Goal: Task Accomplishment & Management: Manage account settings

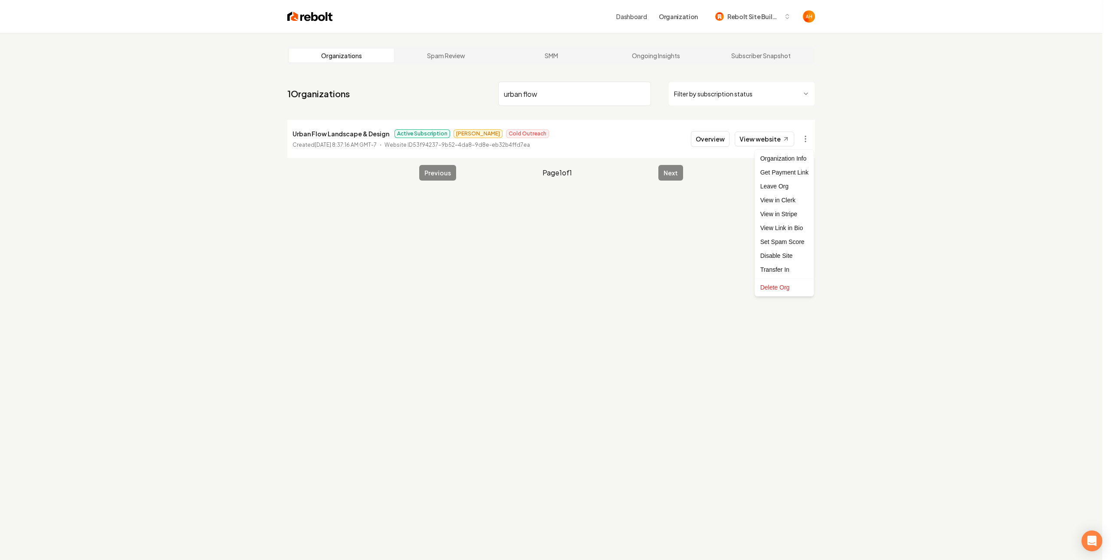
drag, startPoint x: 584, startPoint y: 87, endPoint x: 603, endPoint y: 90, distance: 18.8
click at [584, 87] on html "Dashboard Organization Rebolt Site Builder Organizations Spam Review SMM Ongoin…" at bounding box center [555, 280] width 1111 height 560
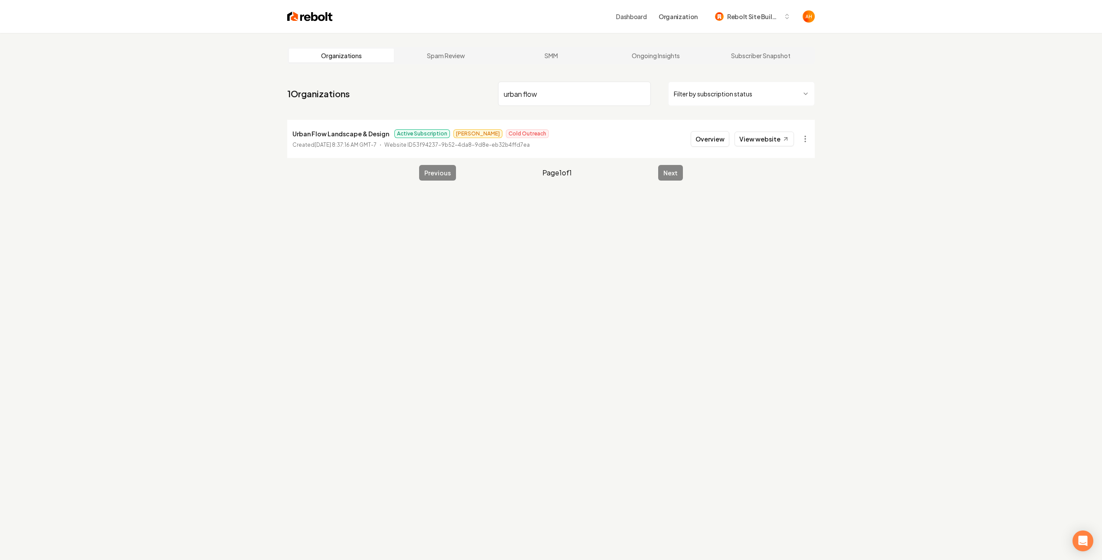
click at [648, 94] on input "urban flow" at bounding box center [574, 94] width 153 height 24
click at [642, 94] on input "urban flow" at bounding box center [574, 94] width 153 height 24
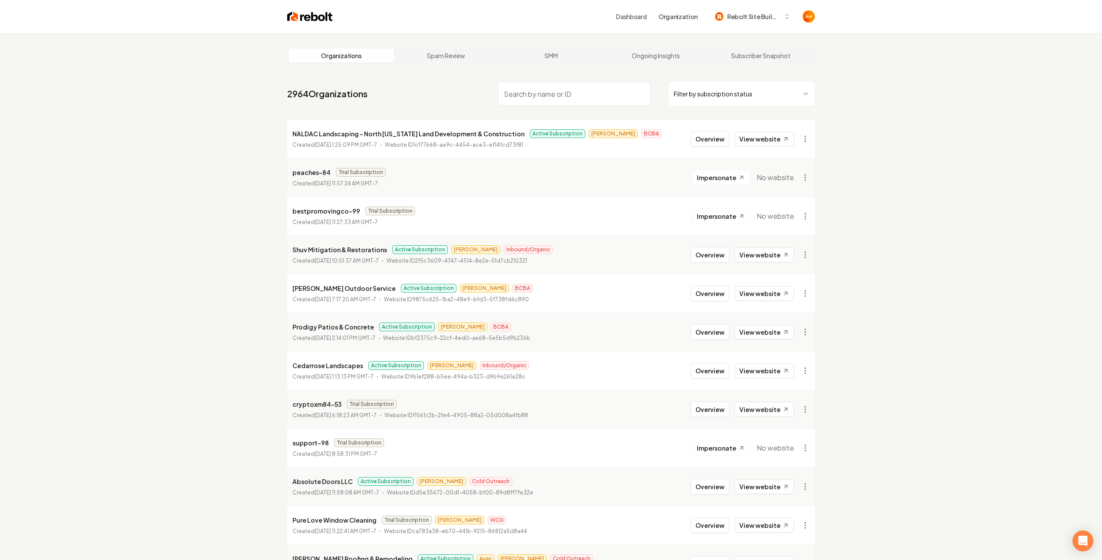
scroll to position [758, 0]
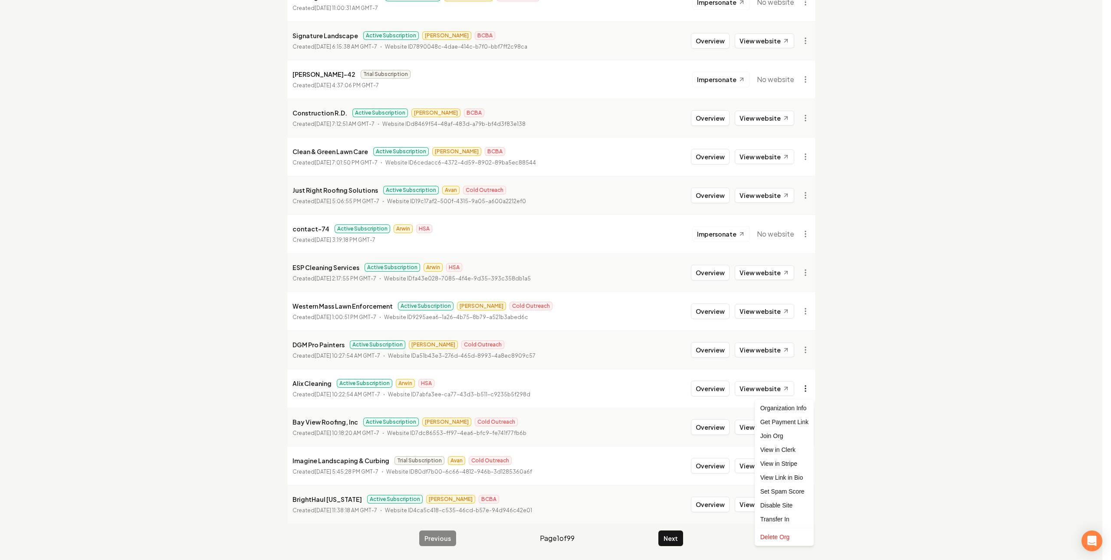
click at [772, 462] on link "View in Stripe" at bounding box center [784, 463] width 55 height 14
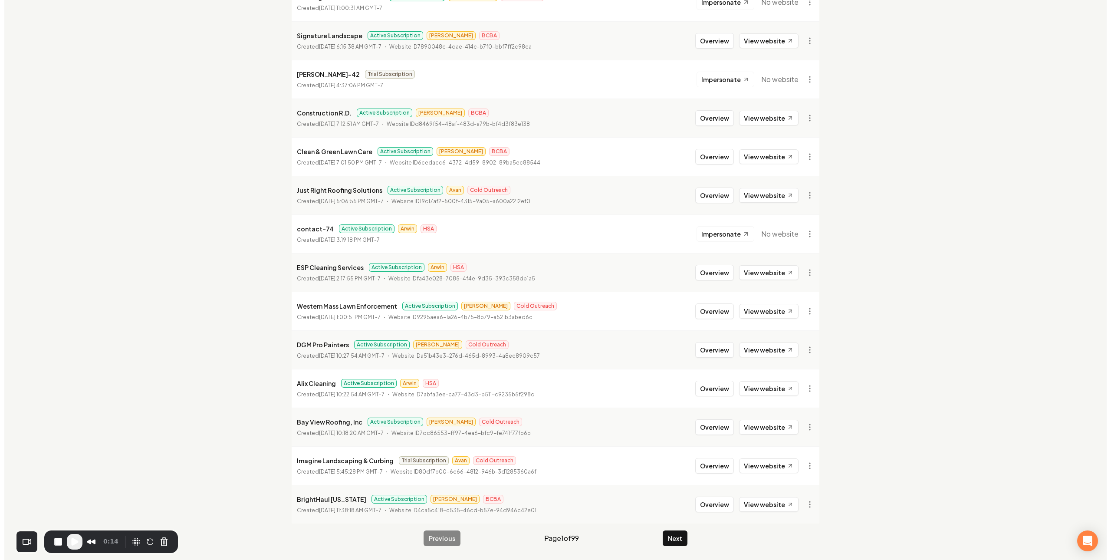
scroll to position [0, 0]
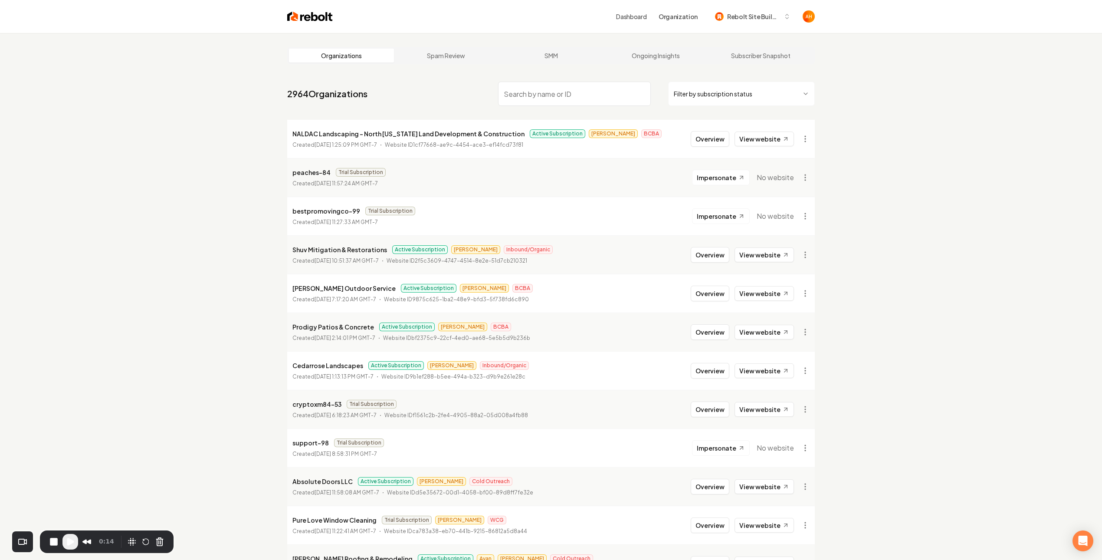
drag, startPoint x: 295, startPoint y: 84, endPoint x: 318, endPoint y: 72, distance: 26.8
click at [533, 86] on input "search" at bounding box center [574, 94] width 153 height 24
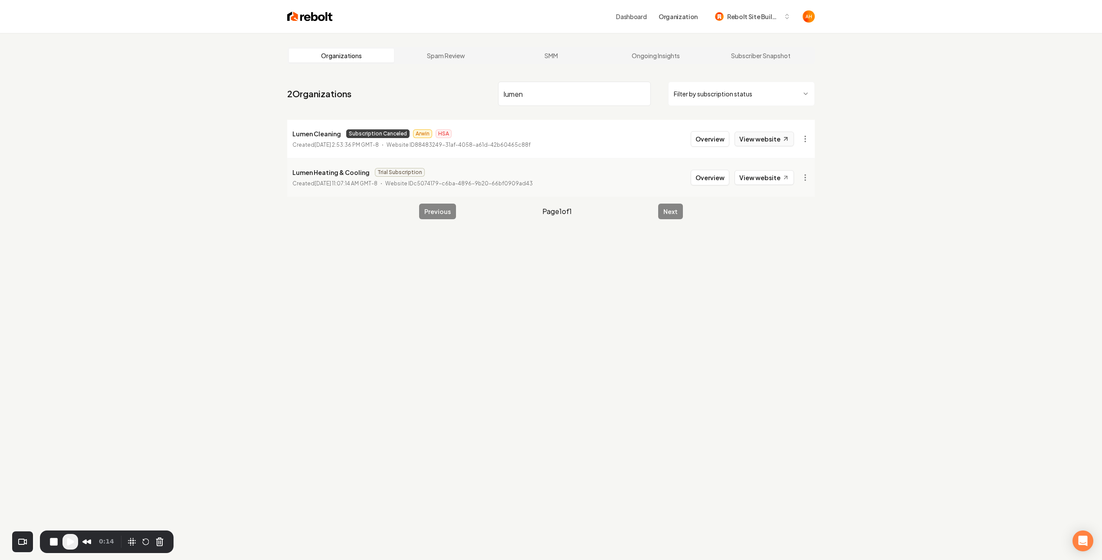
click at [759, 136] on link "View website" at bounding box center [764, 138] width 59 height 15
click at [804, 139] on html "Dashboard Organization Rebolt Site Builder Organizations Spam Review SMM Ongoin…" at bounding box center [551, 280] width 1102 height 560
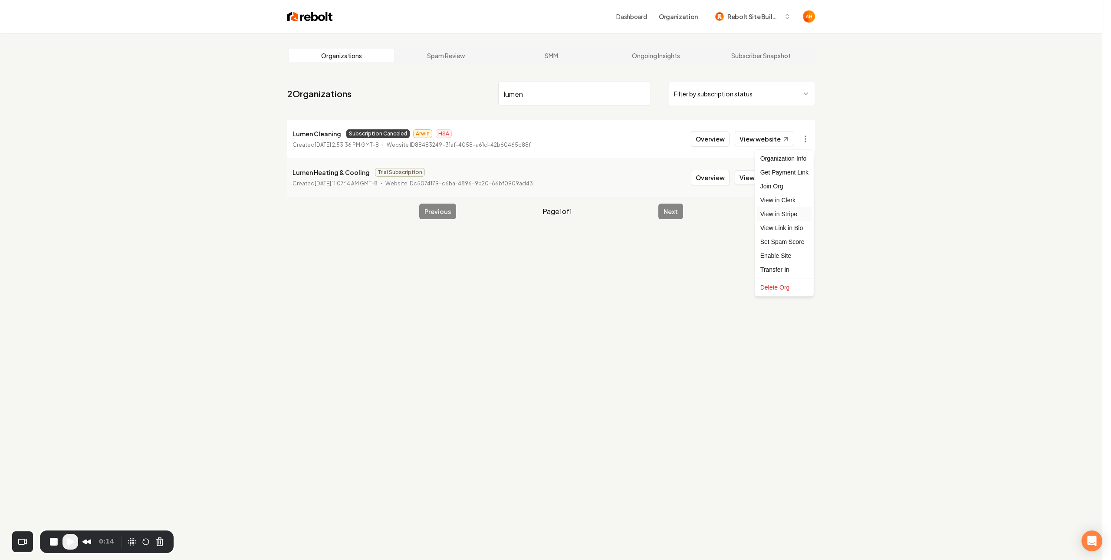
click at [786, 215] on link "View in Stripe" at bounding box center [784, 214] width 55 height 14
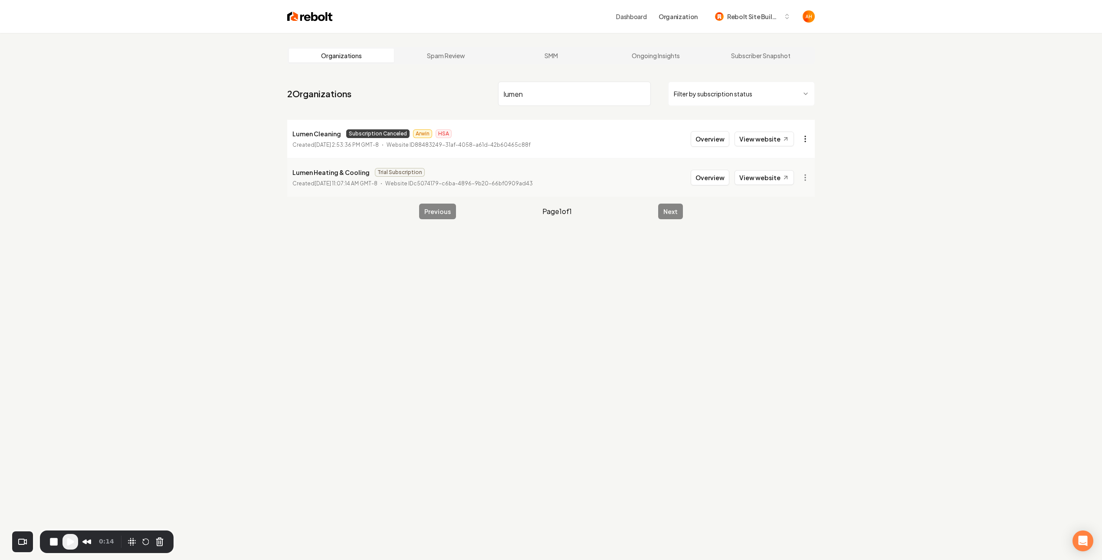
click at [803, 135] on html "Dashboard Organization Rebolt Site Builder Organizations Spam Review SMM Ongoin…" at bounding box center [551, 280] width 1102 height 560
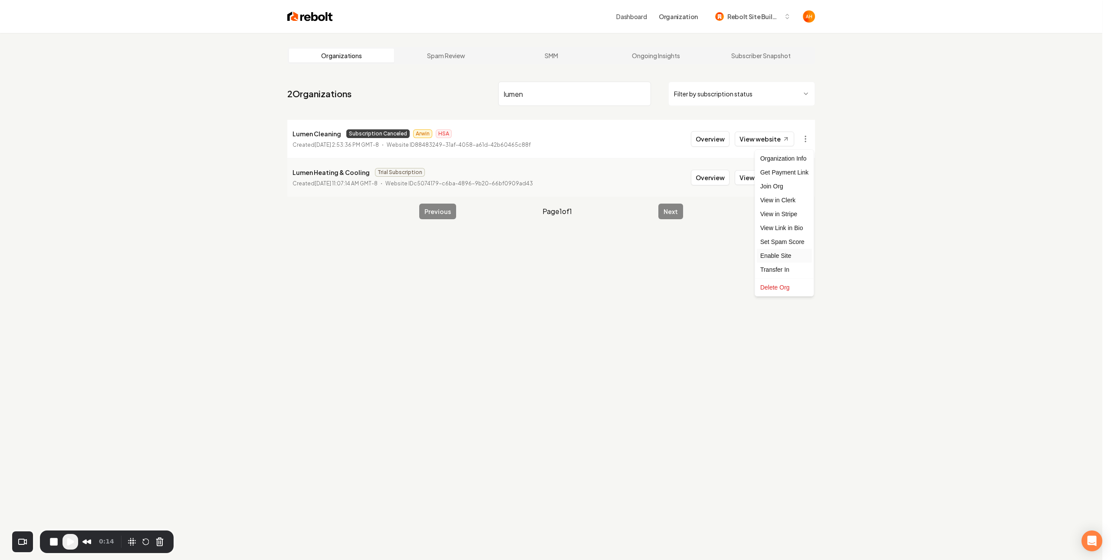
click at [794, 256] on div "Enable Site" at bounding box center [784, 256] width 55 height 14
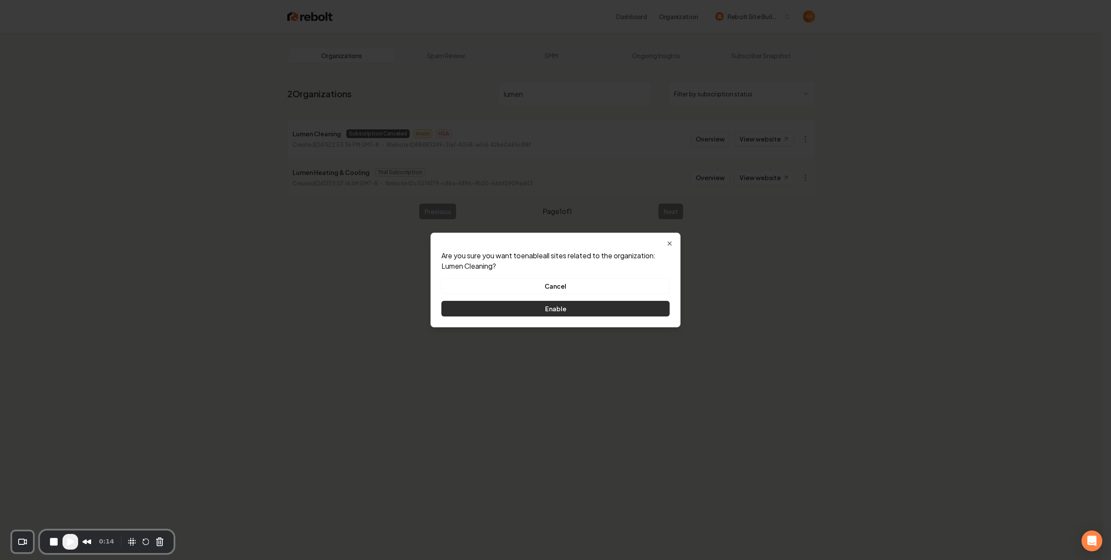
click at [578, 313] on button "Enable" at bounding box center [555, 309] width 228 height 16
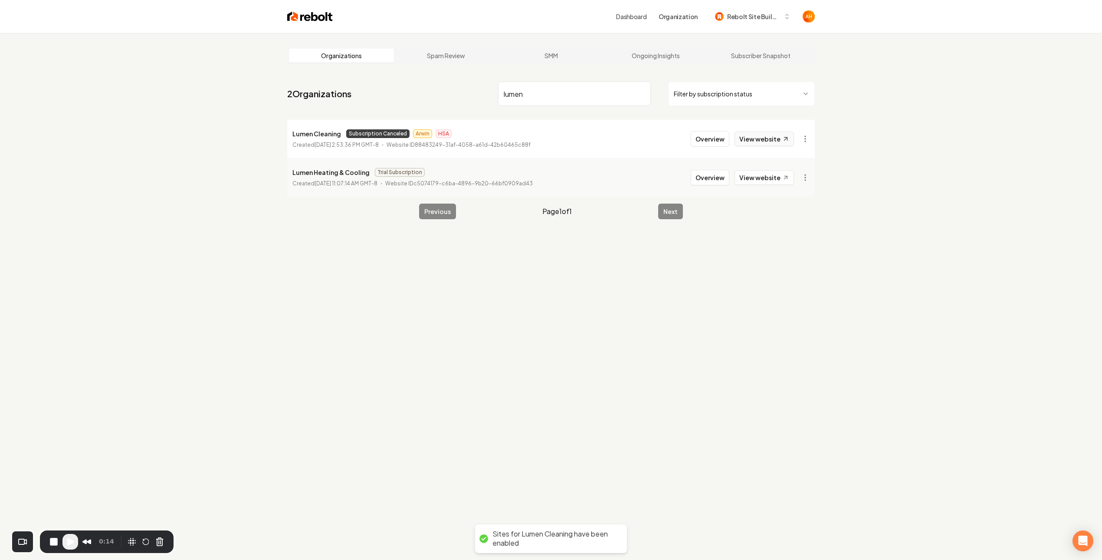
click at [775, 135] on link "View website" at bounding box center [764, 138] width 59 height 15
drag, startPoint x: 450, startPoint y: 138, endPoint x: 474, endPoint y: 138, distance: 24.3
click at [474, 138] on div "Lumen Cleaning Subscription Canceled Arwin HSA" at bounding box center [411, 133] width 238 height 10
click at [763, 136] on link "View website" at bounding box center [764, 138] width 59 height 15
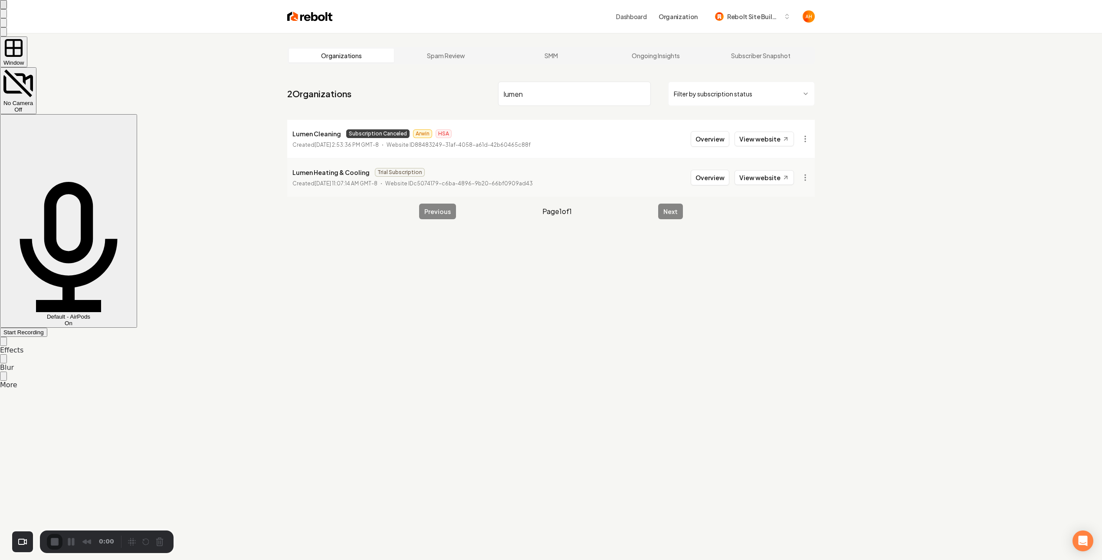
drag, startPoint x: 1035, startPoint y: 160, endPoint x: 1029, endPoint y: 135, distance: 24.9
click at [1030, 144] on div "Window No Camera Off Default - AirPods On Start Recording Effects Blur More" at bounding box center [551, 212] width 1102 height 352
click at [44, 329] on span "Start Recording" at bounding box center [23, 332] width 40 height 7
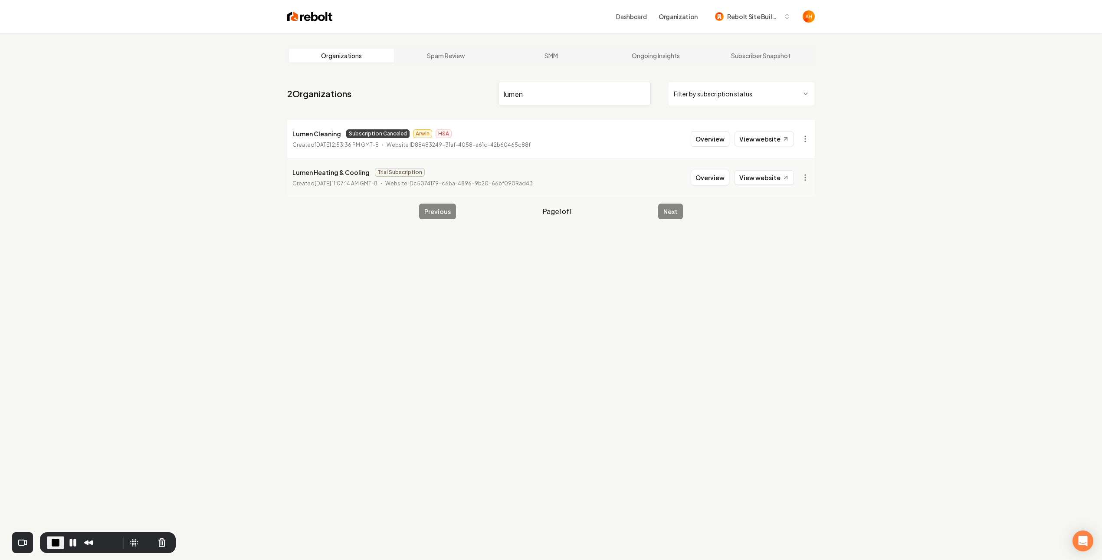
drag, startPoint x: 881, startPoint y: 143, endPoint x: 853, endPoint y: 138, distance: 28.1
click at [881, 144] on div "Organizations Spam Review SMM Ongoing Insights Subscriber Snapshot 2 Organizati…" at bounding box center [551, 313] width 1102 height 560
click at [803, 137] on html "Dashboard Organization Rebolt Site Builder Organizations Spam Review SMM Ongoin…" at bounding box center [551, 280] width 1102 height 560
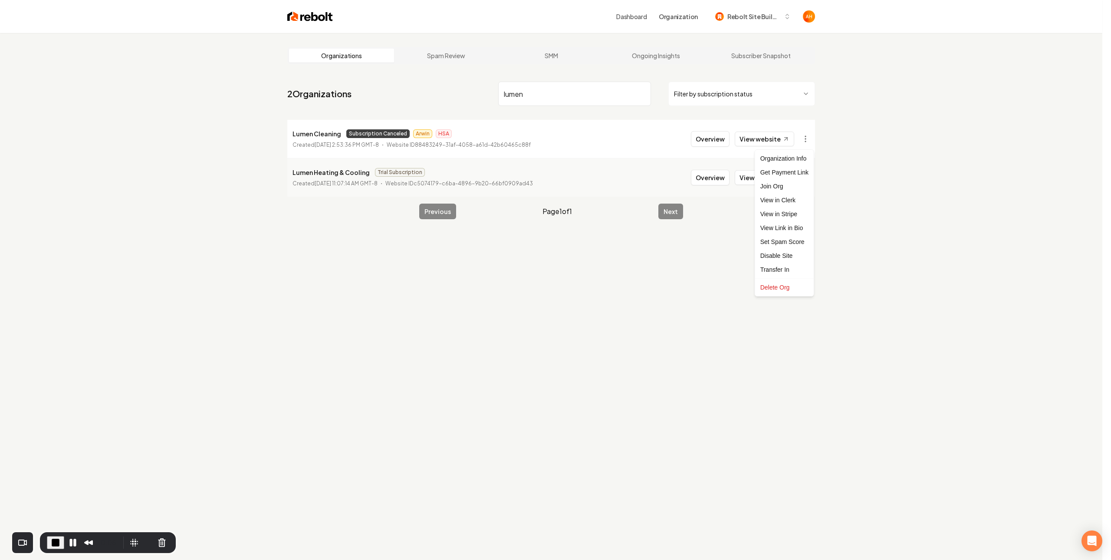
click at [886, 252] on html "Dashboard Organization Rebolt Site Builder Organizations Spam Review SMM Ongoin…" at bounding box center [555, 280] width 1111 height 560
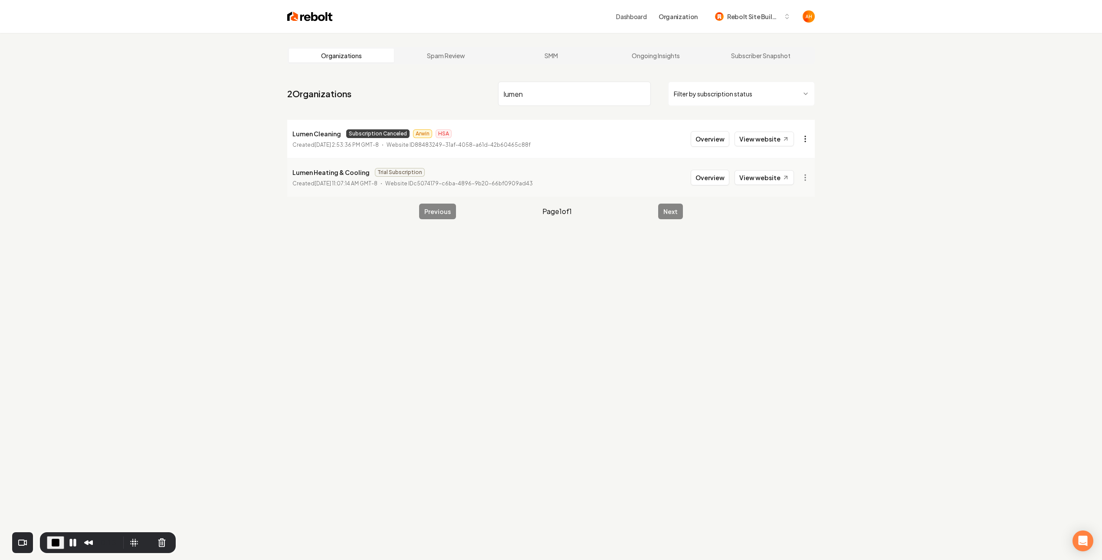
click at [807, 141] on html "Dashboard Organization Rebolt Site Builder Organizations Spam Review SMM Ongoin…" at bounding box center [551, 280] width 1102 height 560
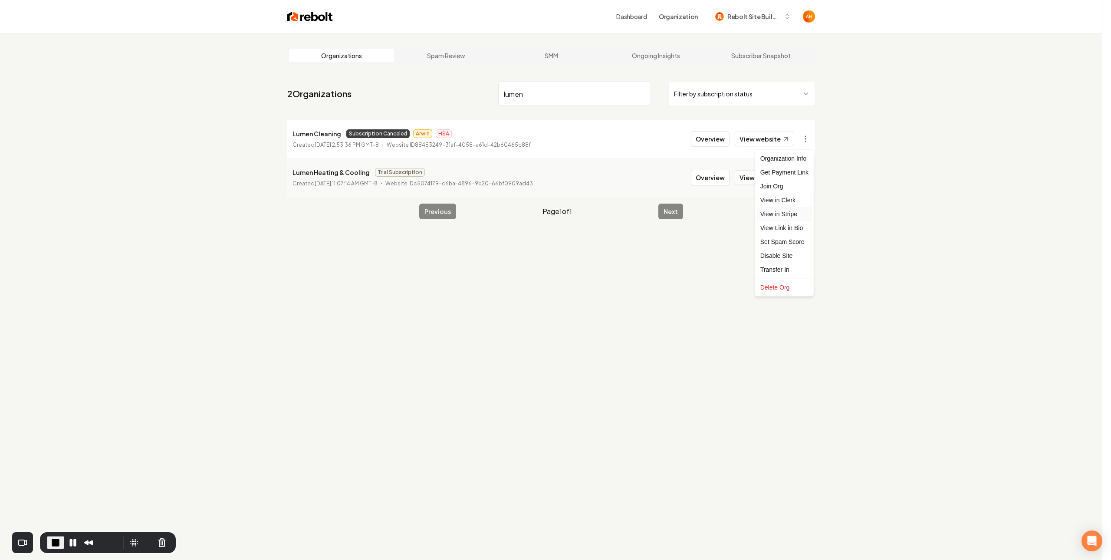
click at [788, 213] on link "View in Stripe" at bounding box center [784, 214] width 55 height 14
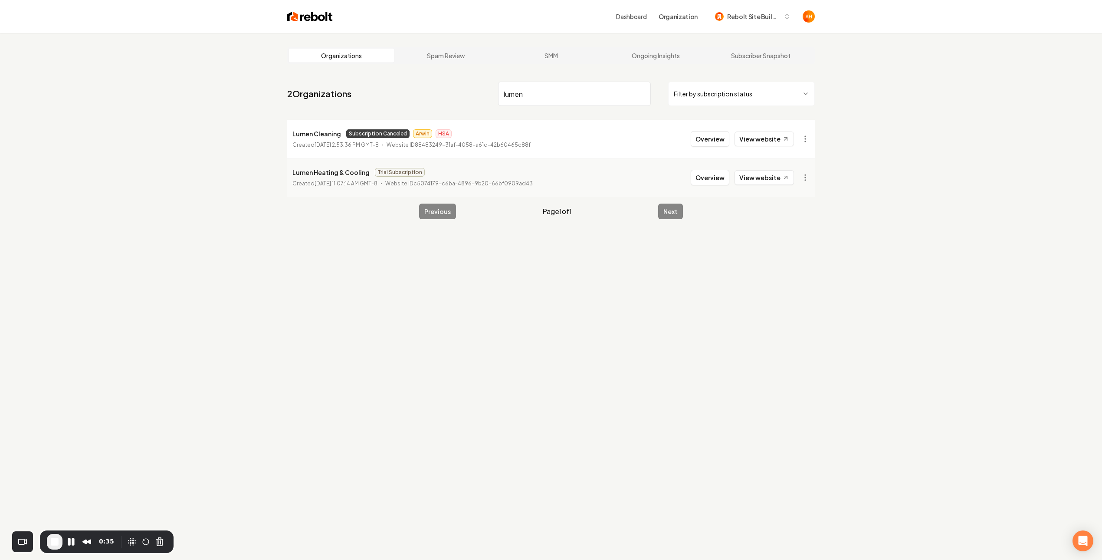
click at [301, 137] on p "Lumen Cleaning" at bounding box center [316, 133] width 49 height 10
drag, startPoint x: 196, startPoint y: 130, endPoint x: 55, endPoint y: 104, distance: 143.3
click at [197, 131] on div "Organizations Spam Review SMM Ongoing Insights Subscriber Snapshot 2 Organizati…" at bounding box center [551, 313] width 1102 height 560
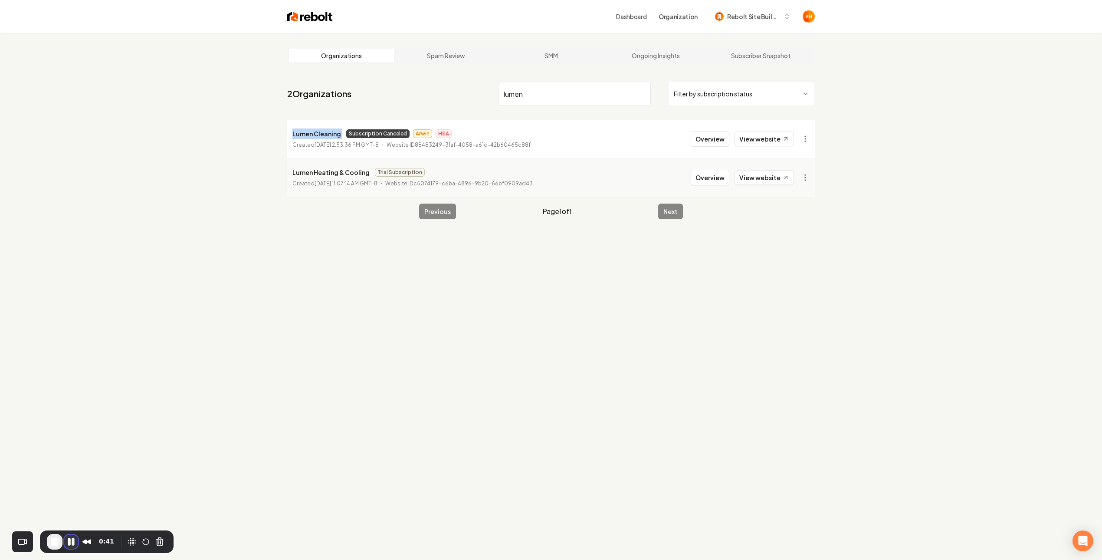
click at [67, 545] on button "Pause Recording" at bounding box center [71, 542] width 14 height 14
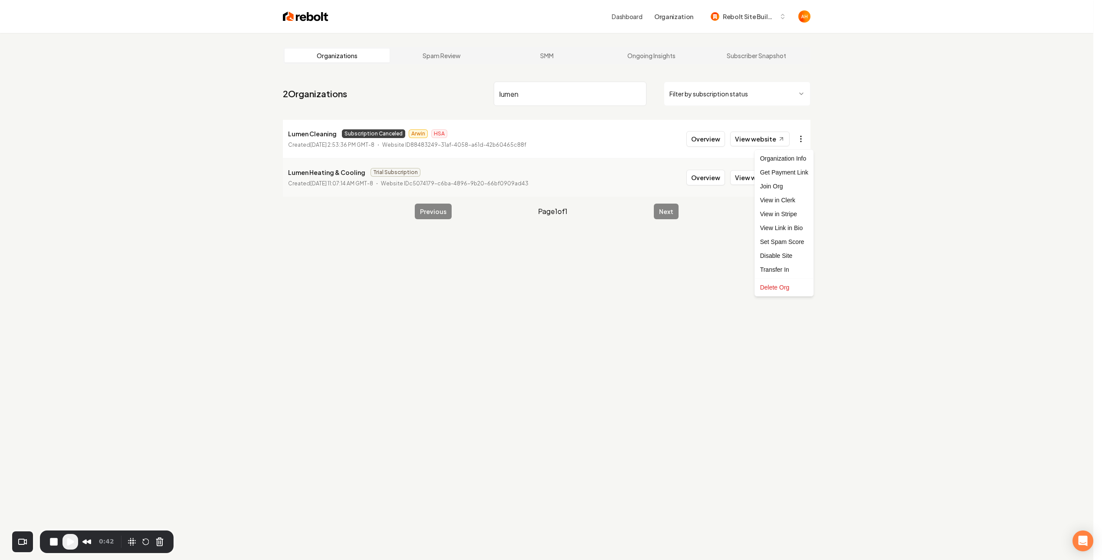
click at [809, 145] on html "Dashboard Organization Rebolt Site Builder Organizations Spam Review SMM Ongoin…" at bounding box center [551, 280] width 1102 height 560
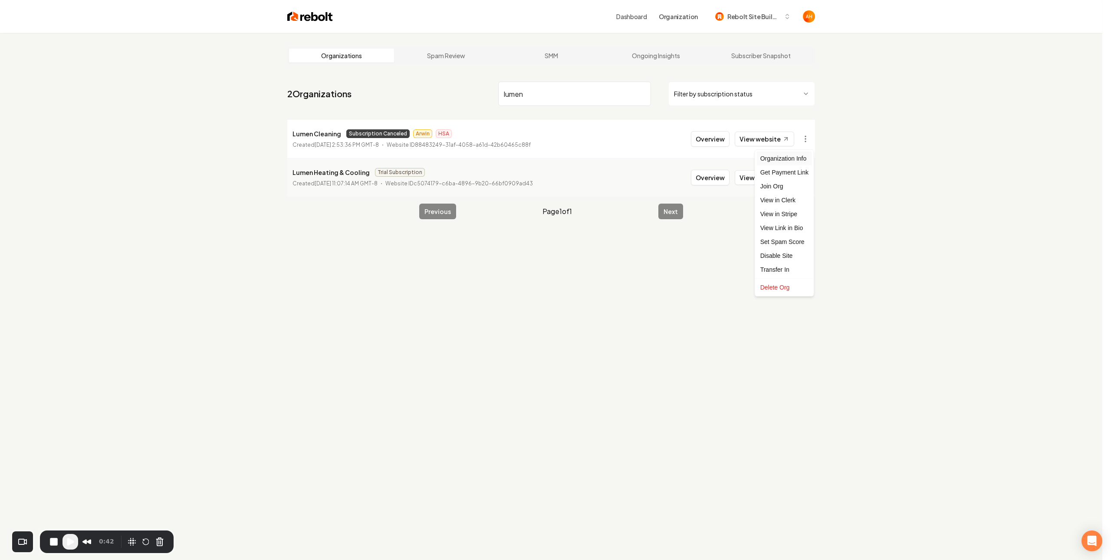
click at [801, 157] on div "Organization Info" at bounding box center [784, 158] width 55 height 14
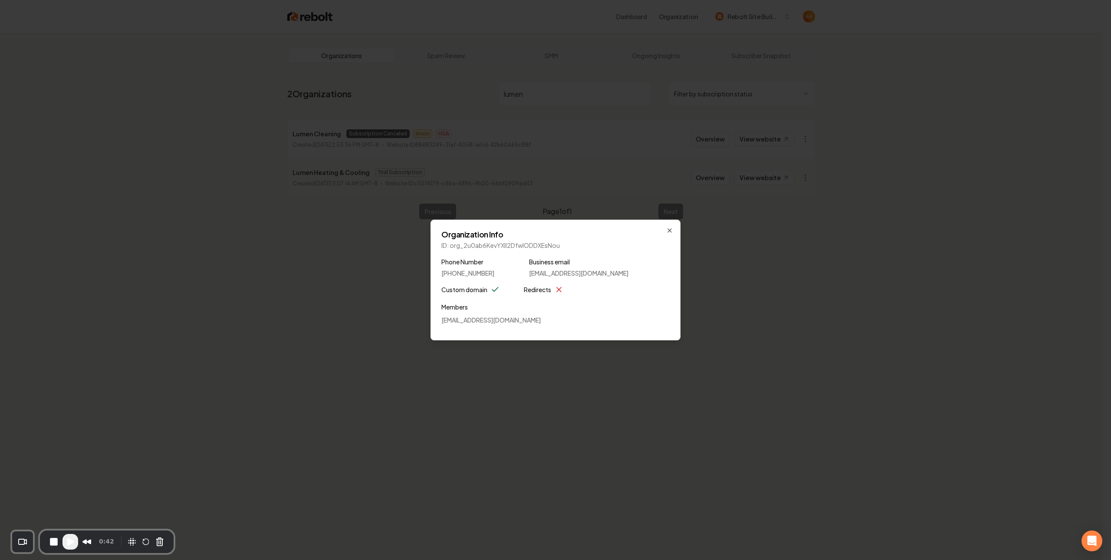
click at [527, 248] on p "ID: org_2u0ab6KevYXll2DfwIODDXEsNou" at bounding box center [555, 245] width 228 height 9
copy p "org_2u0ab6KevYXll2DfwIODDXEsNou"
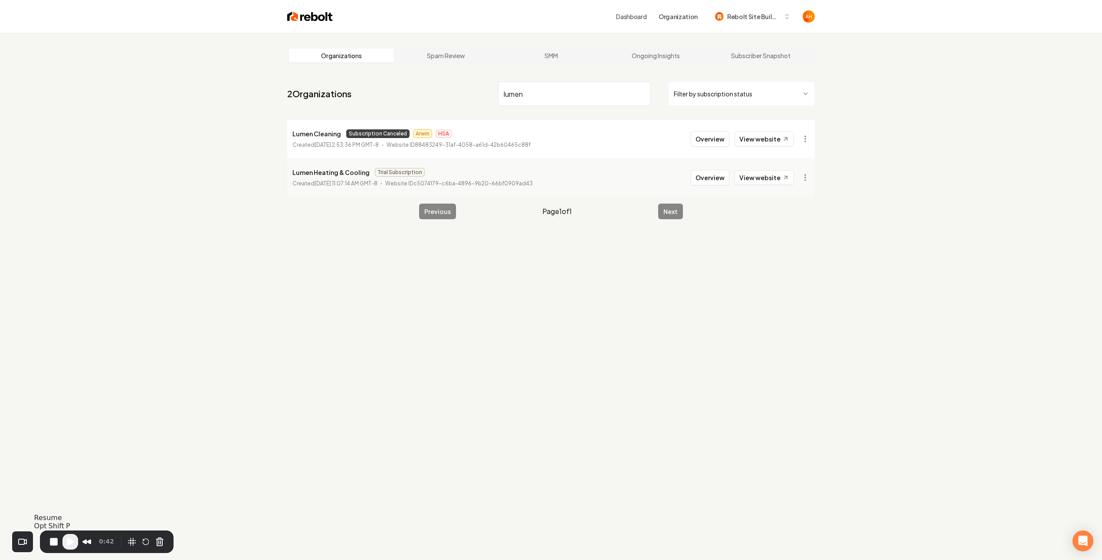
click at [72, 545] on span "Play Recording" at bounding box center [70, 541] width 10 height 10
click at [806, 138] on html "Dashboard Organization Rebolt Site Builder Organizations Spam Review SMM Ongoin…" at bounding box center [551, 280] width 1102 height 560
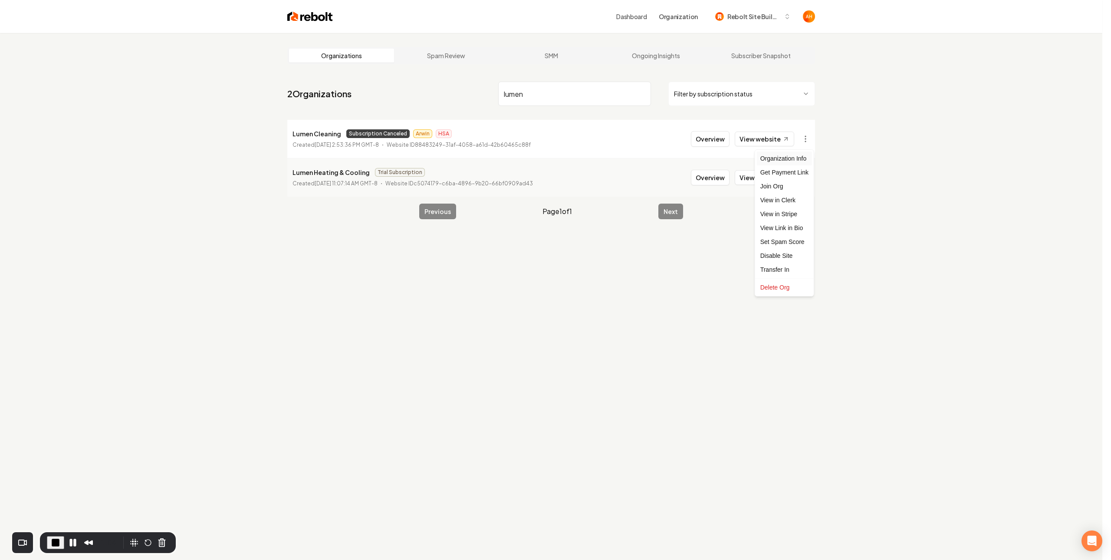
click at [789, 158] on div "Organization Info" at bounding box center [784, 158] width 55 height 14
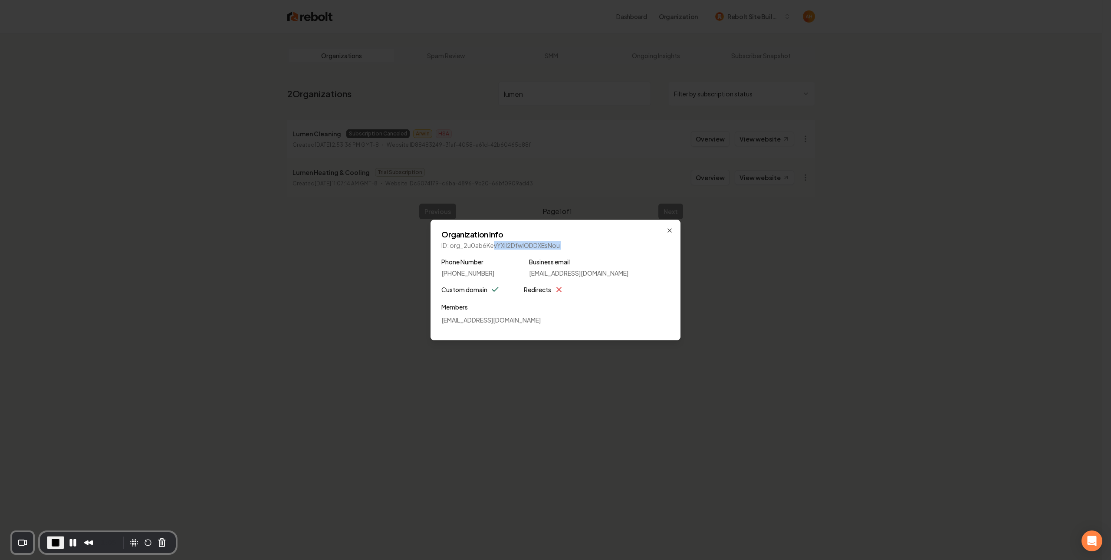
drag, startPoint x: 465, startPoint y: 256, endPoint x: 495, endPoint y: 248, distance: 31.4
click at [495, 248] on div "Organization Info ID: org_2u0ab6KevYXll2DfwIODDXEsNou Phone Number (424) 341-86…" at bounding box center [555, 280] width 250 height 121
drag, startPoint x: 494, startPoint y: 246, endPoint x: 451, endPoint y: 239, distance: 43.2
click at [452, 239] on div "Organization Info ID: org_2u0ab6KevYXll2DfwIODDXEsNou" at bounding box center [555, 239] width 228 height 19
click at [584, 220] on div "Organization Info ID: org_2u0ab6KevYXll2DfwIODDXEsNou Phone Number (424) 341-86…" at bounding box center [555, 280] width 250 height 121
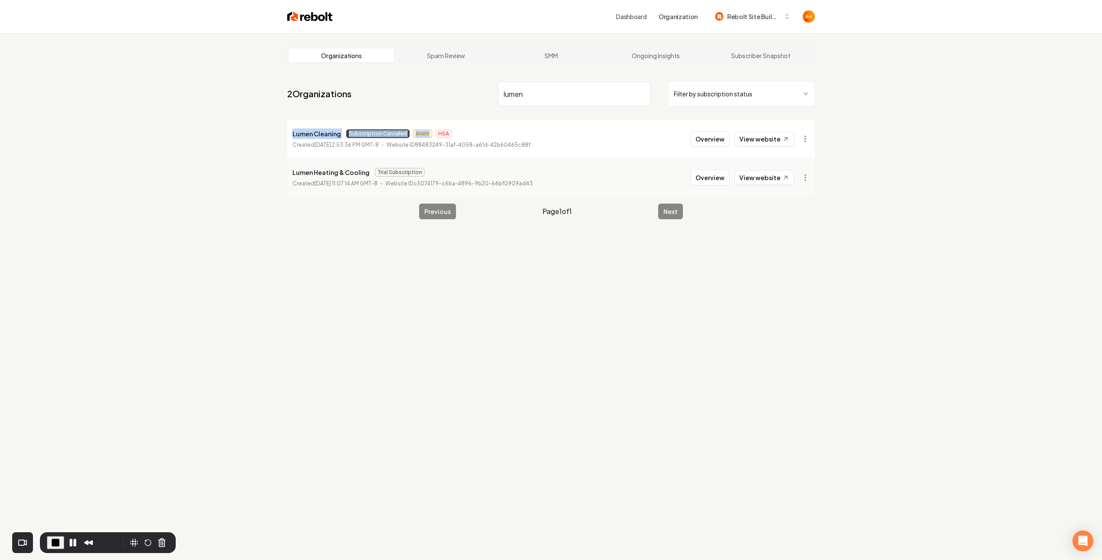
drag, startPoint x: 267, startPoint y: 127, endPoint x: 410, endPoint y: 132, distance: 142.8
click at [420, 132] on div "Organizations Spam Review SMM Ongoing Insights Subscriber Snapshot 2 Organizati…" at bounding box center [551, 313] width 1102 height 560
click at [381, 131] on span "Subscription Canceled" at bounding box center [377, 133] width 63 height 9
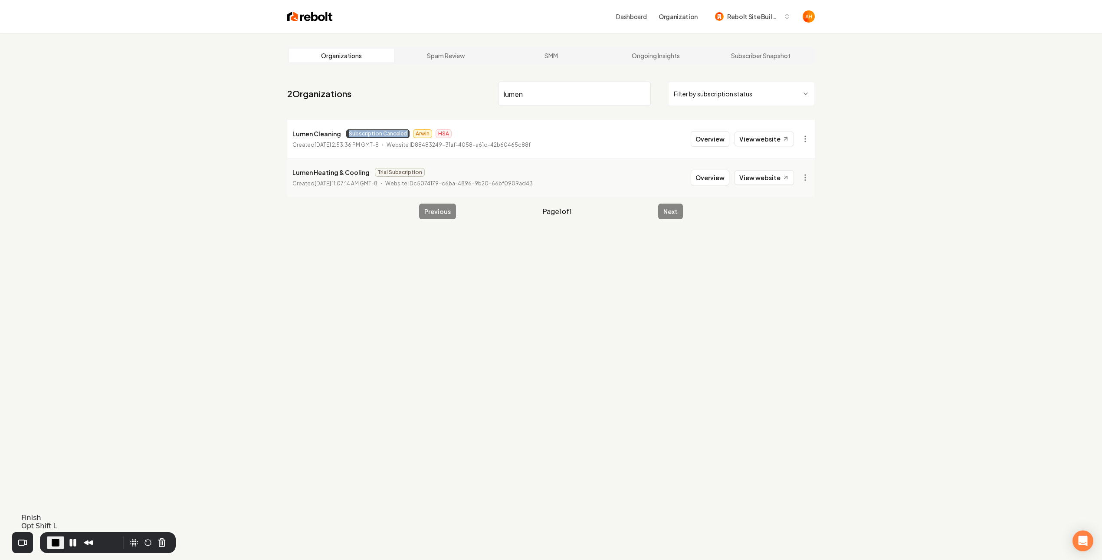
click at [55, 539] on span "End Recording" at bounding box center [55, 542] width 10 height 10
click at [554, 90] on input "lumen" at bounding box center [574, 94] width 153 height 24
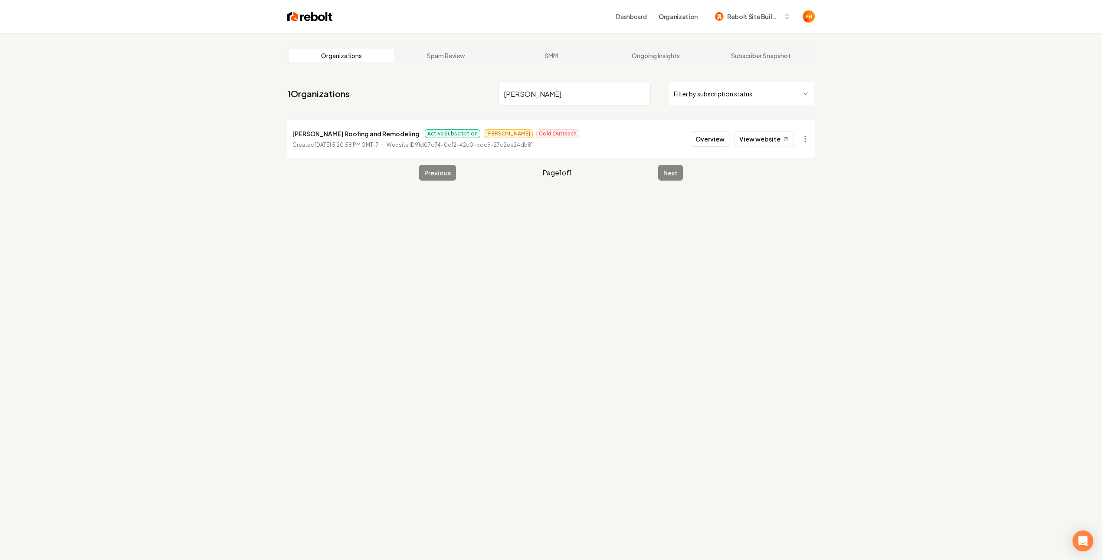
type input "salazar"
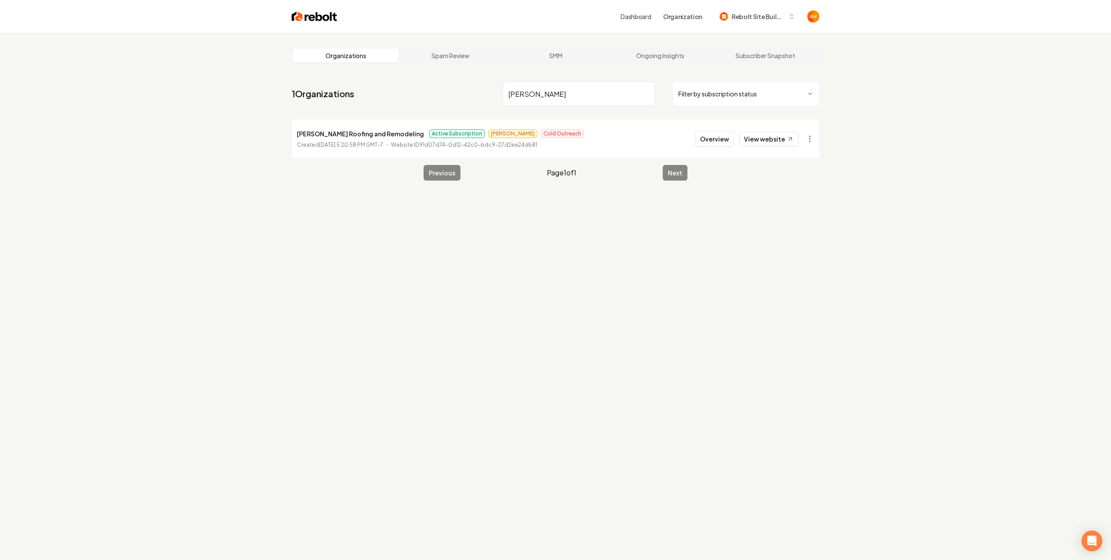
click at [803, 132] on html "Dashboard Organization Rebolt Site Builder Organizations Spam Review SMM Ongoin…" at bounding box center [555, 280] width 1111 height 560
click at [794, 213] on link "View in Stripe" at bounding box center [784, 214] width 55 height 14
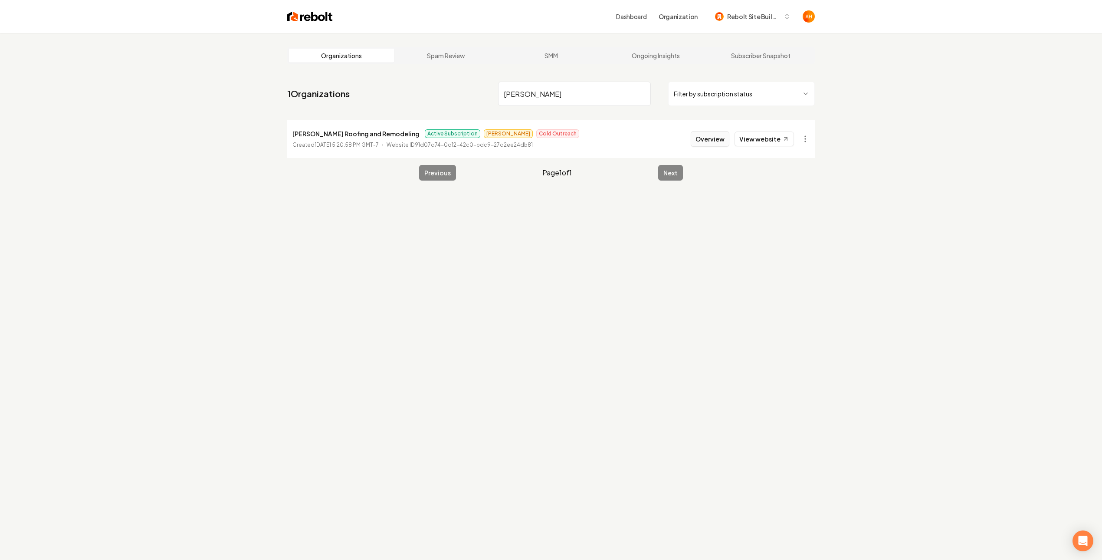
click at [696, 133] on button "Overview" at bounding box center [710, 139] width 39 height 16
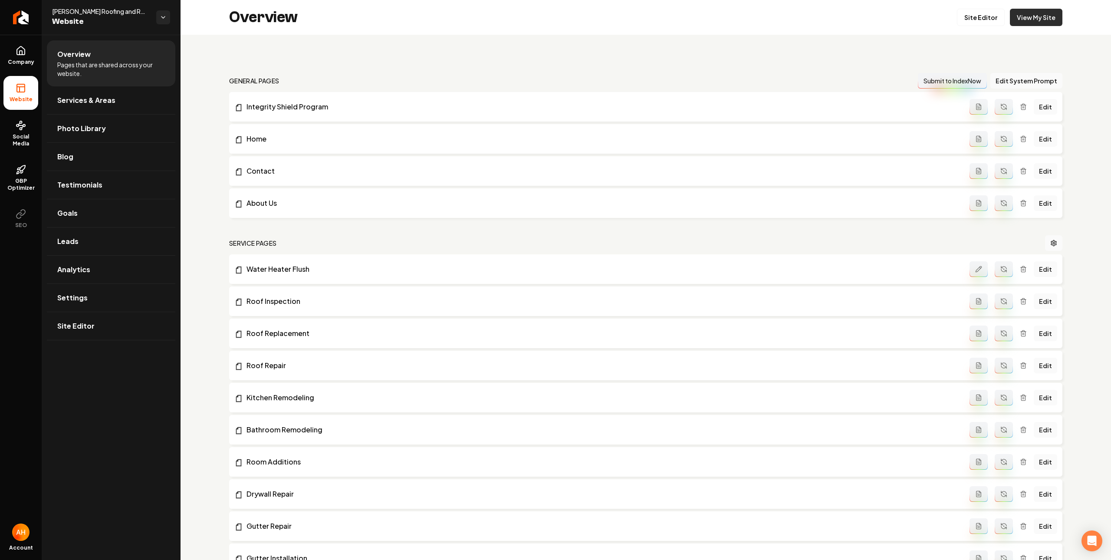
click at [1030, 22] on link "View My Site" at bounding box center [1036, 17] width 52 height 17
click at [445, 75] on nav "general pages Submit to IndexNow Edit System Prompt" at bounding box center [645, 81] width 833 height 16
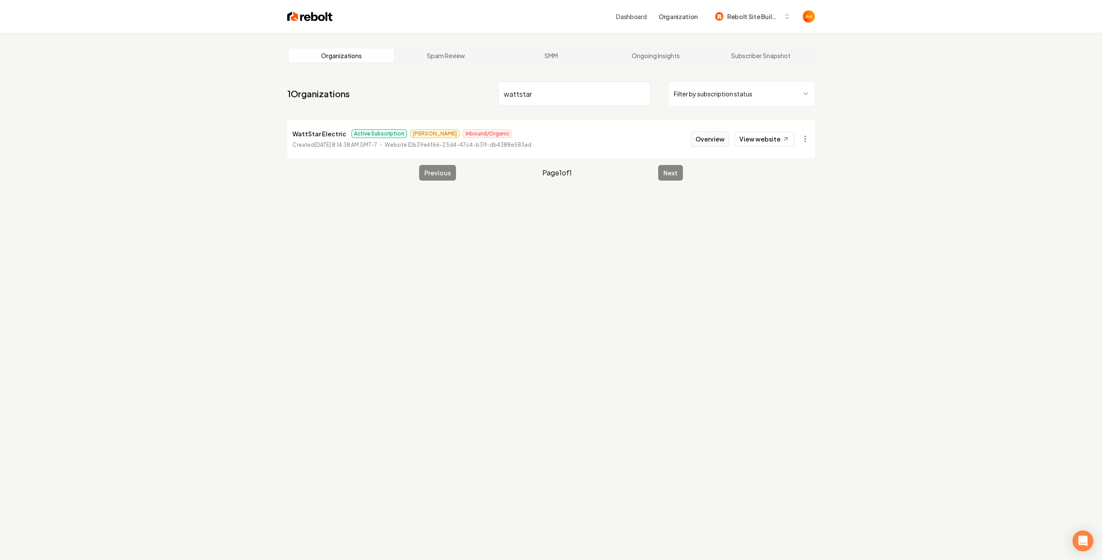
type input "wattstar"
drag, startPoint x: 699, startPoint y: 141, endPoint x: 693, endPoint y: 145, distance: 6.5
click at [699, 141] on button "Overview" at bounding box center [710, 139] width 39 height 16
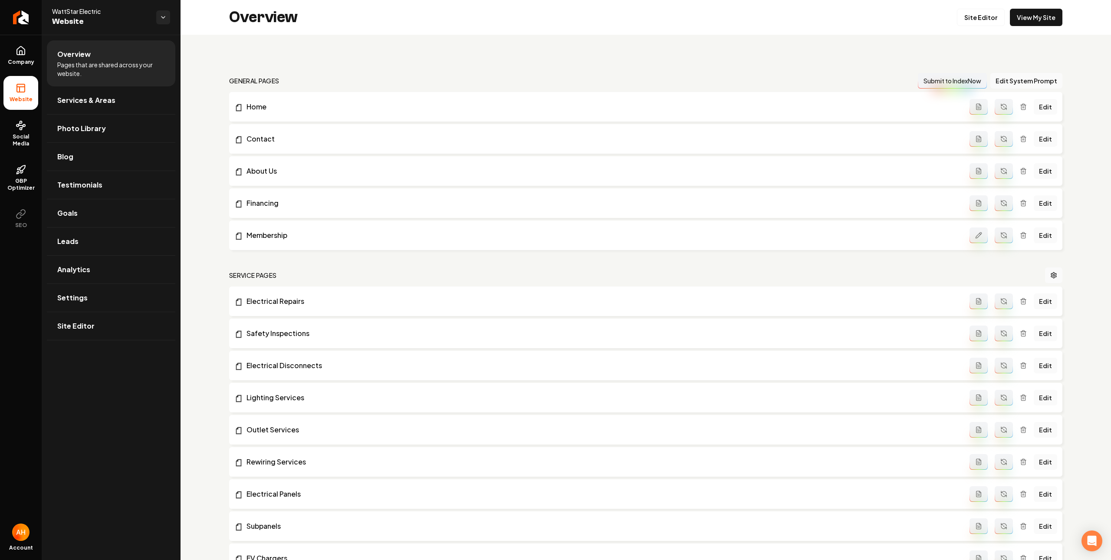
scroll to position [868, 0]
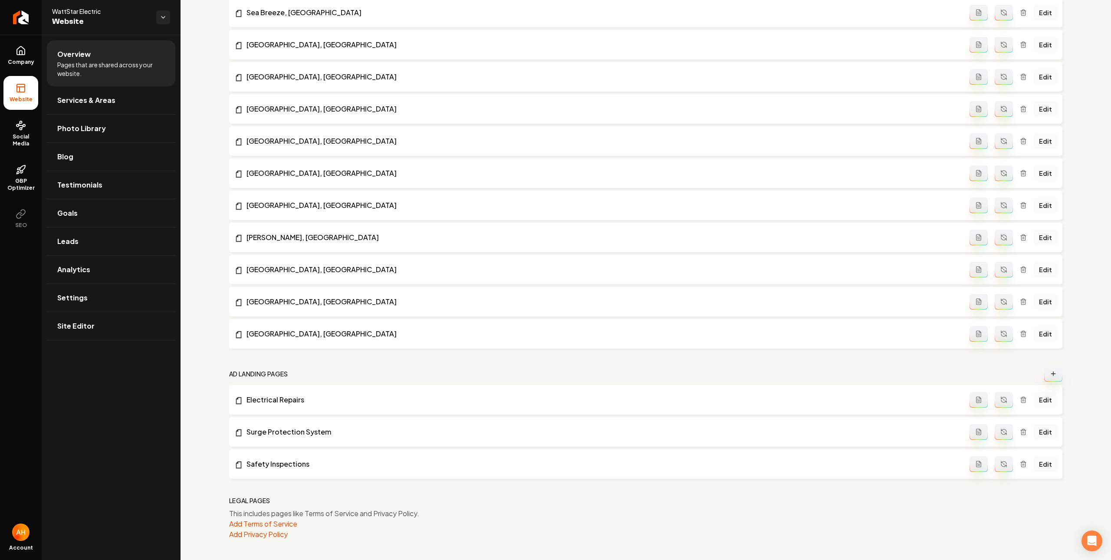
click at [1037, 399] on link "Edit" at bounding box center [1044, 400] width 23 height 16
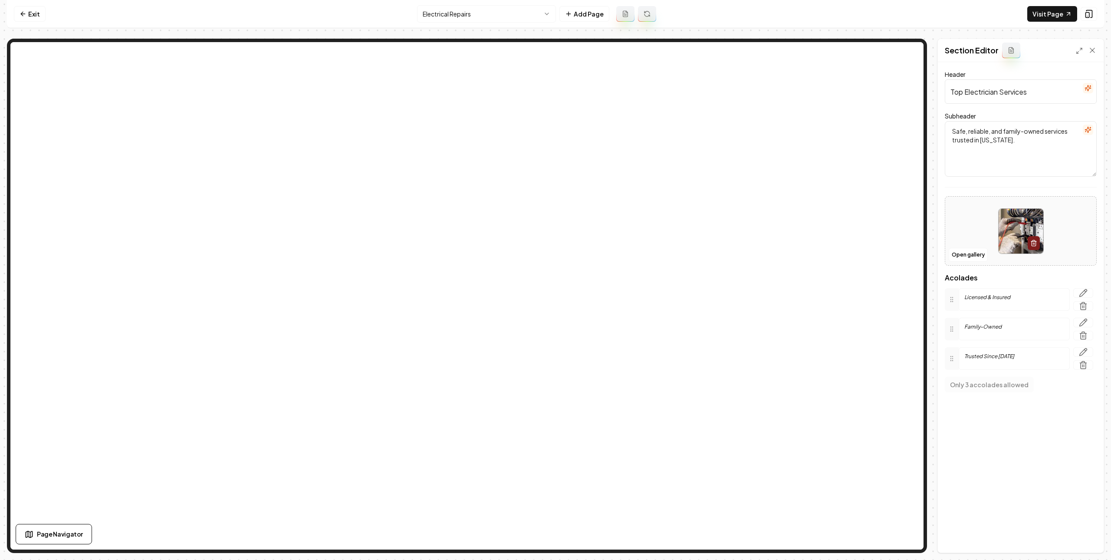
click at [1086, 91] on icon "button" at bounding box center [1087, 88] width 7 height 7
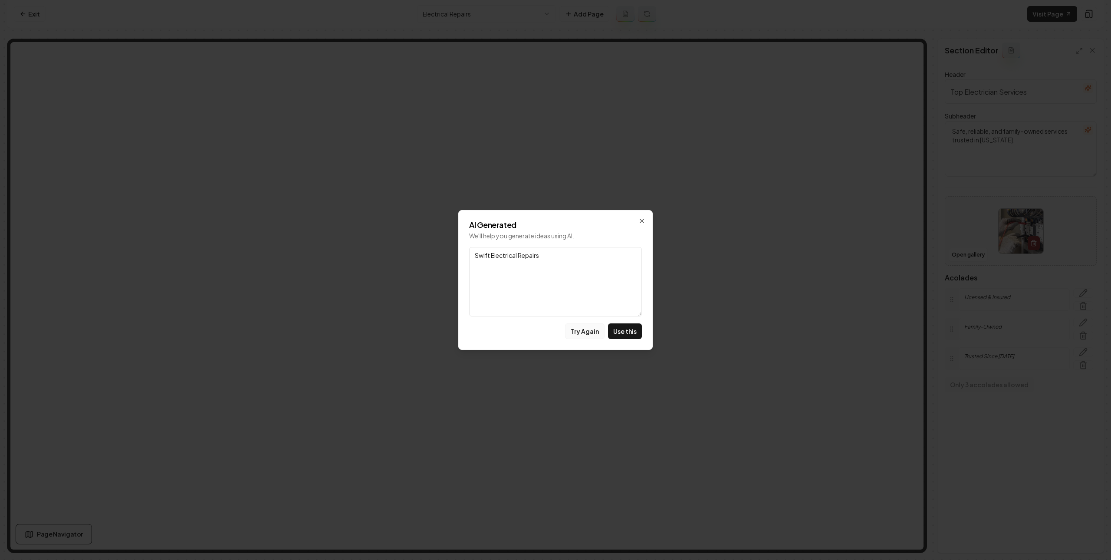
click at [589, 335] on button "Try Again" at bounding box center [584, 331] width 39 height 16
click at [619, 332] on button "Use this" at bounding box center [625, 331] width 34 height 16
type input "Expert Electrical Repairs"
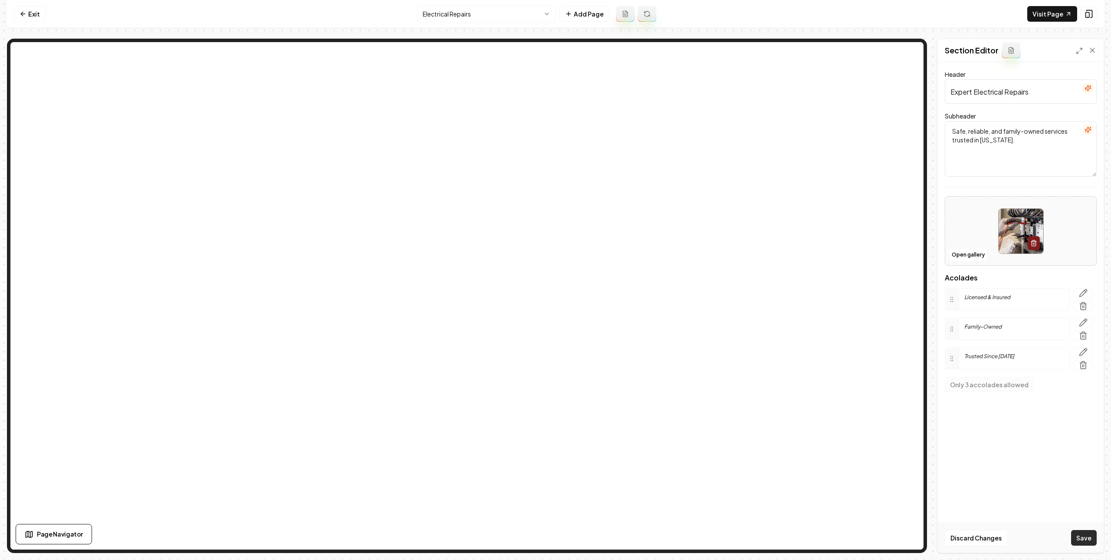
click at [1088, 538] on button "Save" at bounding box center [1084, 538] width 26 height 16
click at [30, 9] on link "Exit" at bounding box center [30, 14] width 32 height 16
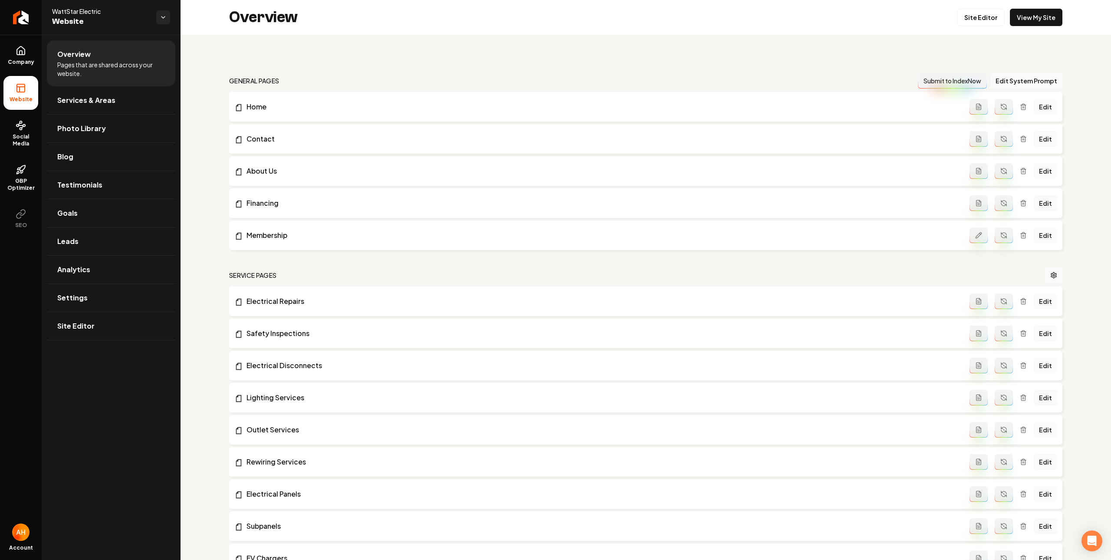
scroll to position [868, 0]
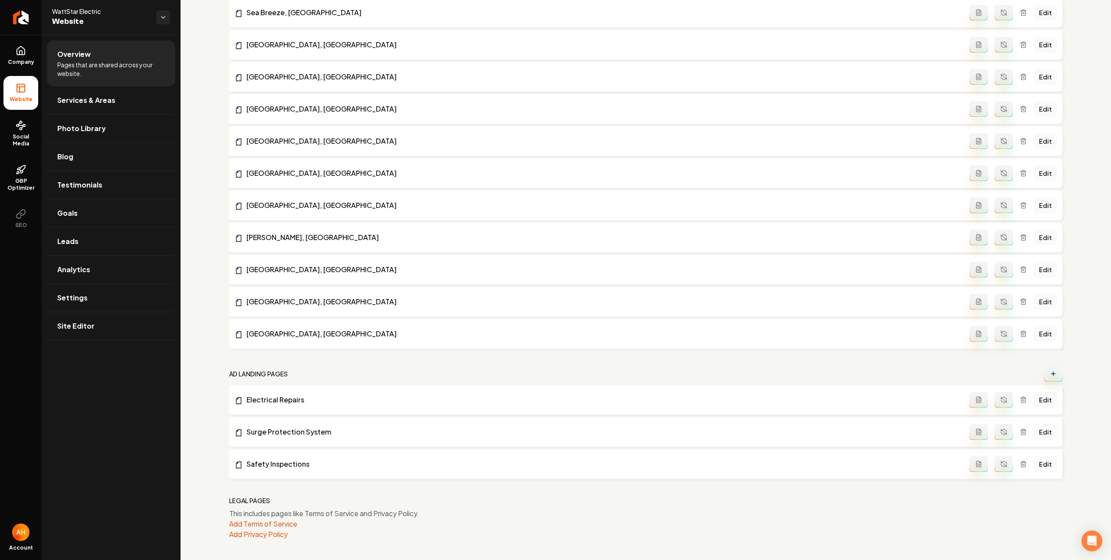
click at [1046, 430] on link "Edit" at bounding box center [1044, 432] width 23 height 16
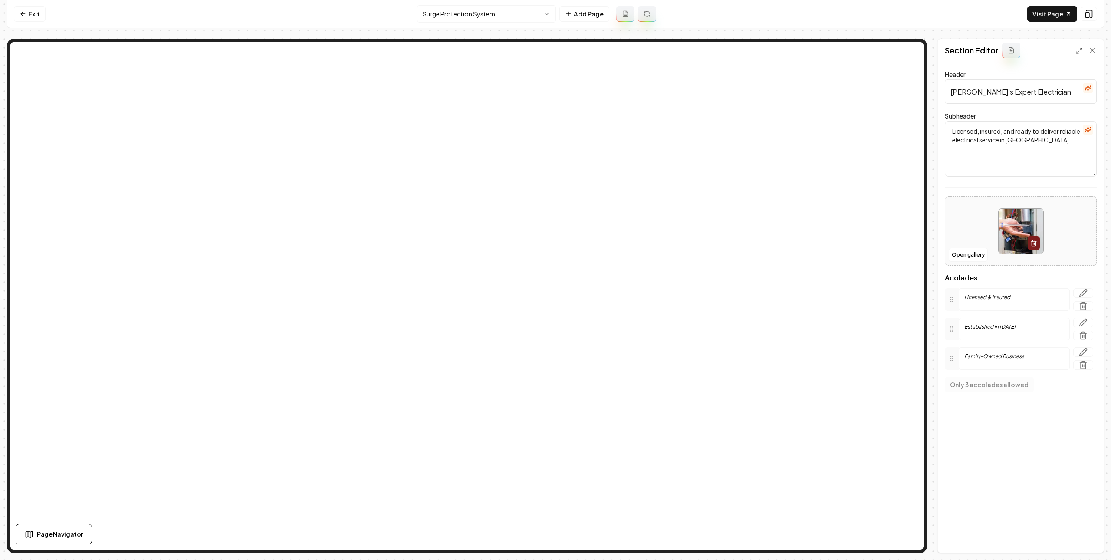
click at [1092, 86] on button "button" at bounding box center [1087, 88] width 10 height 10
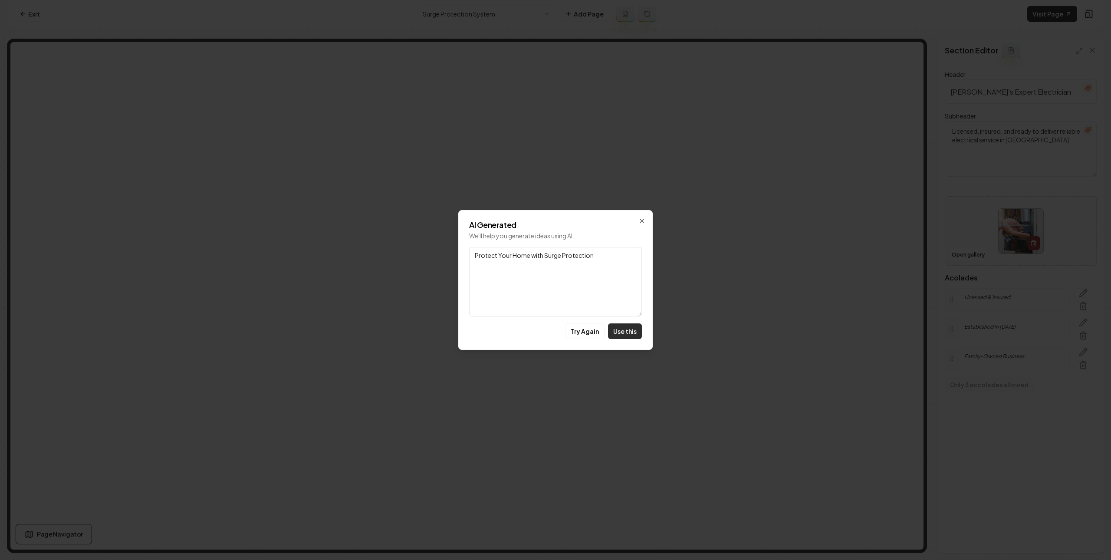
click at [609, 333] on button "Use this" at bounding box center [625, 331] width 34 height 16
type input "Protect Your Home with Surge Protection"
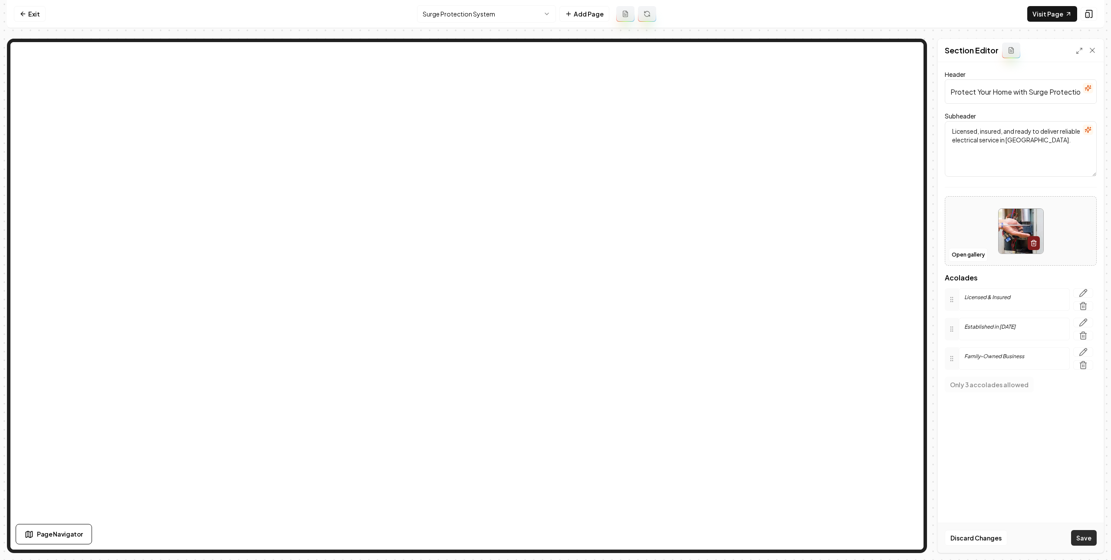
click at [1079, 535] on button "Save" at bounding box center [1084, 538] width 26 height 16
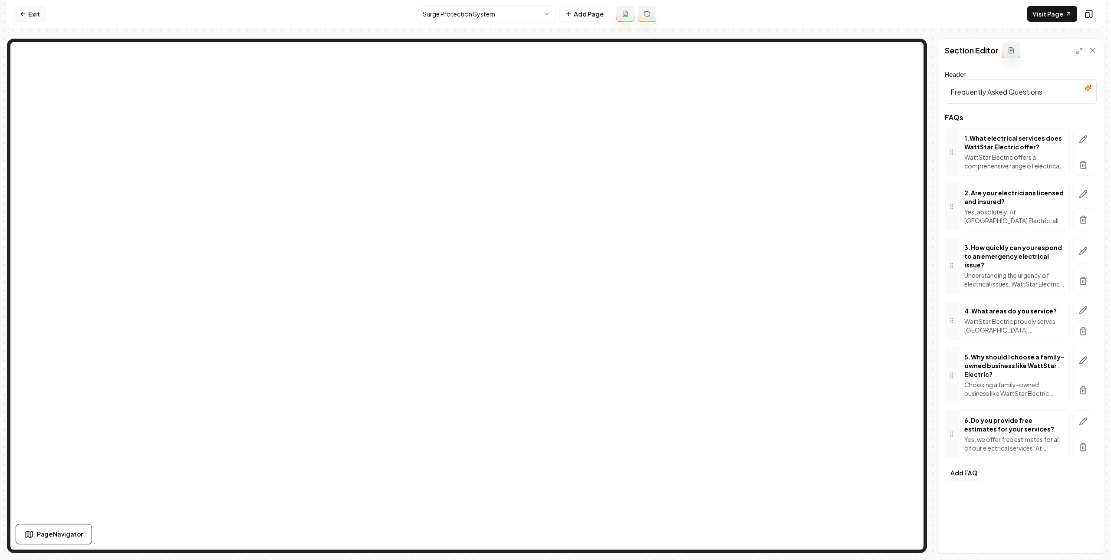
click at [23, 19] on link "Exit" at bounding box center [30, 14] width 32 height 16
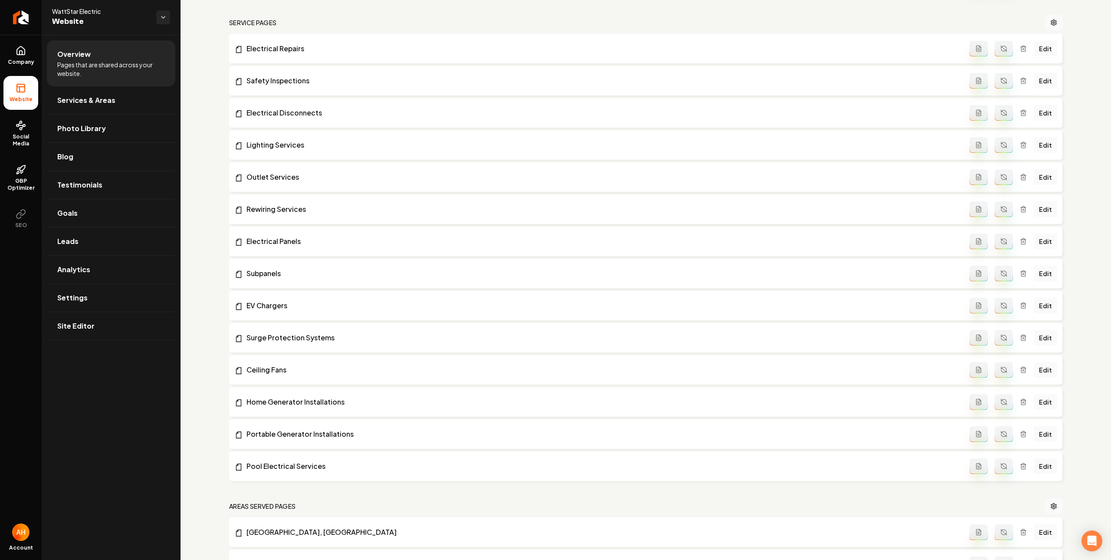
scroll to position [868, 0]
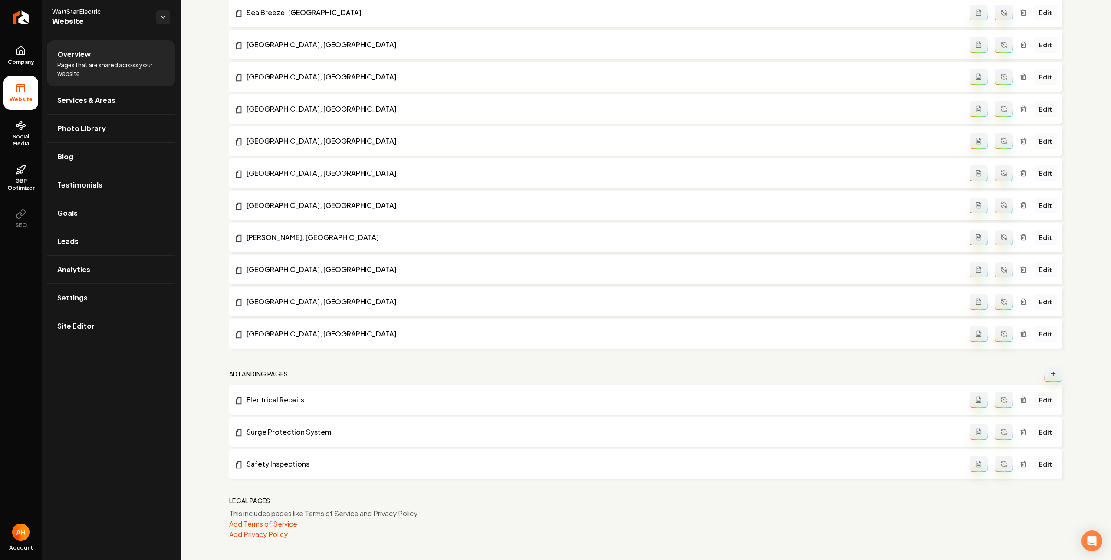
click at [1001, 400] on icon "Main content area" at bounding box center [1003, 401] width 5 height 3
click at [994, 427] on button "Main content area" at bounding box center [1003, 432] width 18 height 16
click at [998, 456] on button "Main content area" at bounding box center [1003, 464] width 18 height 16
click at [1034, 400] on link "Edit" at bounding box center [1044, 400] width 23 height 16
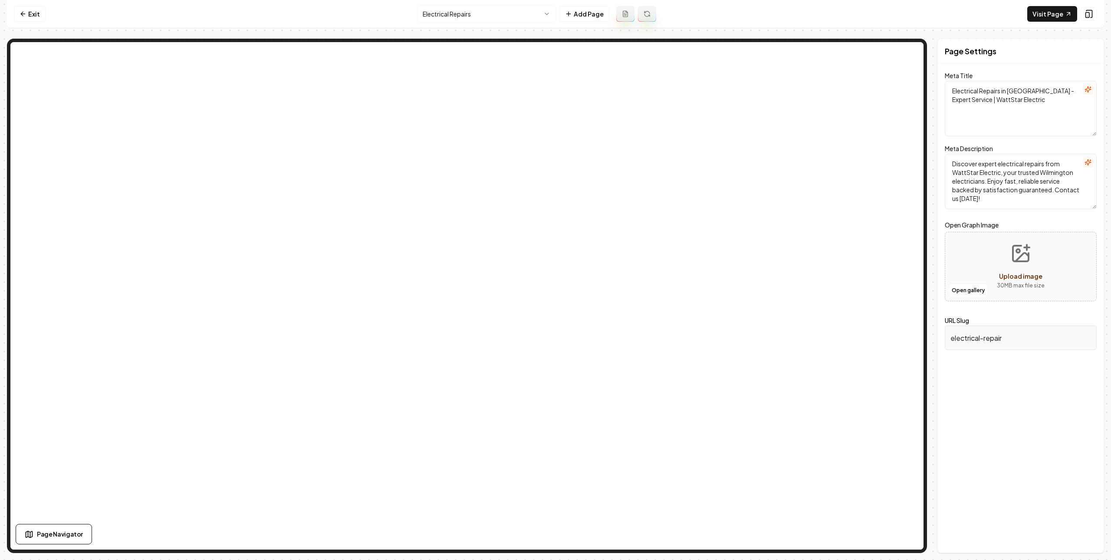
type textarea "Electrical Repairs in Wilmington - Trusted Service by WattStar"
type textarea "Trust WattStar Electric for expert electrical repairs in Wilmington! With trust…"
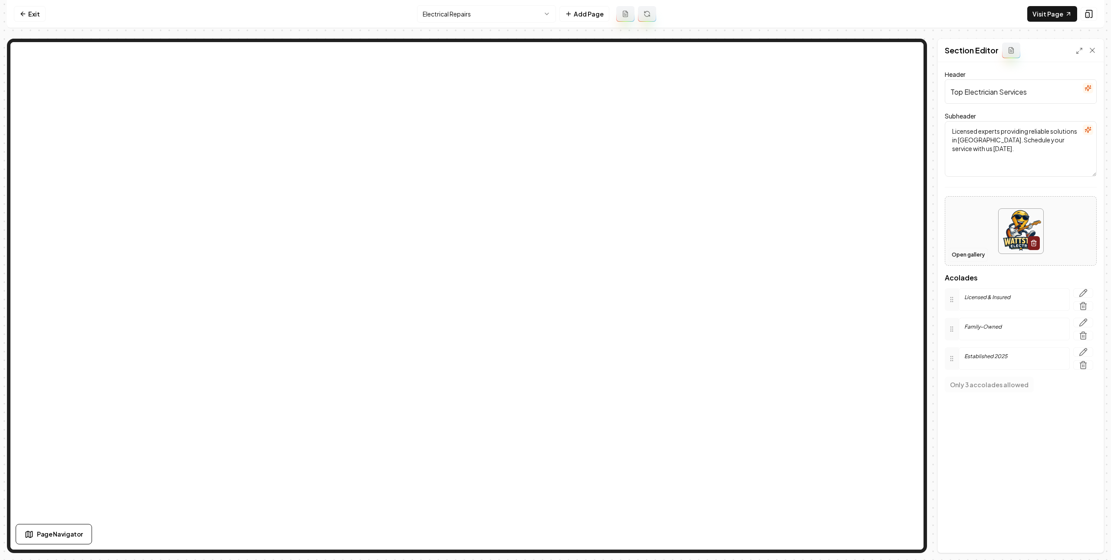
click at [956, 256] on button "Open gallery" at bounding box center [967, 255] width 39 height 14
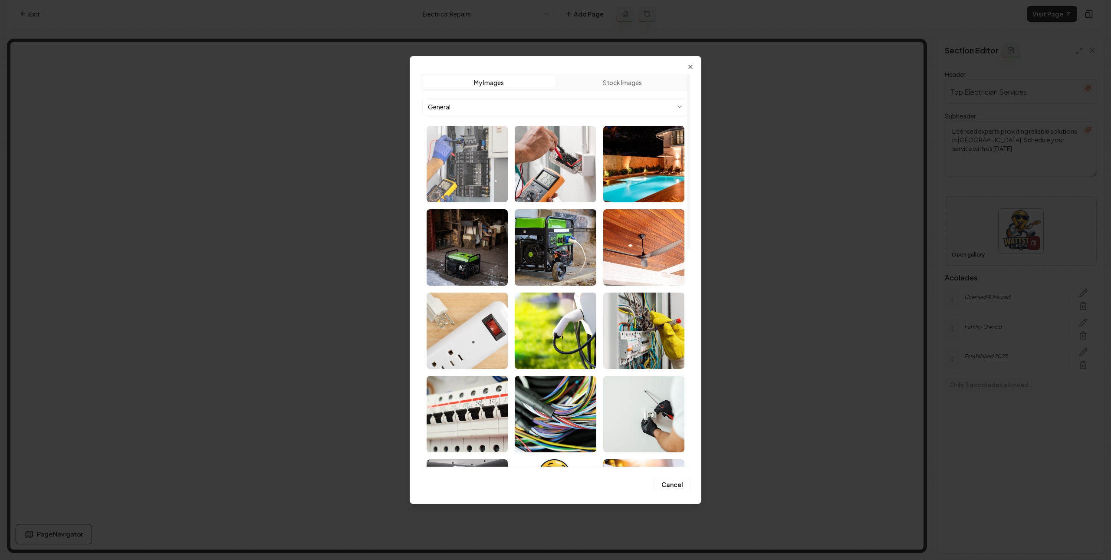
click at [484, 177] on img "Select image image_689f22c45c7cd75eb8c5ae3c.jpg" at bounding box center [466, 164] width 81 height 76
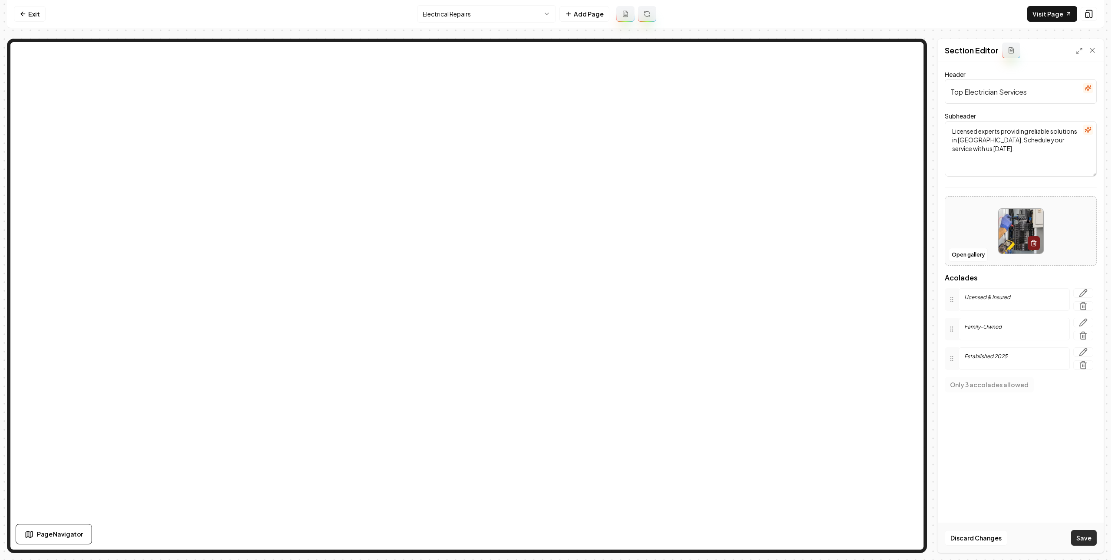
click at [1096, 538] on div "Discard Changes Save" at bounding box center [1021, 537] width 166 height 30
click at [1078, 536] on button "Save" at bounding box center [1084, 538] width 26 height 16
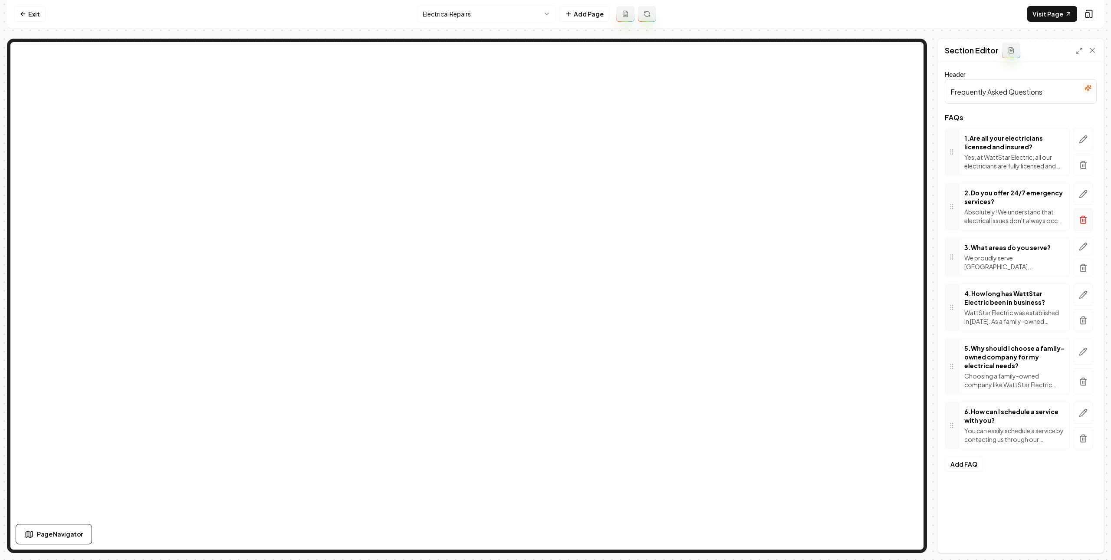
click at [1082, 217] on icon "button" at bounding box center [1083, 219] width 9 height 9
click at [1077, 221] on button "button" at bounding box center [1083, 219] width 20 height 22
click at [1081, 221] on icon "button" at bounding box center [1083, 219] width 9 height 9
click at [1082, 221] on line "button" at bounding box center [1082, 220] width 0 height 2
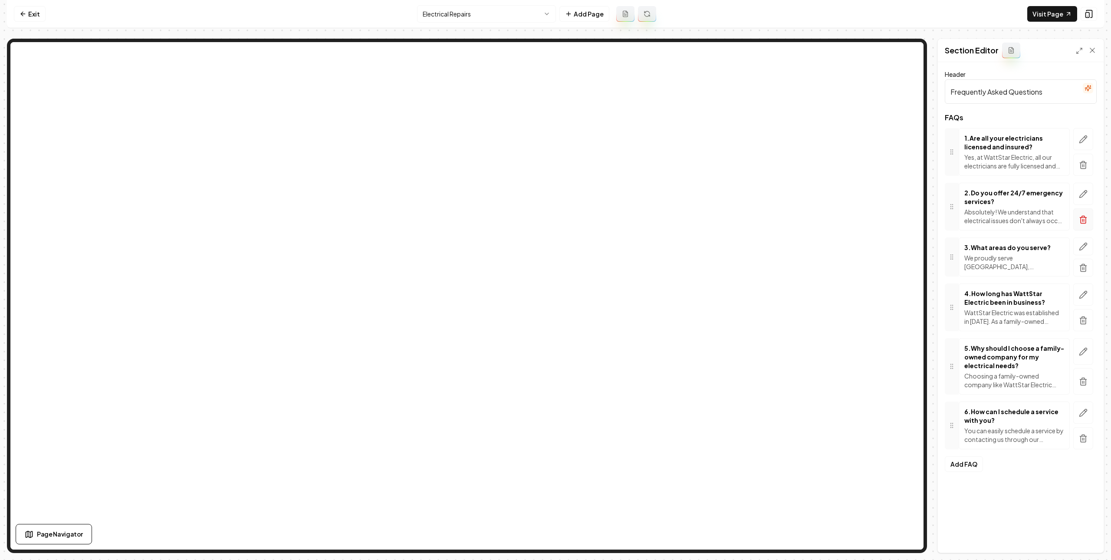
drag, startPoint x: 1084, startPoint y: 217, endPoint x: 1082, endPoint y: 212, distance: 6.0
click at [1082, 215] on button "button" at bounding box center [1083, 219] width 20 height 22
click at [1090, 383] on button "button" at bounding box center [1083, 381] width 20 height 26
click at [1081, 193] on icon "button" at bounding box center [1083, 194] width 9 height 9
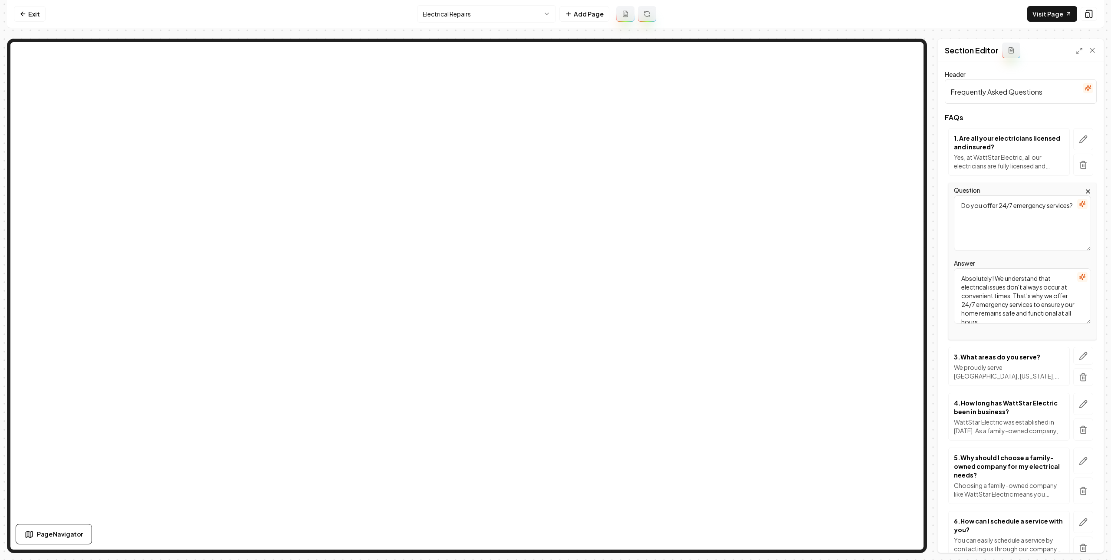
click at [1084, 190] on icon "button" at bounding box center [1087, 191] width 7 height 7
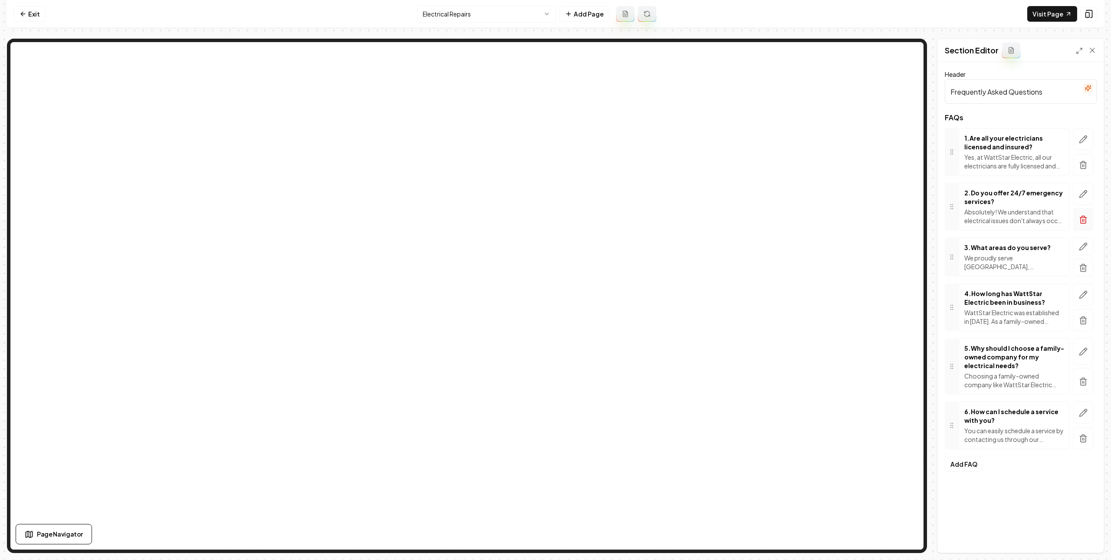
click at [1076, 223] on button "button" at bounding box center [1083, 219] width 20 height 22
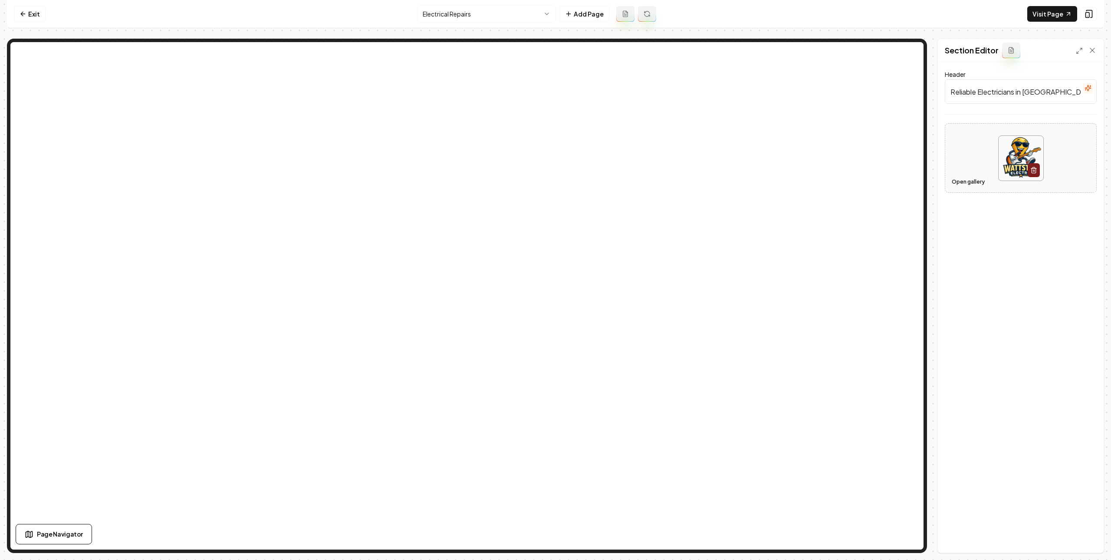
click at [964, 185] on button "Open gallery" at bounding box center [967, 182] width 39 height 14
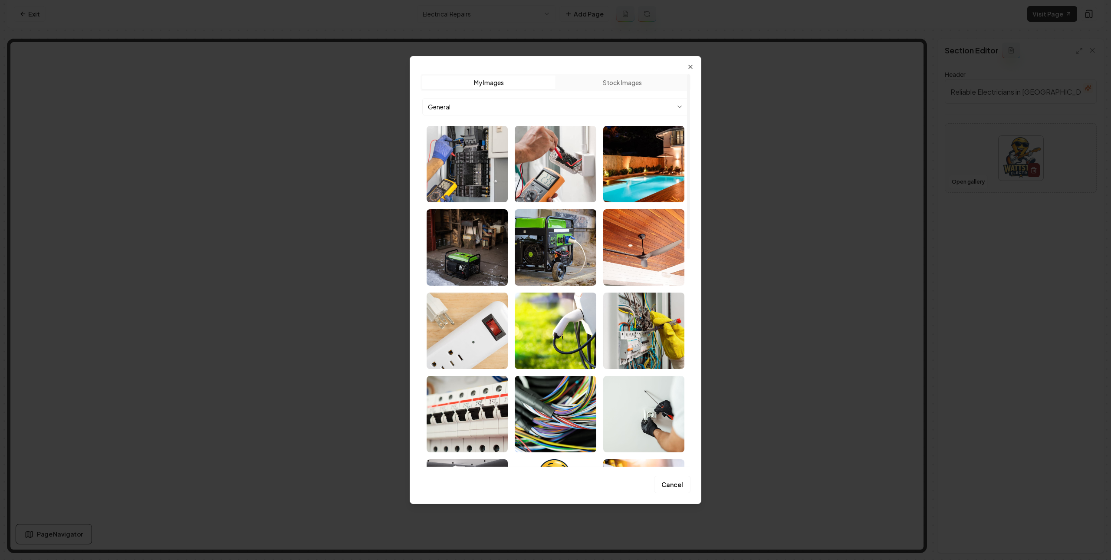
scroll to position [252, 0]
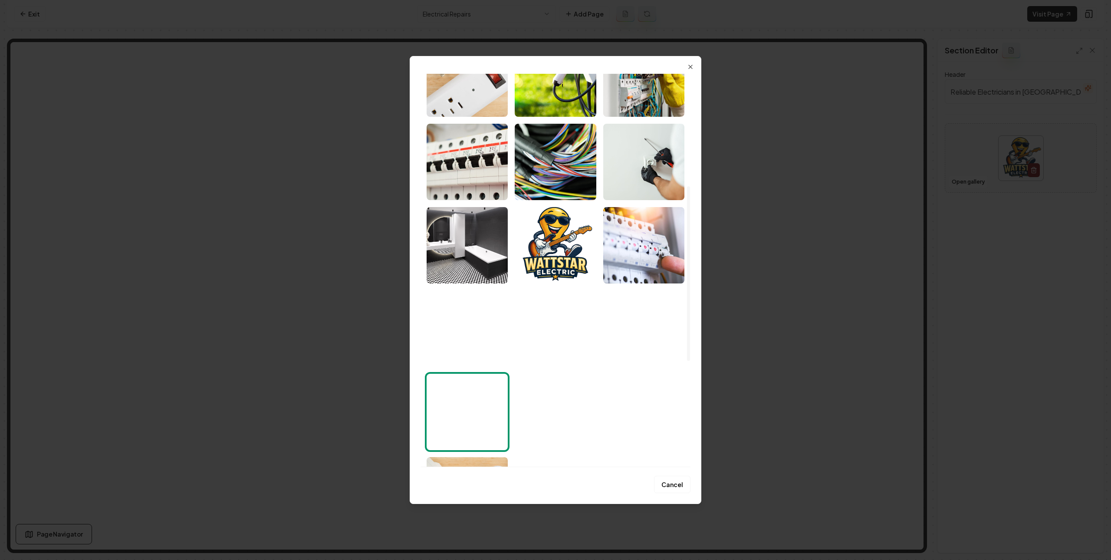
click at [567, 425] on img "Select image image_688cc7335c7cd75eb812961e.jpeg" at bounding box center [555, 412] width 81 height 76
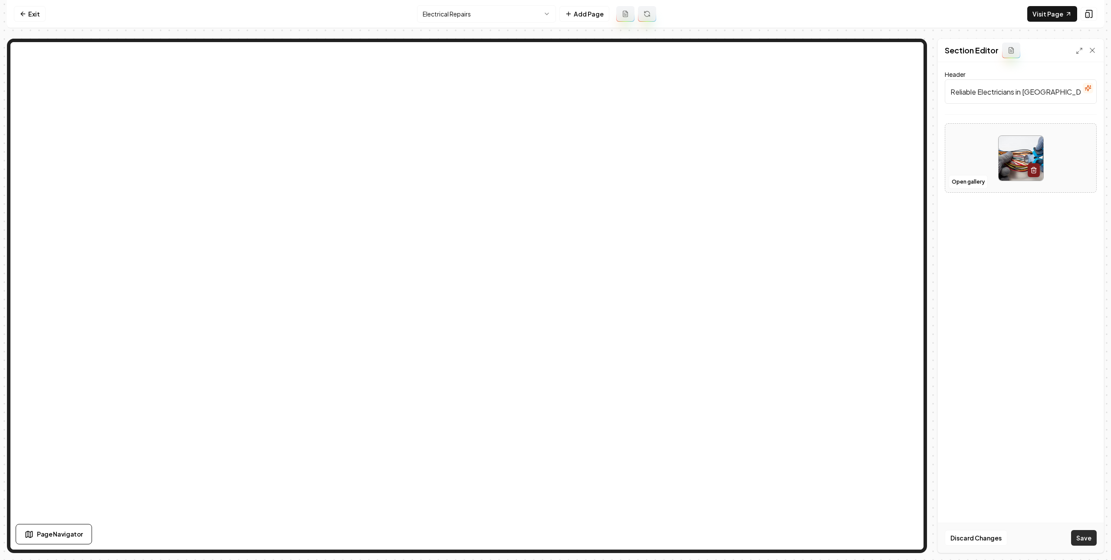
click at [1085, 538] on button "Save" at bounding box center [1084, 538] width 26 height 16
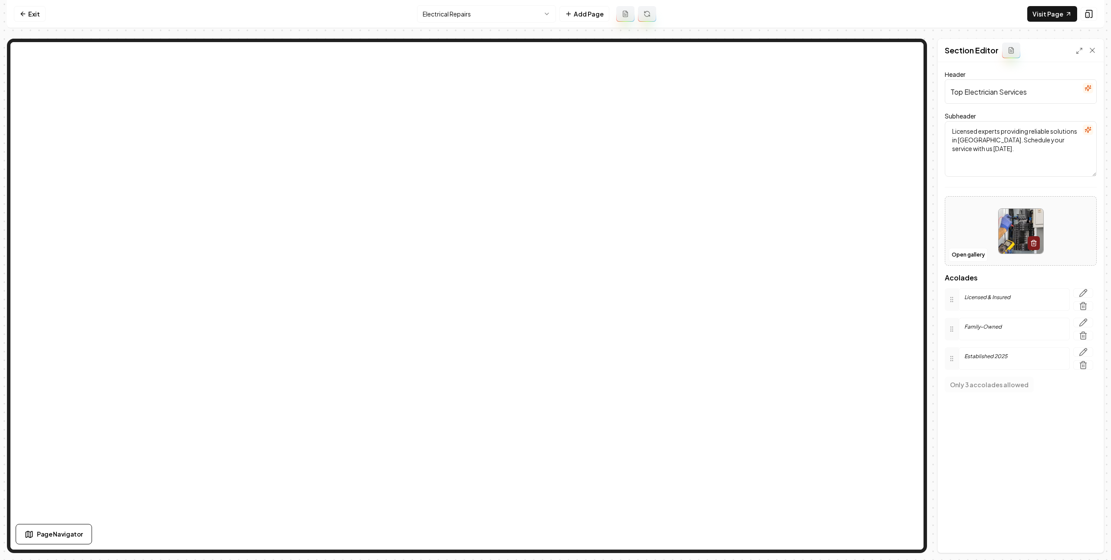
click at [1089, 90] on icon "button" at bounding box center [1087, 88] width 7 height 7
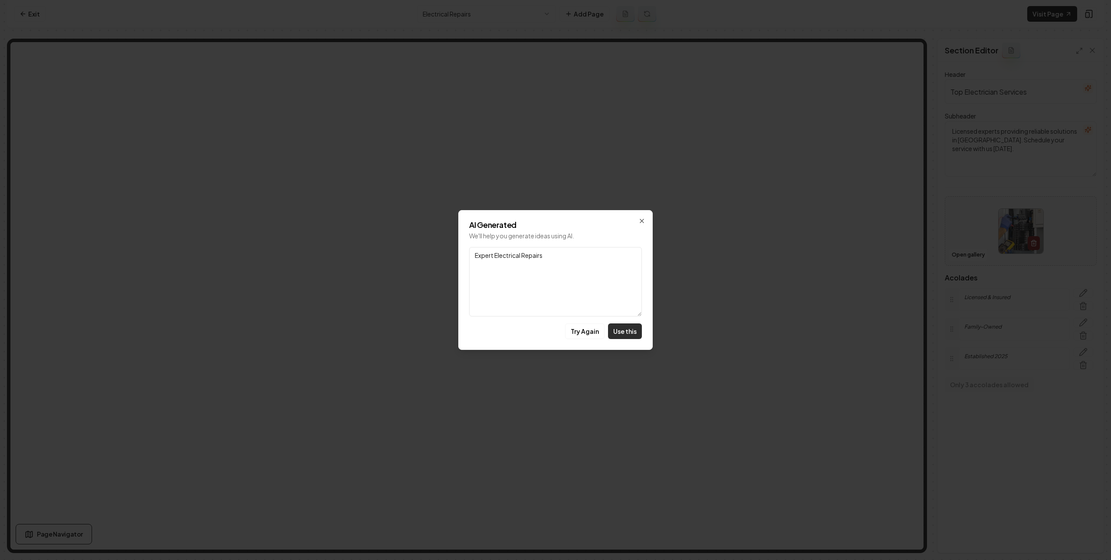
click at [633, 334] on button "Use this" at bounding box center [625, 331] width 34 height 16
type input "Expert Electrical Repairs"
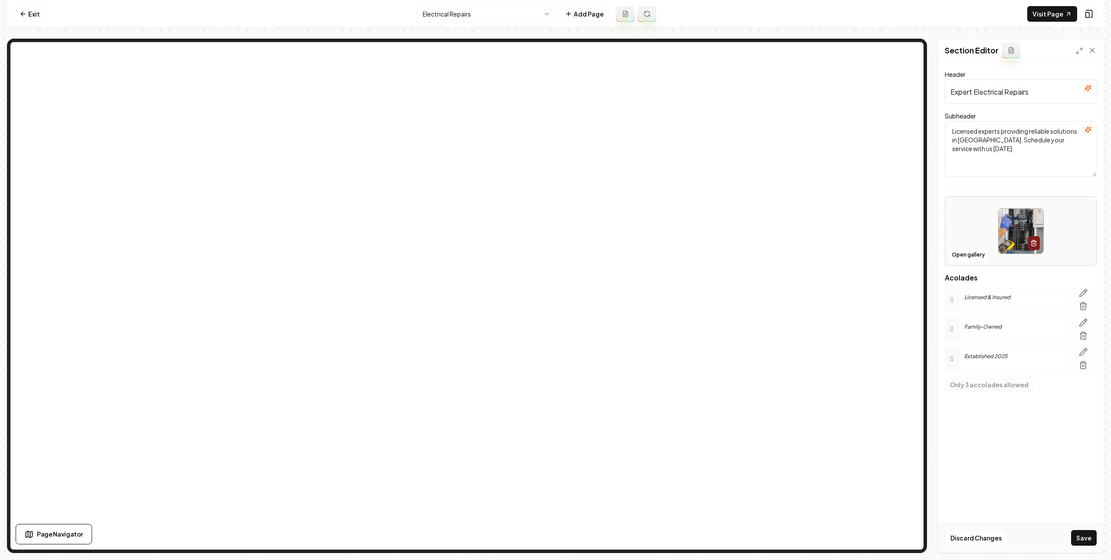
click at [1087, 128] on icon "button" at bounding box center [1088, 130] width 6 height 6
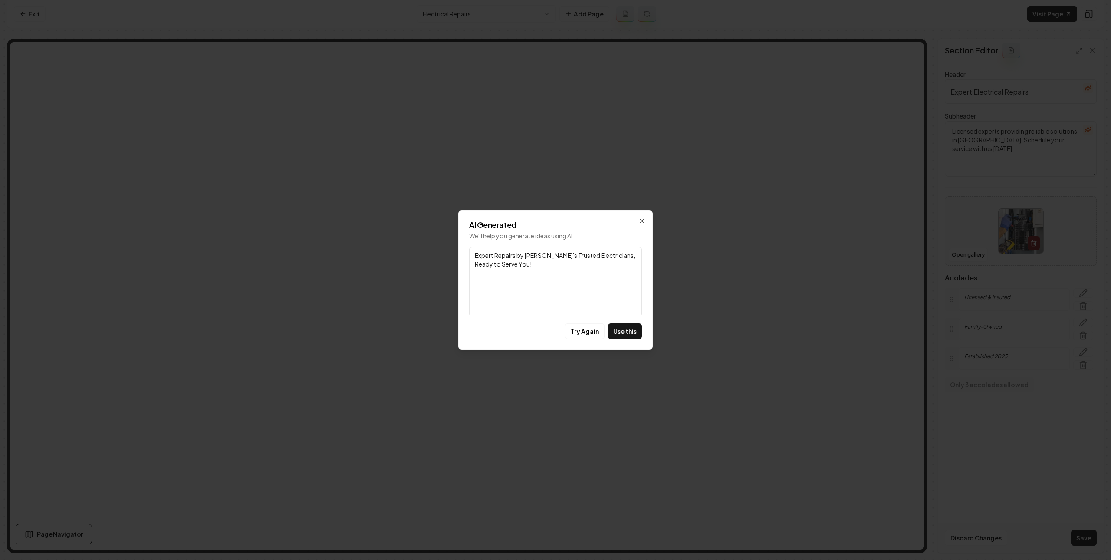
click at [625, 336] on button "Use this" at bounding box center [625, 331] width 34 height 16
type textarea "Expert Repairs by Wilmington's Trusted Electricians, Ready to Serve You!"
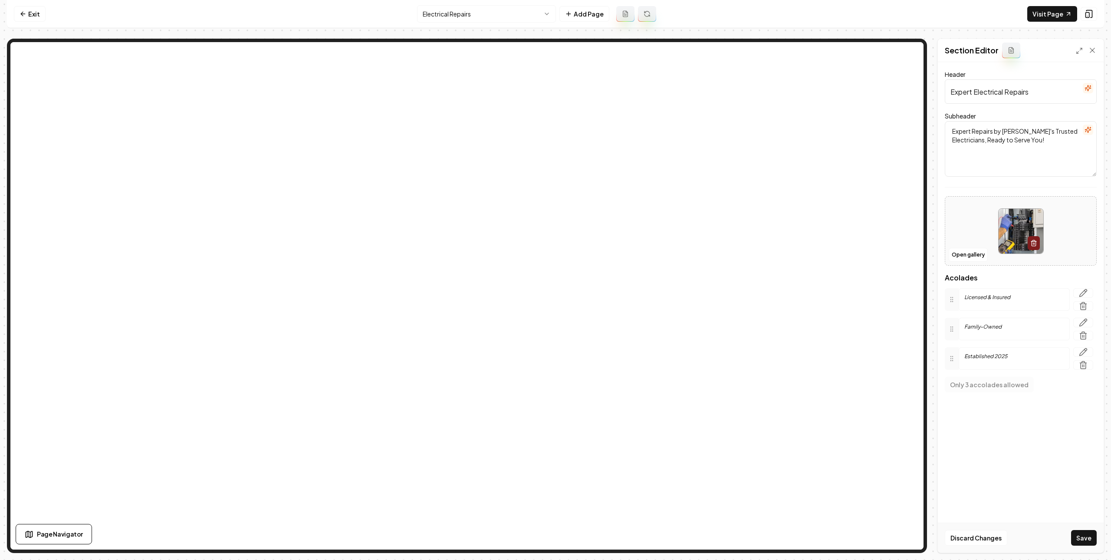
drag, startPoint x: 1090, startPoint y: 532, endPoint x: 920, endPoint y: 479, distance: 177.8
click at [1089, 532] on button "Save" at bounding box center [1084, 538] width 26 height 16
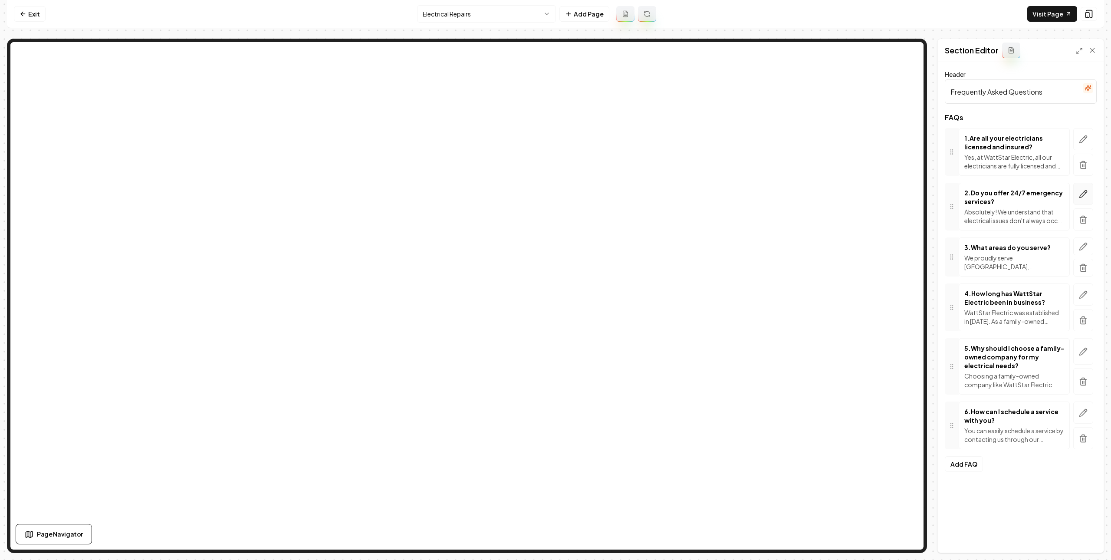
click at [1083, 197] on icon "button" at bounding box center [1083, 194] width 9 height 9
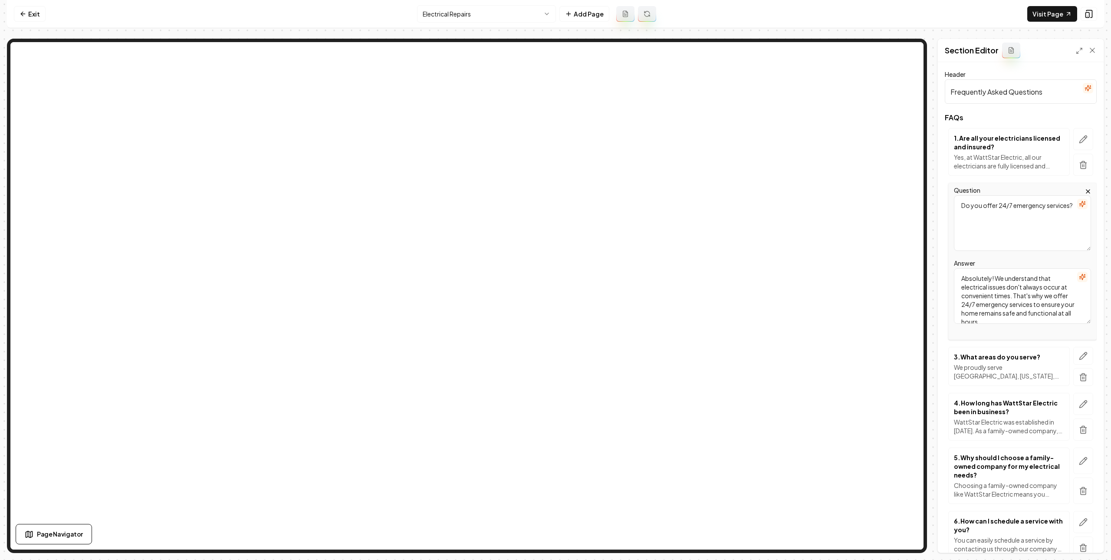
click at [1031, 237] on textarea "Do you offer 24/7 emergency services?" at bounding box center [1022, 223] width 137 height 56
click at [1084, 190] on icon "button" at bounding box center [1087, 191] width 7 height 7
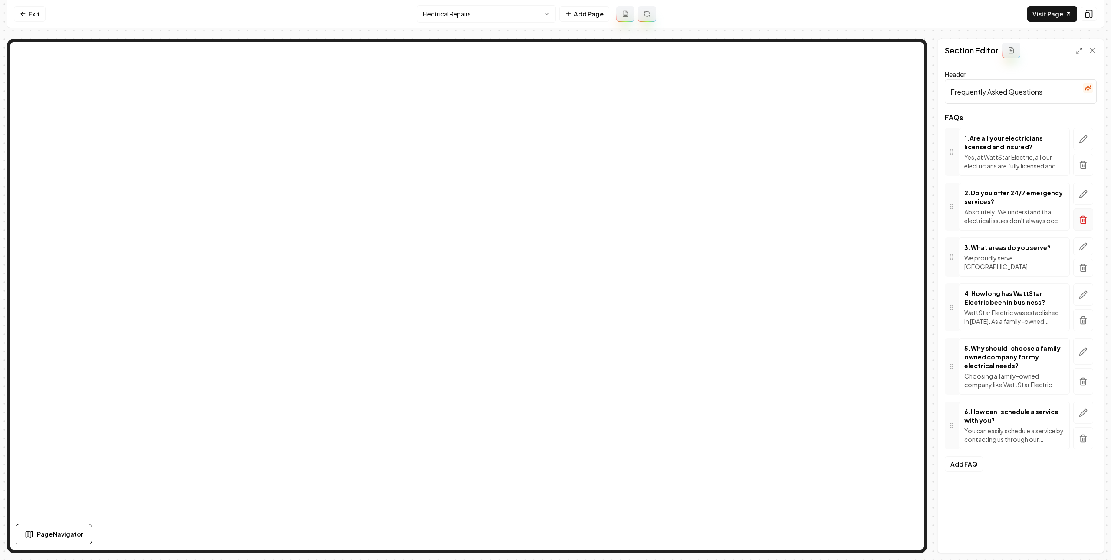
click at [1080, 224] on icon "button" at bounding box center [1083, 219] width 9 height 9
click at [1080, 215] on button "button" at bounding box center [1083, 219] width 20 height 22
click at [455, 7] on html "Computer Required This feature is only available on a computer. Please switch t…" at bounding box center [555, 280] width 1111 height 560
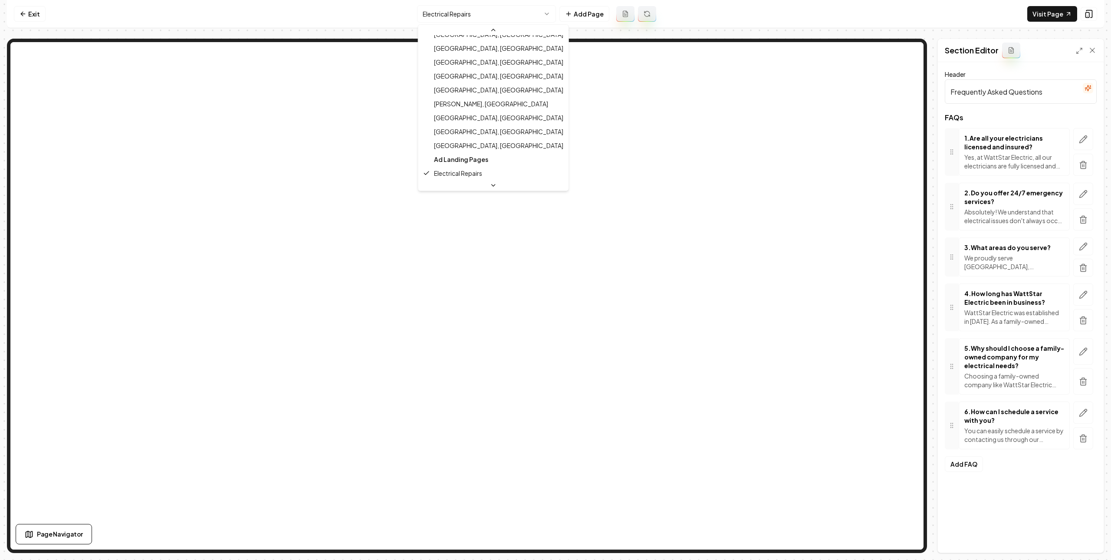
scroll to position [403, 0]
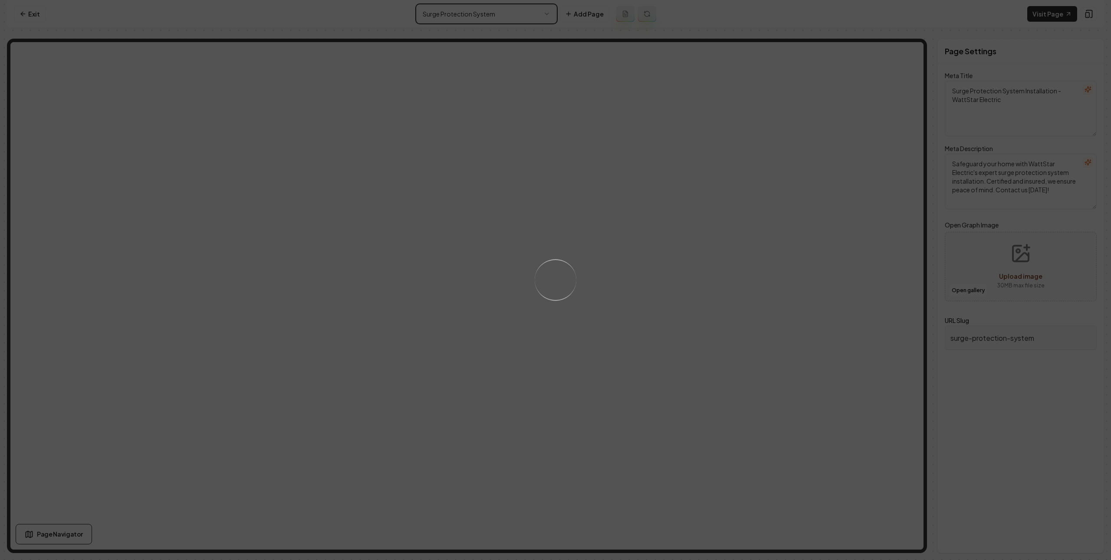
type textarea "Surge Protection System - Secure Your Home | WattStar Electric"
type textarea "Protect your home with surge protection from WattStar Electric. Our licensed ex…"
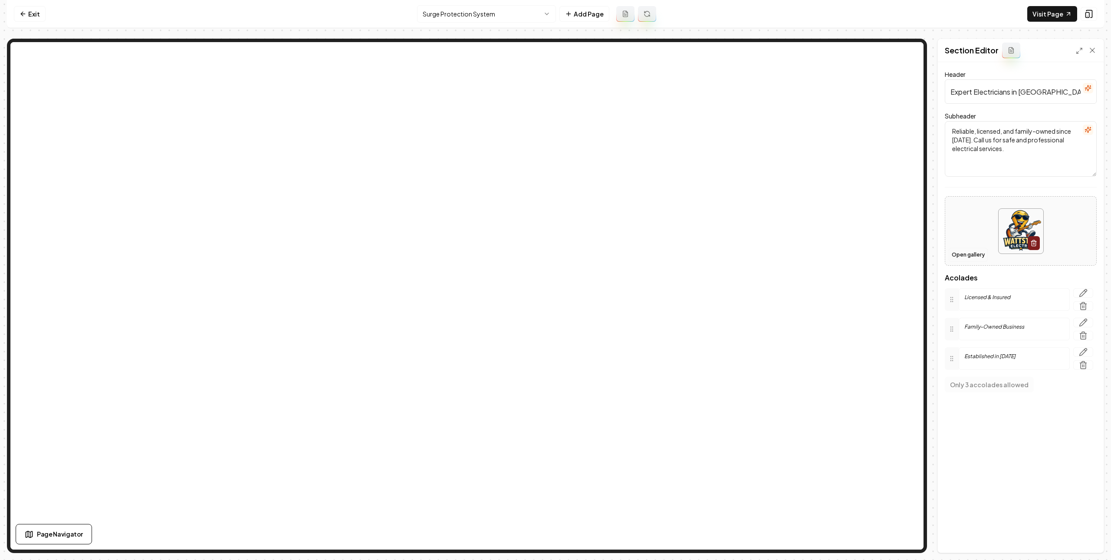
click at [974, 253] on button "Open gallery" at bounding box center [967, 255] width 39 height 14
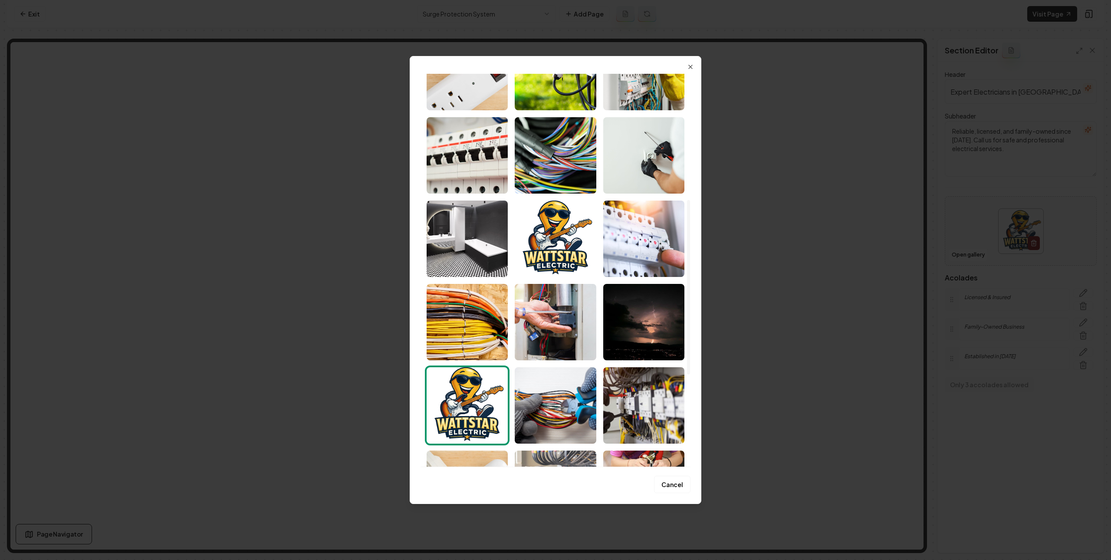
scroll to position [461, 0]
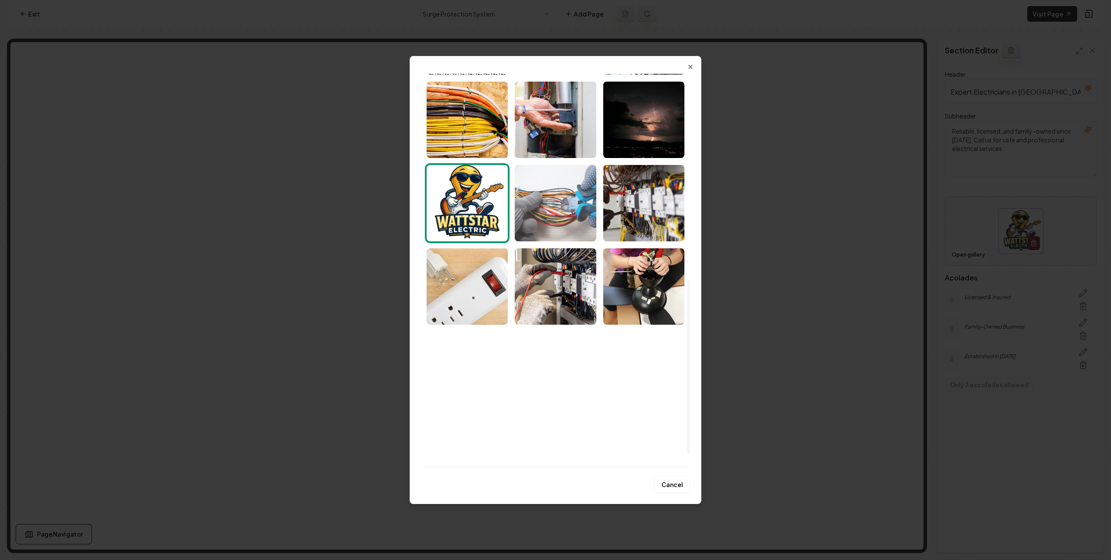
click at [557, 216] on img "Select image image_688cc7335c7cd75eb812961e.jpeg" at bounding box center [555, 203] width 81 height 76
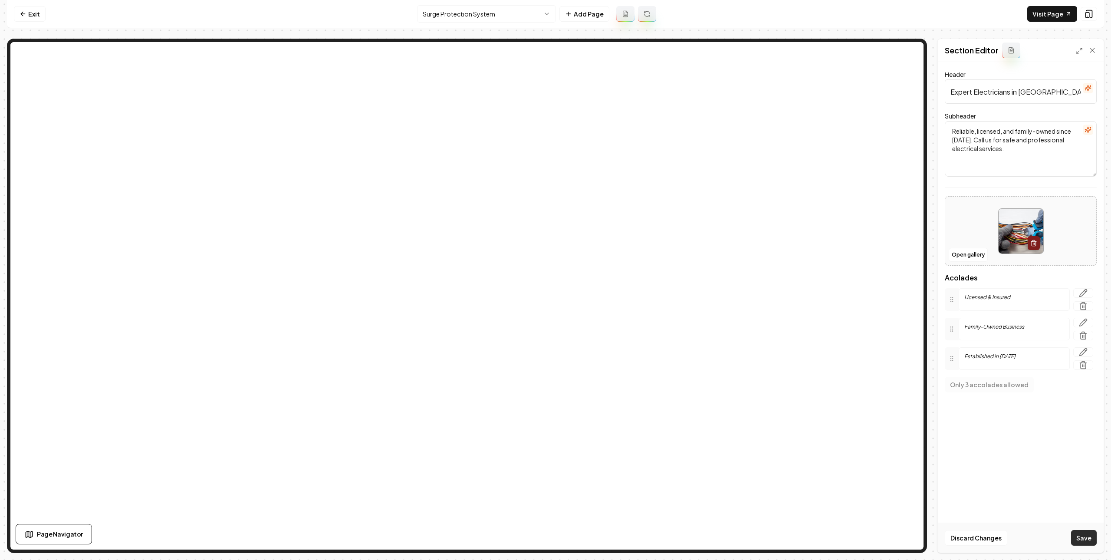
click at [1075, 538] on button "Save" at bounding box center [1084, 538] width 26 height 16
click at [1086, 84] on button "button" at bounding box center [1087, 88] width 10 height 10
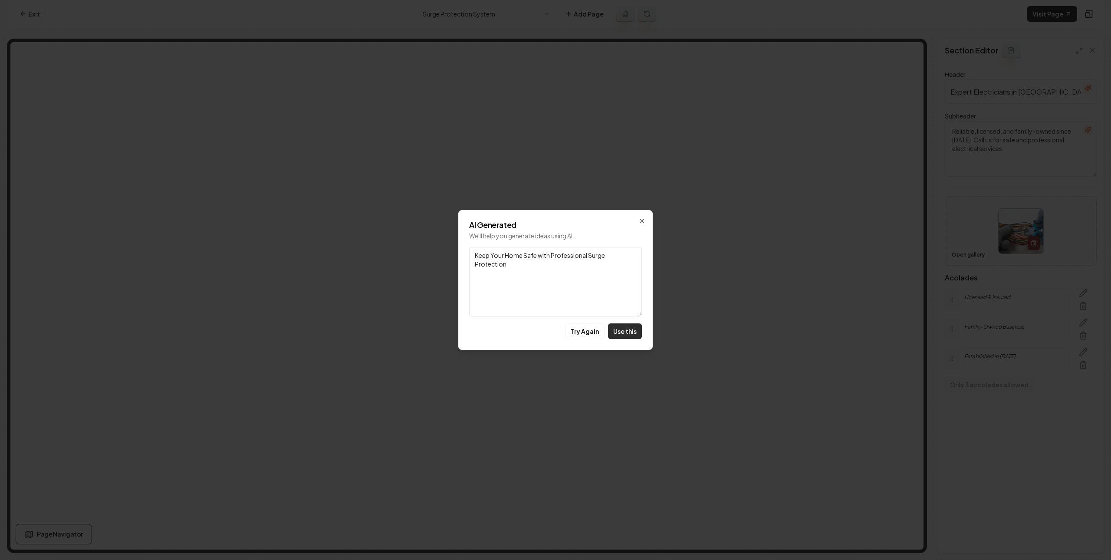
click at [615, 333] on button "Use this" at bounding box center [625, 331] width 34 height 16
type input "Keep Your Home Safe with Professional Surge Protection"
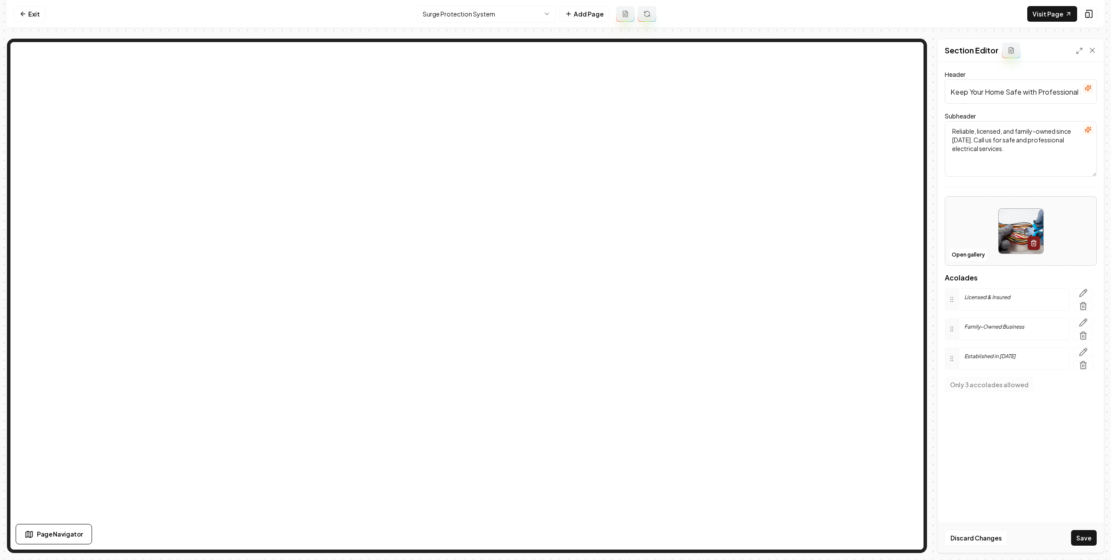
click at [1086, 128] on icon "button" at bounding box center [1087, 129] width 7 height 7
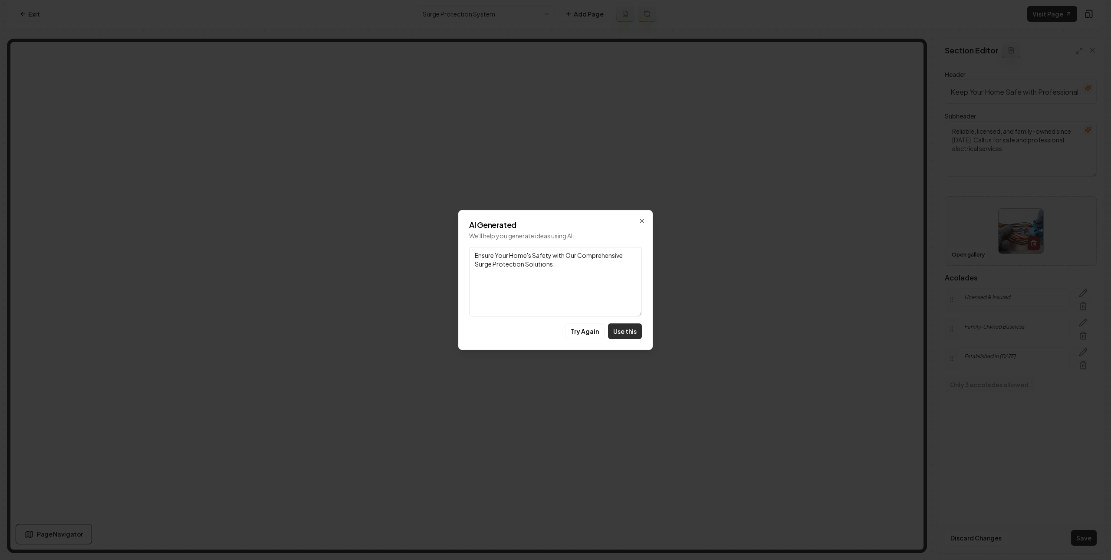
click at [611, 331] on button "Use this" at bounding box center [625, 331] width 34 height 16
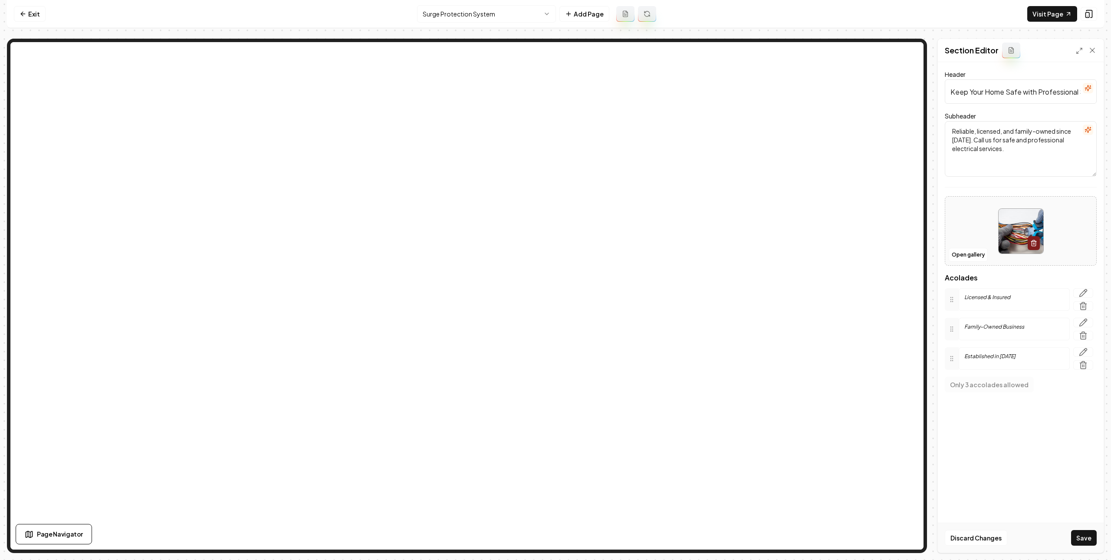
type textarea "Ensure Your Home's Safety with Our Comprehensive Surge Protection Solutions."
click at [1081, 541] on button "Save" at bounding box center [1084, 538] width 26 height 16
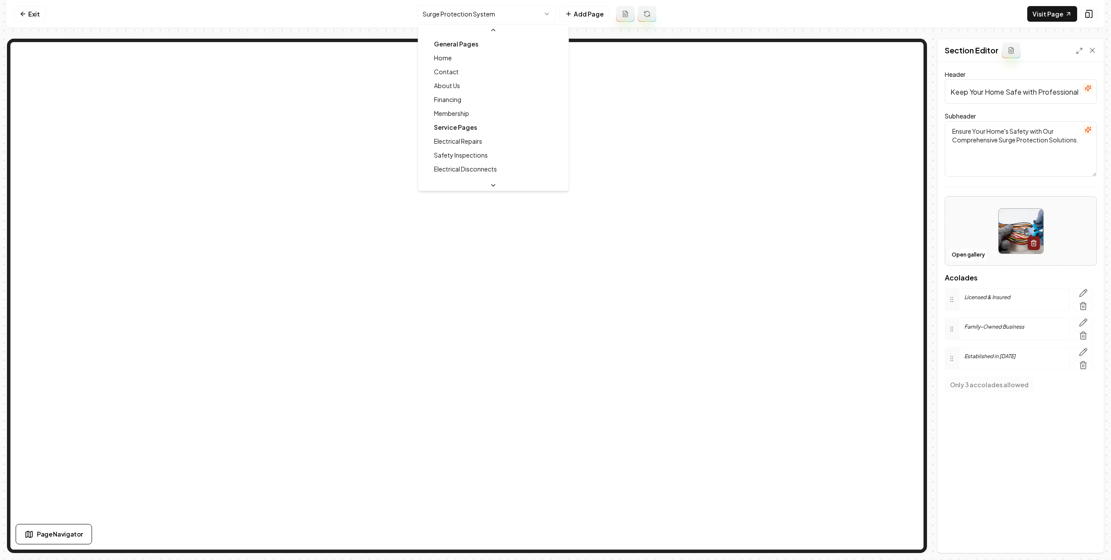
click at [474, 14] on html "Computer Required This feature is only available on a computer. Please switch t…" at bounding box center [555, 280] width 1111 height 560
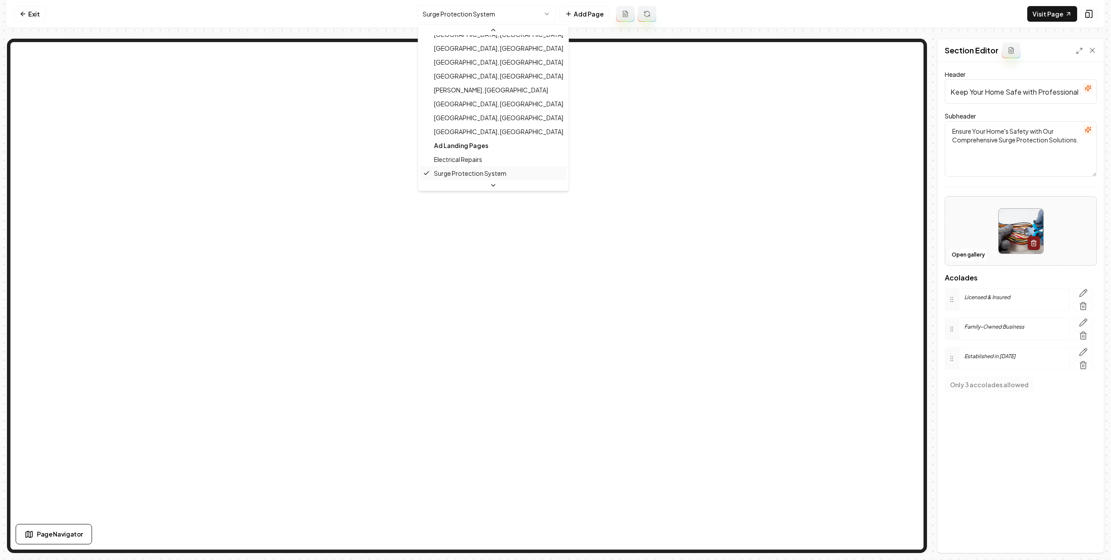
scroll to position [403, 0]
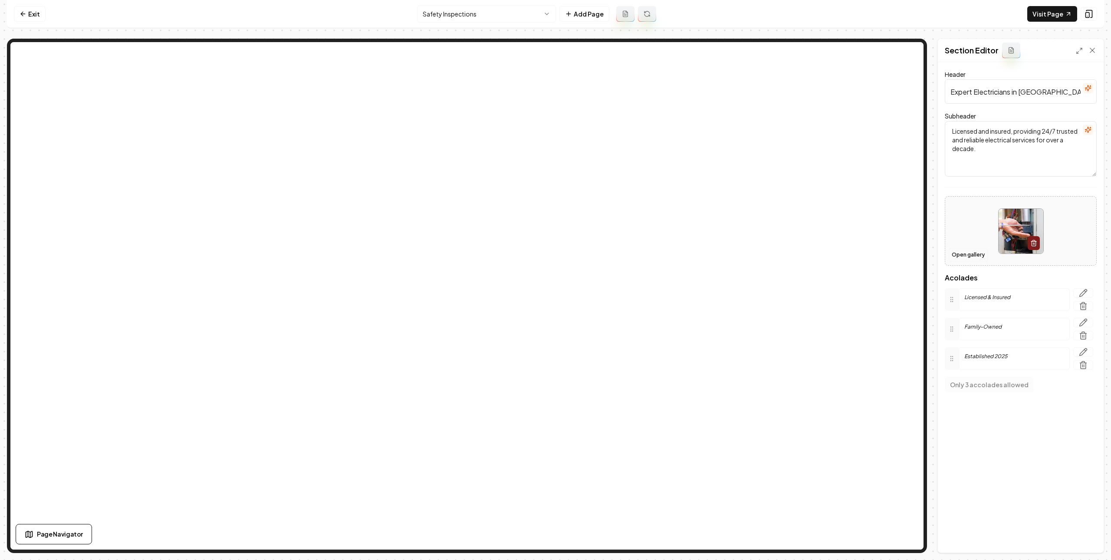
click at [976, 254] on button "Open gallery" at bounding box center [967, 255] width 39 height 14
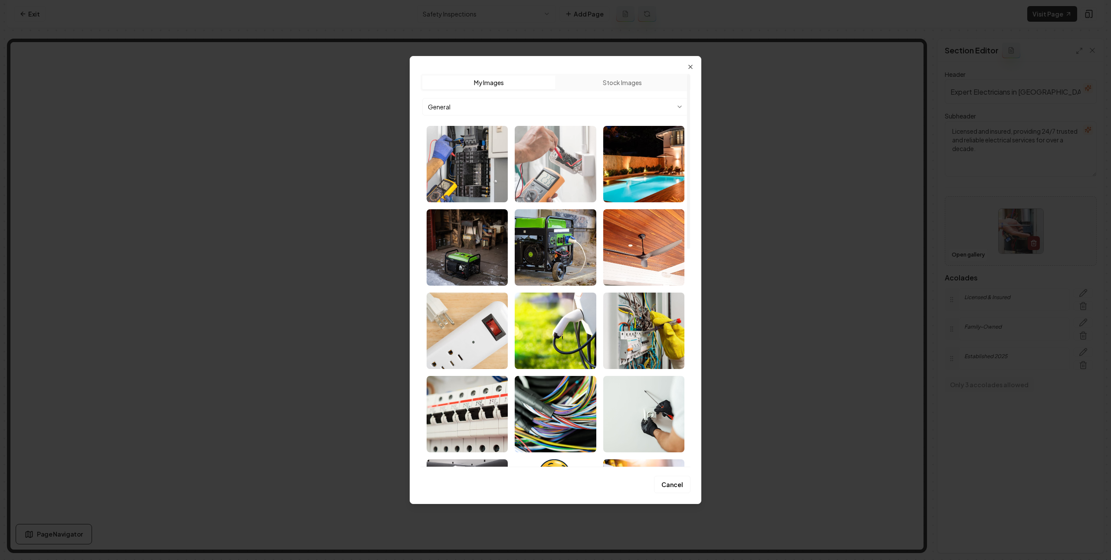
click at [534, 157] on img "Select image image_689f229d5c7cd75eb8c49b4a.jpg" at bounding box center [555, 164] width 81 height 76
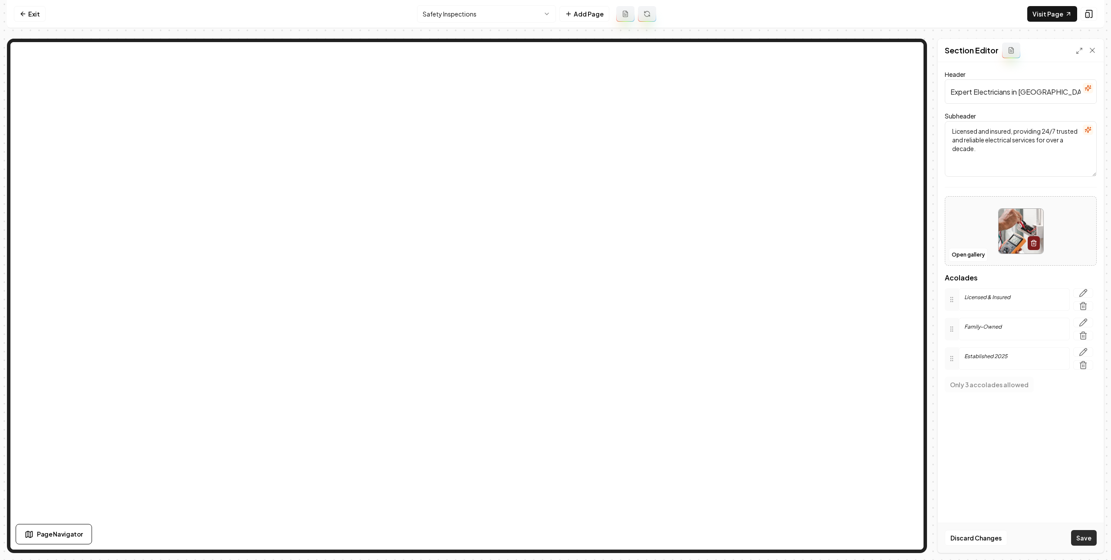
click at [1082, 530] on button "Save" at bounding box center [1084, 538] width 26 height 16
click at [1089, 92] on button "button" at bounding box center [1087, 88] width 10 height 10
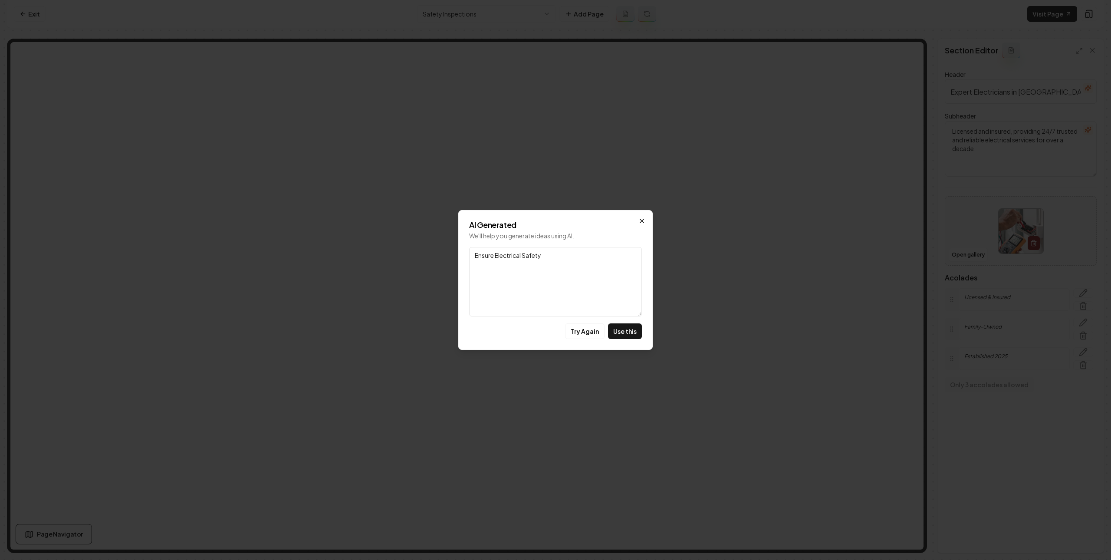
click at [642, 219] on icon "button" at bounding box center [641, 220] width 7 height 7
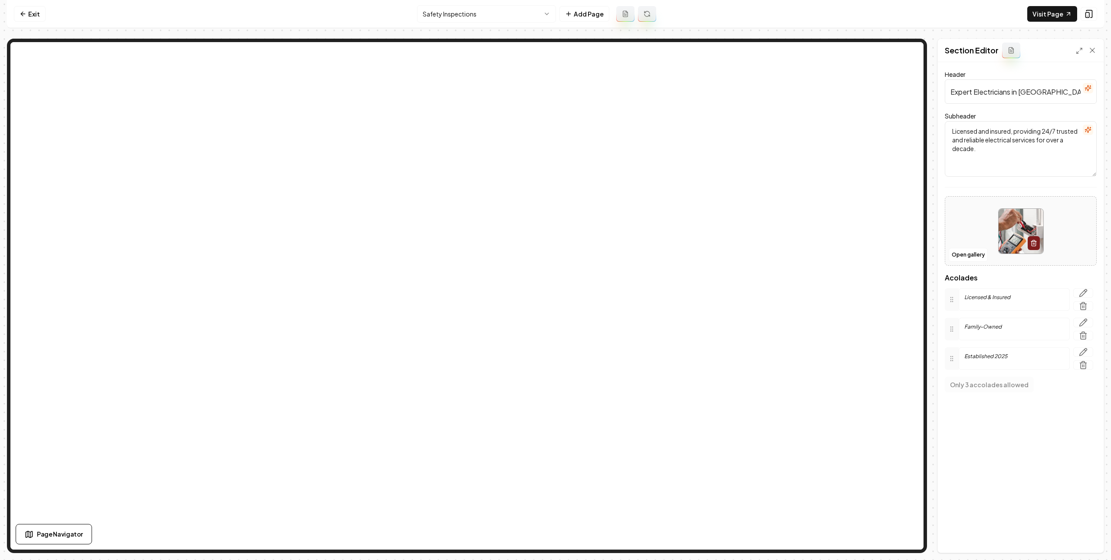
drag, startPoint x: 1094, startPoint y: 88, endPoint x: 1090, endPoint y: 88, distance: 4.4
click at [1094, 88] on input "Expert Electricians in Wilmington" at bounding box center [1020, 91] width 152 height 24
click at [1089, 89] on icon "button" at bounding box center [1087, 88] width 7 height 7
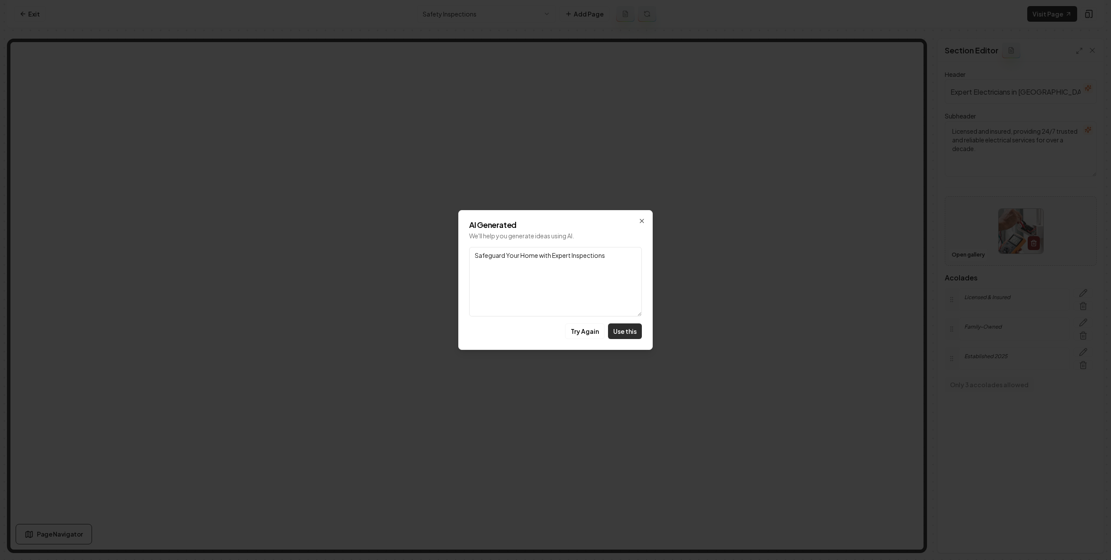
click at [625, 336] on button "Use this" at bounding box center [625, 331] width 34 height 16
type input "Safeguard Your Home with Expert Inspections"
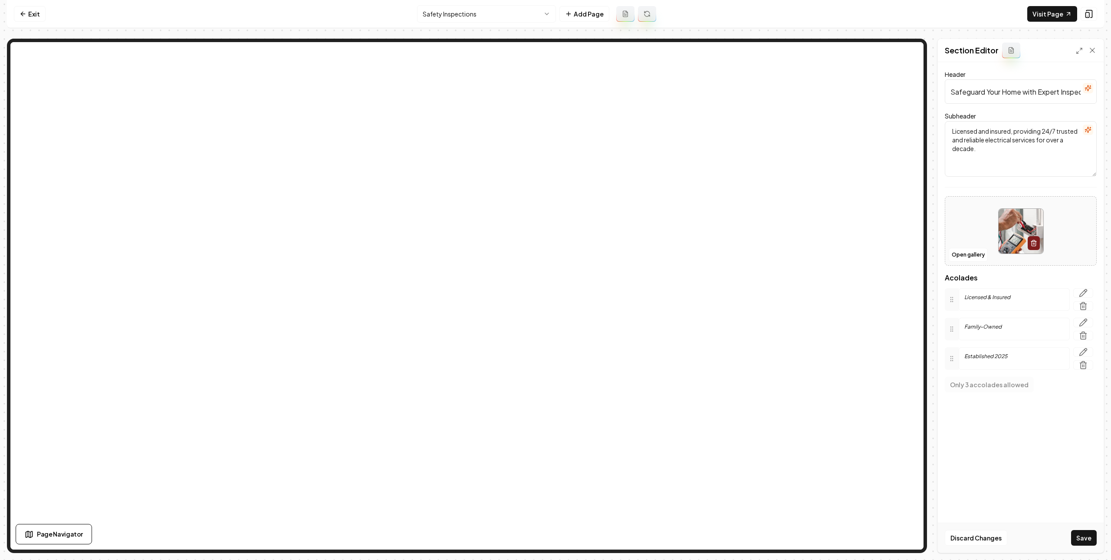
click at [1086, 127] on icon "button" at bounding box center [1087, 129] width 7 height 7
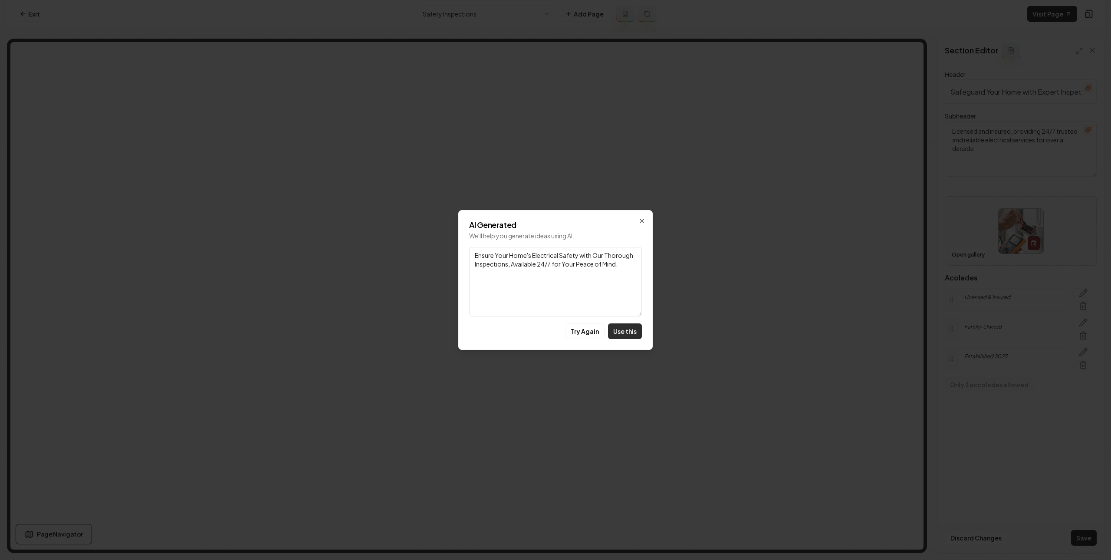
click at [631, 333] on button "Use this" at bounding box center [625, 331] width 34 height 16
type textarea "Ensure Your Home's Electrical Safety with Our Thorough Inspections, Available 2…"
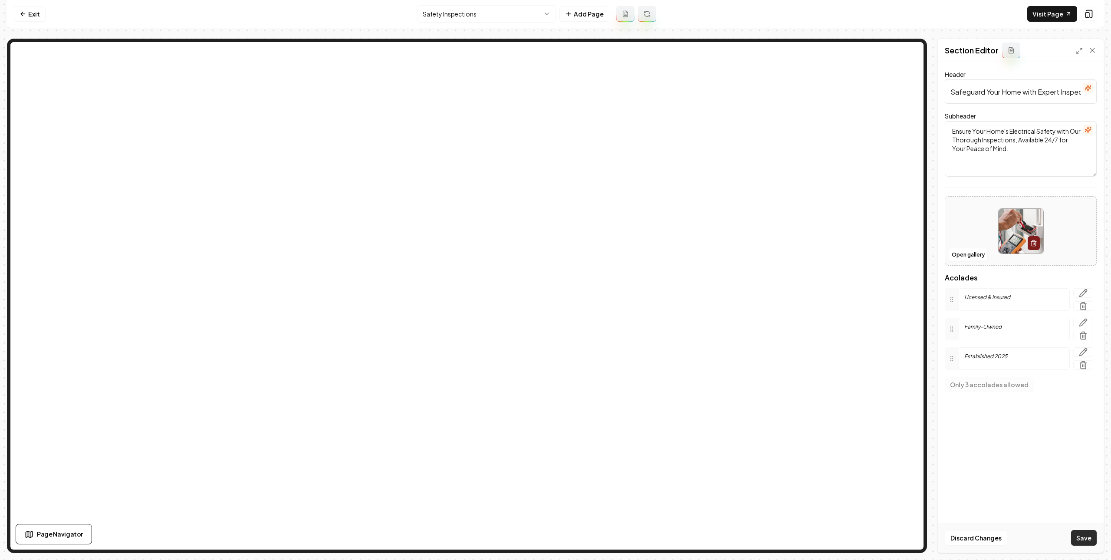
click at [1080, 533] on button "Save" at bounding box center [1084, 538] width 26 height 16
click at [36, 16] on link "Exit" at bounding box center [30, 14] width 32 height 16
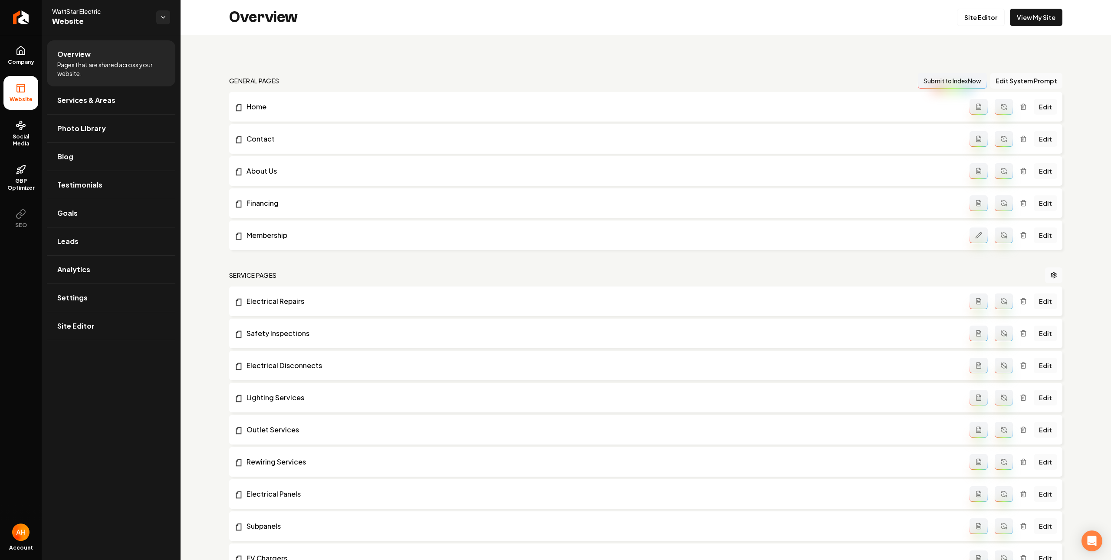
click at [607, 106] on link "Home" at bounding box center [601, 107] width 735 height 10
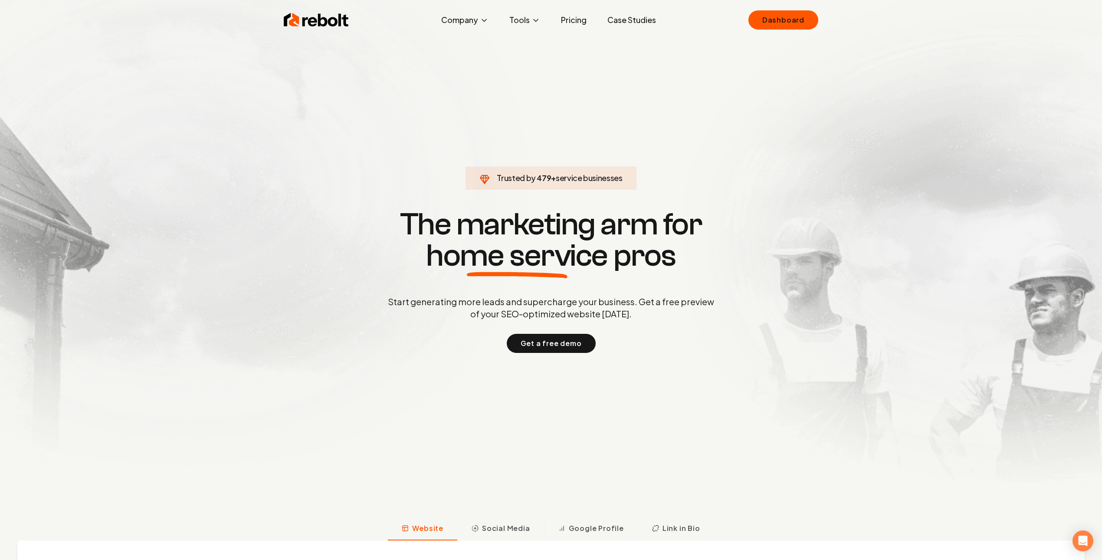
click link "Dashboard" at bounding box center [783, 19] width 70 height 19
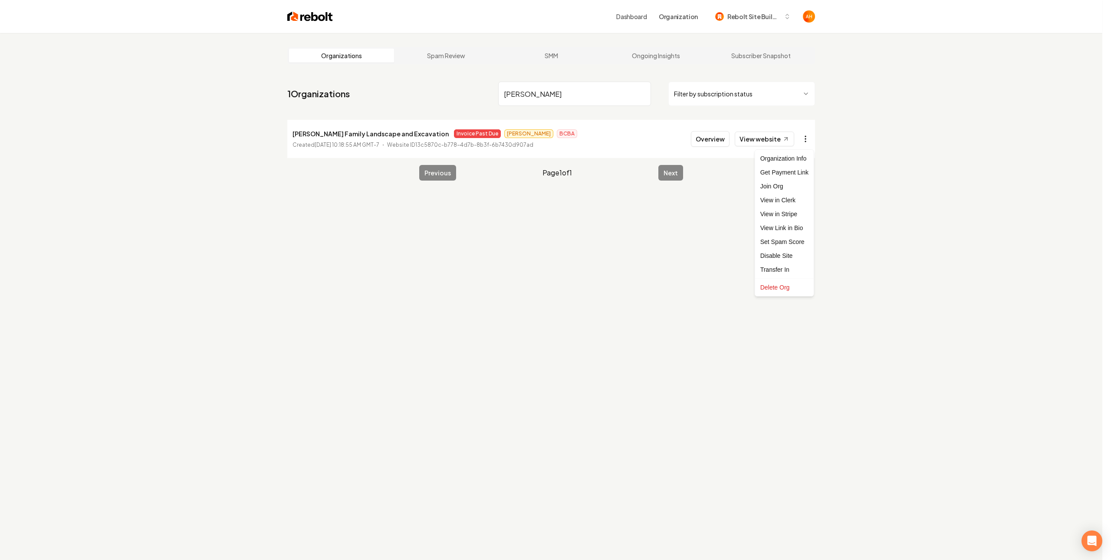
click at [810, 139] on html "Dashboard Organization Rebolt Site Builder Organizations Spam Review SMM Ongoin…" at bounding box center [555, 280] width 1111 height 560
click at [790, 214] on link "View in Stripe" at bounding box center [784, 214] width 55 height 14
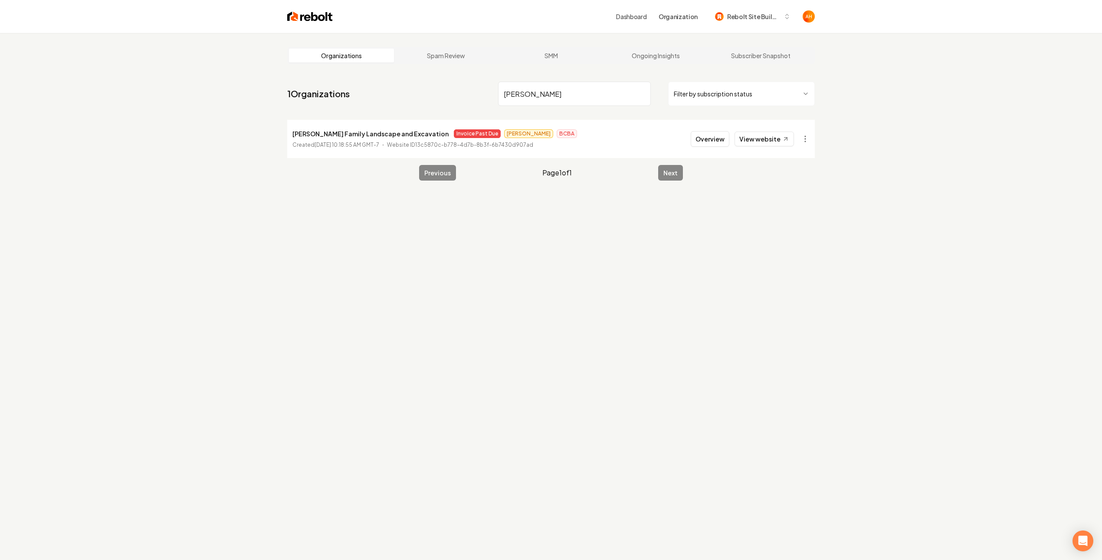
click at [568, 89] on input "marek" at bounding box center [574, 94] width 153 height 24
type input "milbe"
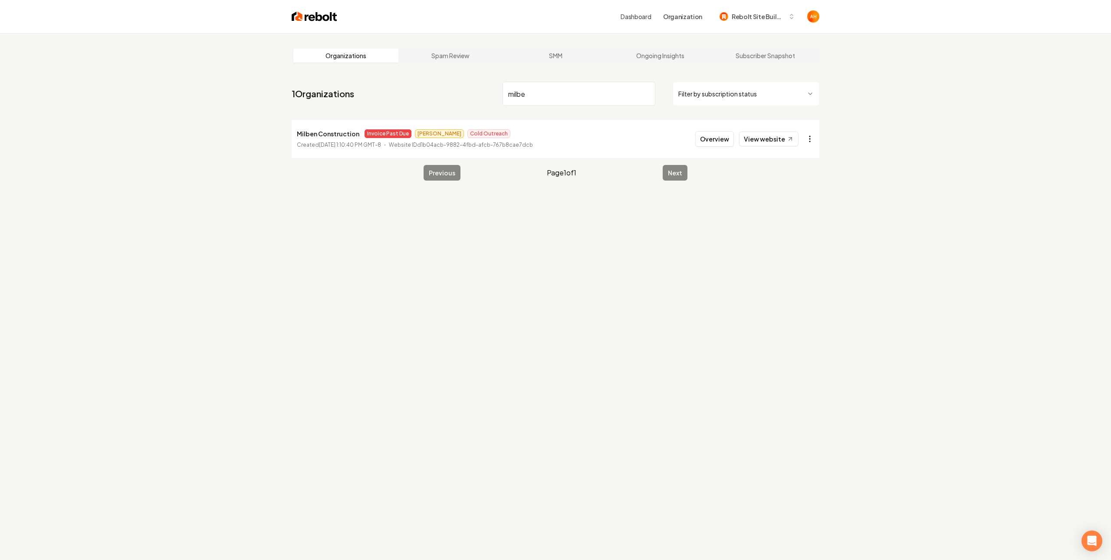
click at [802, 143] on html "Dashboard Organization Rebolt Site Builder Organizations Spam Review SMM Ongoin…" at bounding box center [555, 280] width 1111 height 560
click at [791, 212] on link "View in Stripe" at bounding box center [784, 214] width 55 height 14
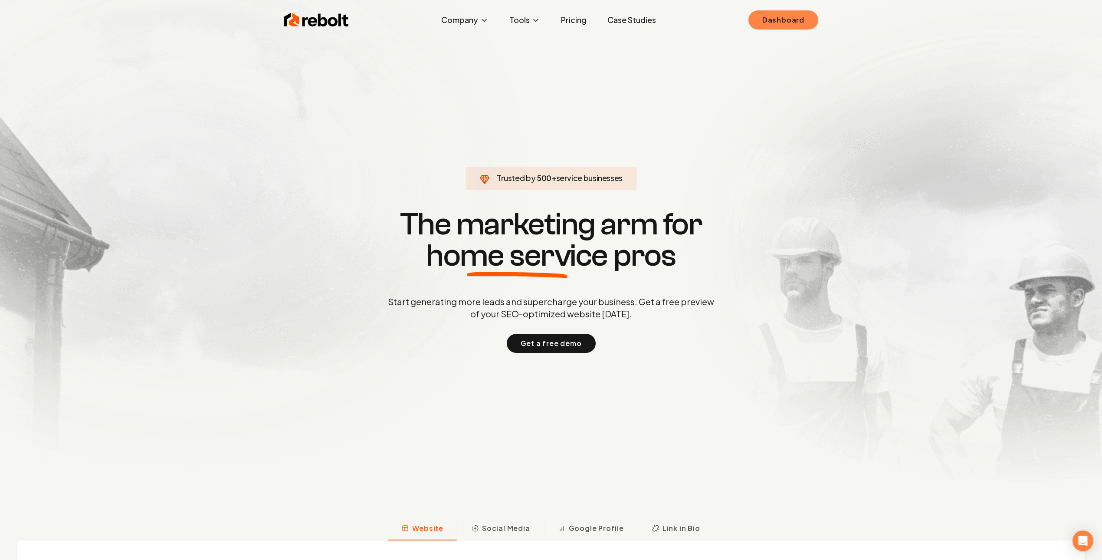
click at [807, 21] on link "Dashboard" at bounding box center [783, 19] width 70 height 19
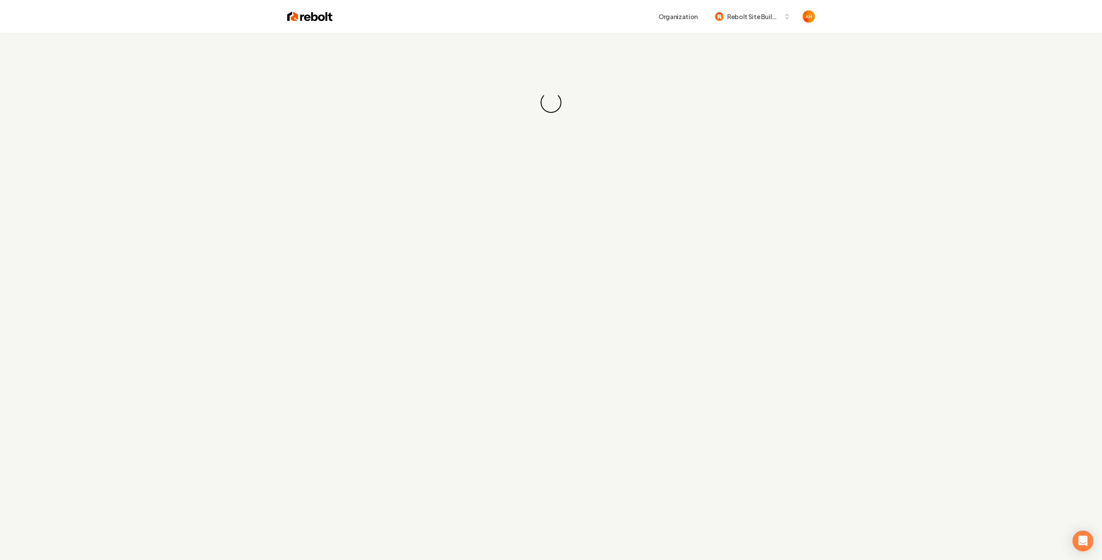
click at [555, 15] on div "Organization Rebolt Site Builder" at bounding box center [574, 17] width 482 height 16
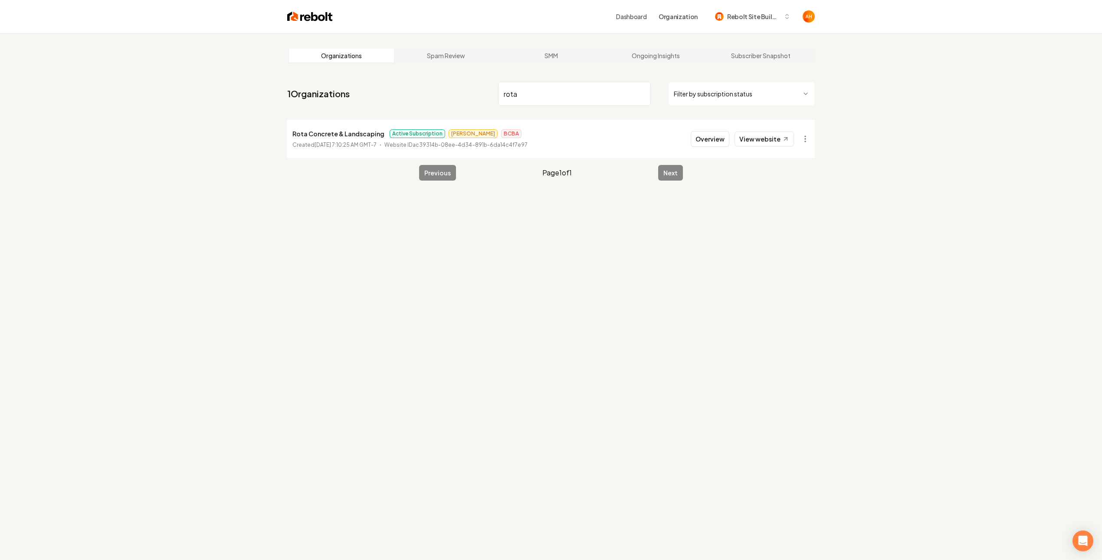
type input "rota"
click at [986, 167] on div "Organizations Spam Review SMM Ongoing Insights Subscriber Snapshot 1 Organizati…" at bounding box center [551, 313] width 1102 height 560
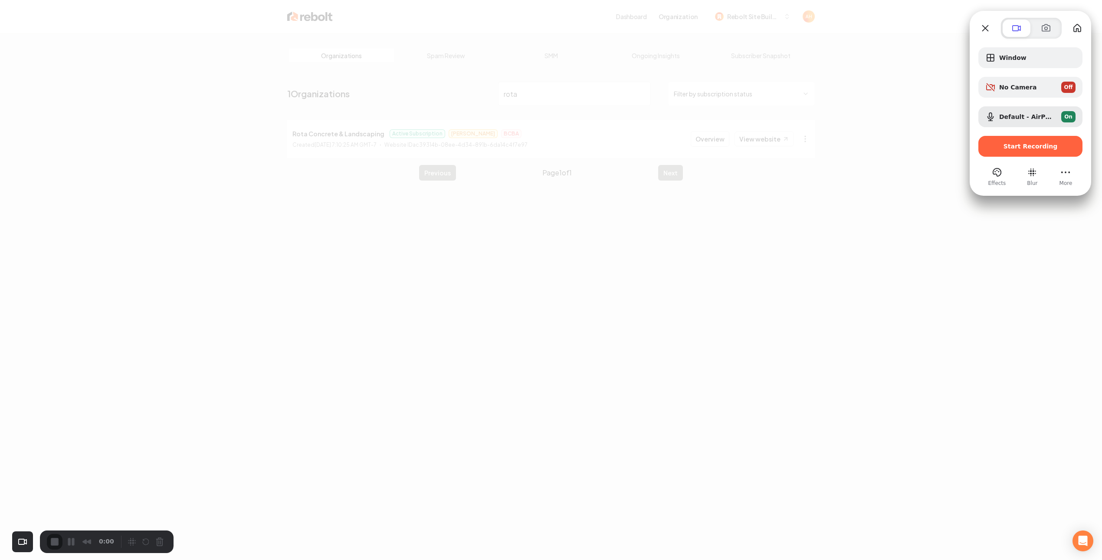
click at [859, 129] on div at bounding box center [551, 280] width 1102 height 560
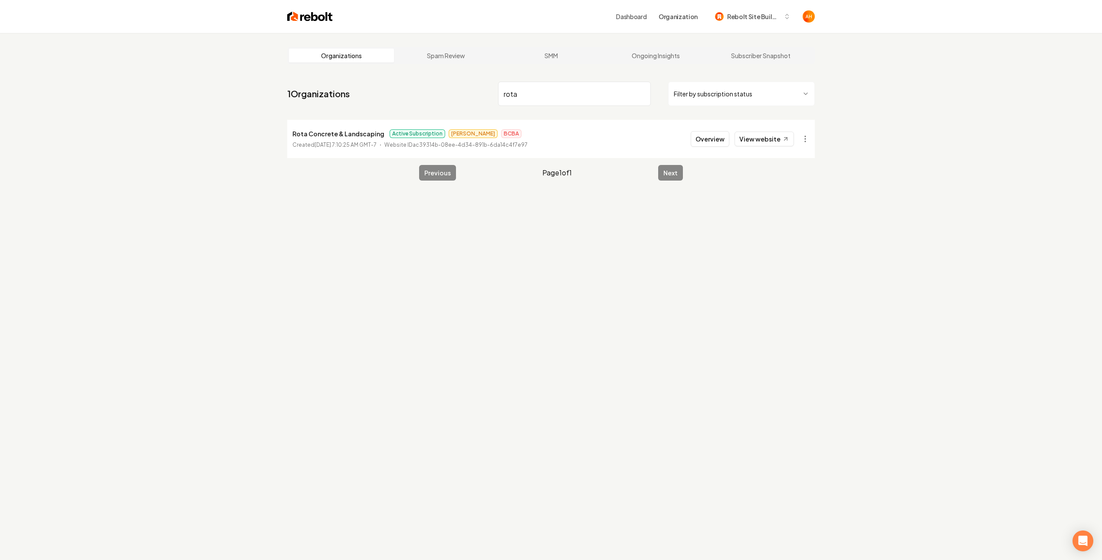
click at [713, 151] on li "Rota Concrete & Landscaping Active Subscription James BCBA Created October 23, …" at bounding box center [551, 139] width 528 height 38
click at [807, 137] on html "Dashboard Organization Rebolt Site Builder Organizations Spam Review SMM Ongoin…" at bounding box center [551, 280] width 1102 height 560
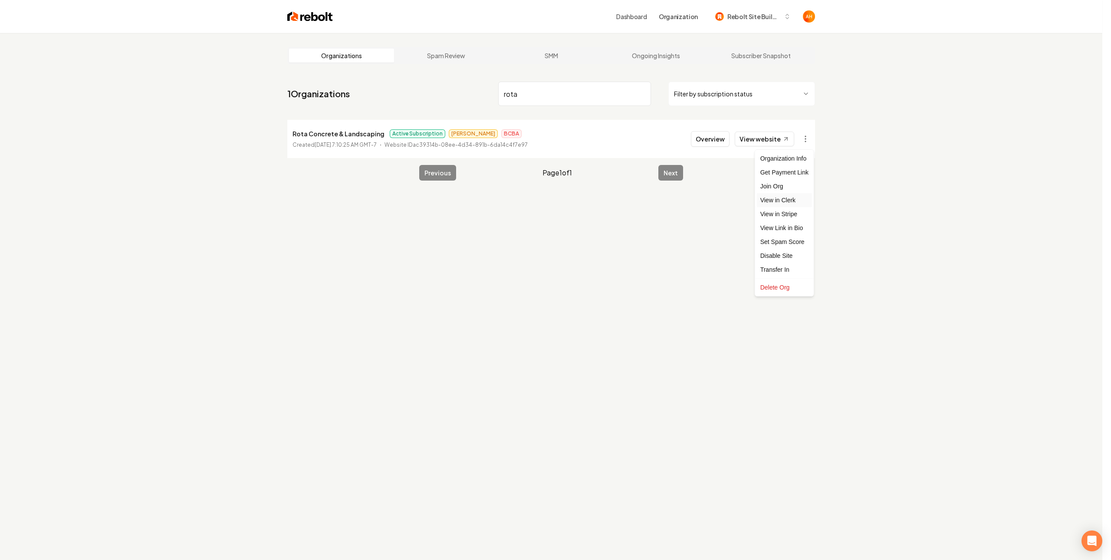
click at [794, 201] on link "View in Clerk" at bounding box center [784, 200] width 55 height 14
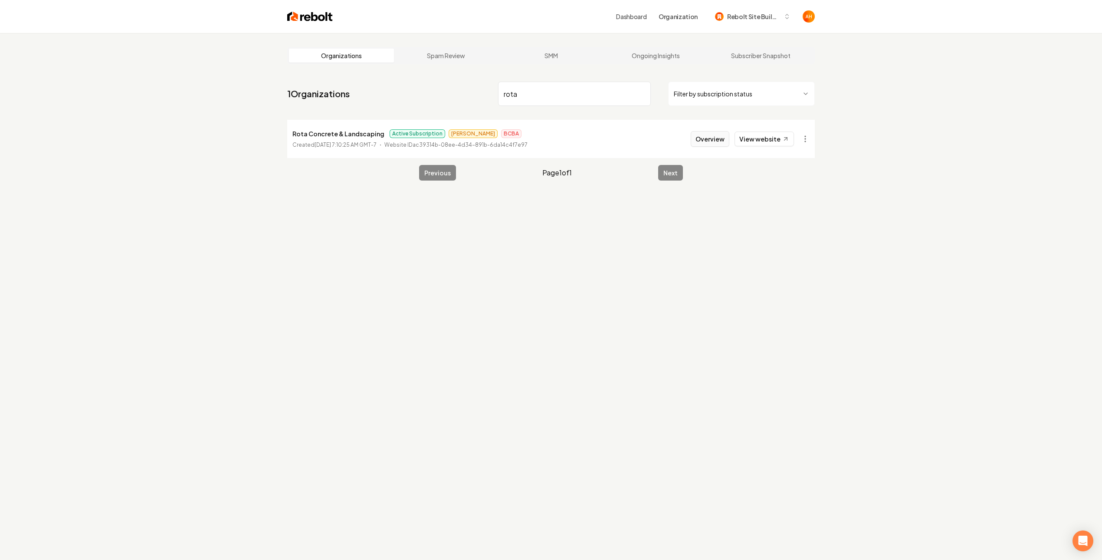
click at [722, 139] on button "Overview" at bounding box center [710, 139] width 39 height 16
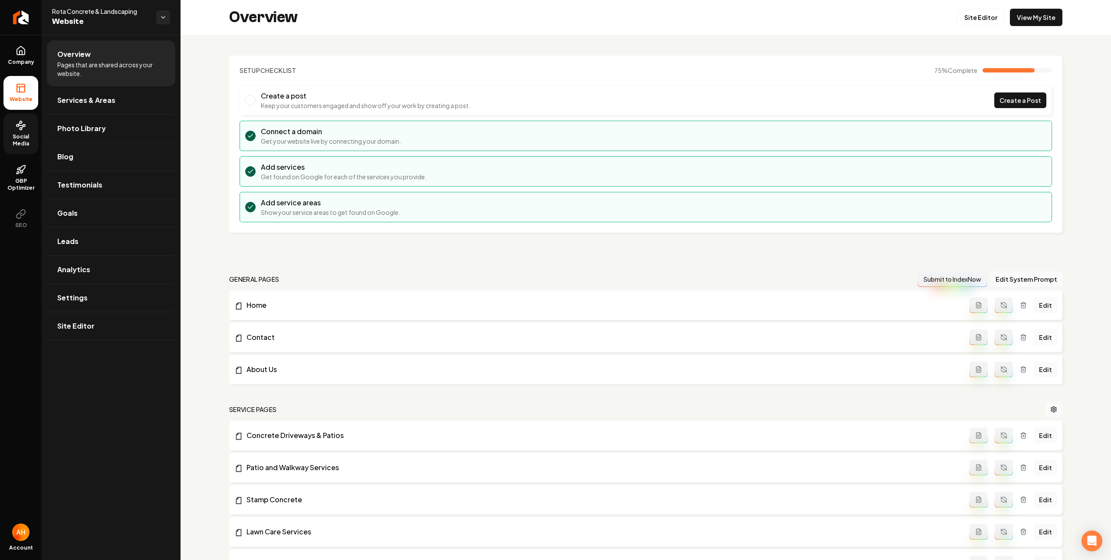
click at [24, 139] on span "Social Media" at bounding box center [20, 140] width 35 height 14
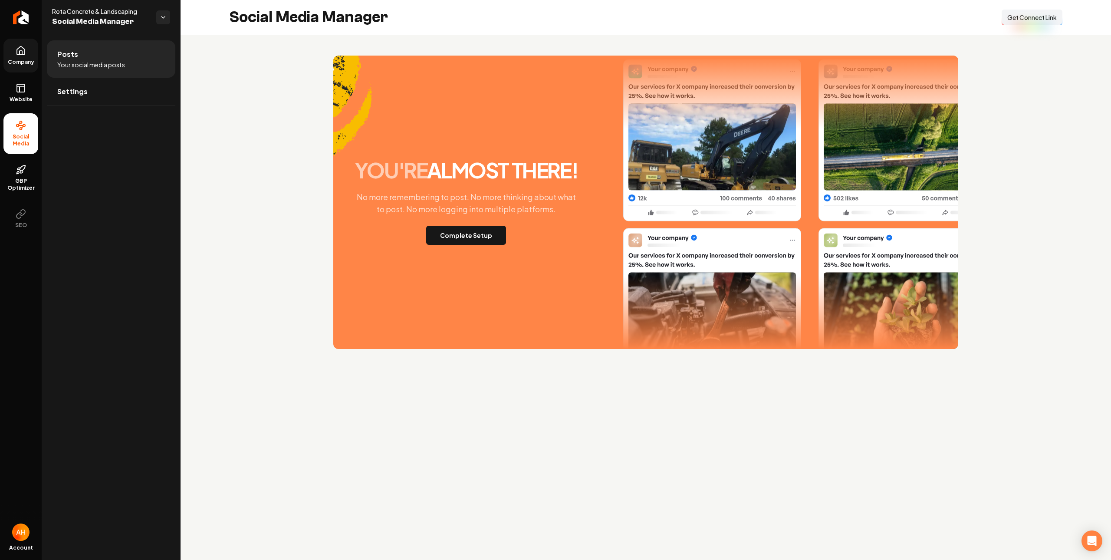
click at [19, 62] on span "Company" at bounding box center [20, 62] width 33 height 7
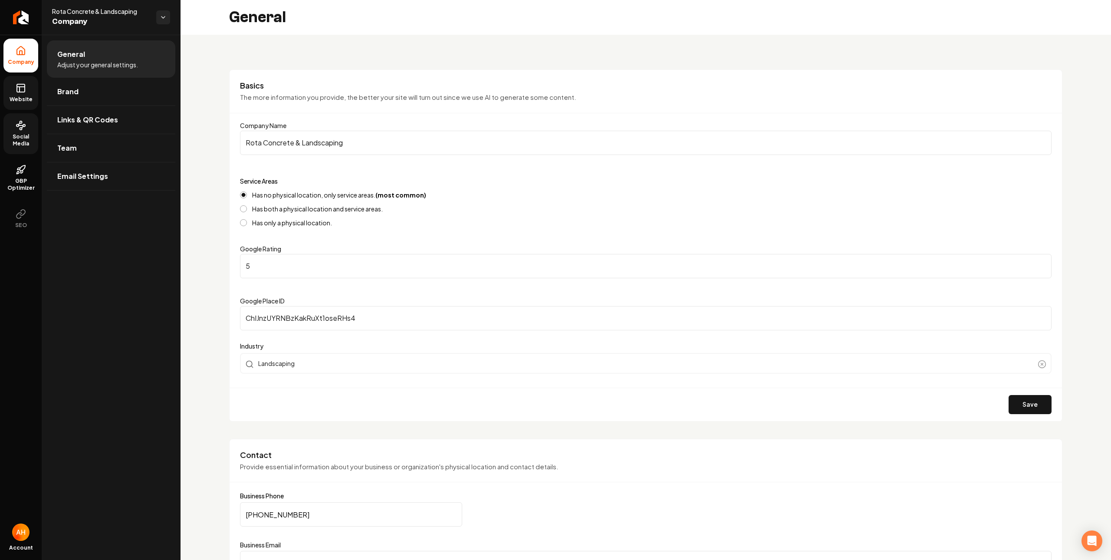
click at [21, 83] on icon at bounding box center [21, 88] width 10 height 10
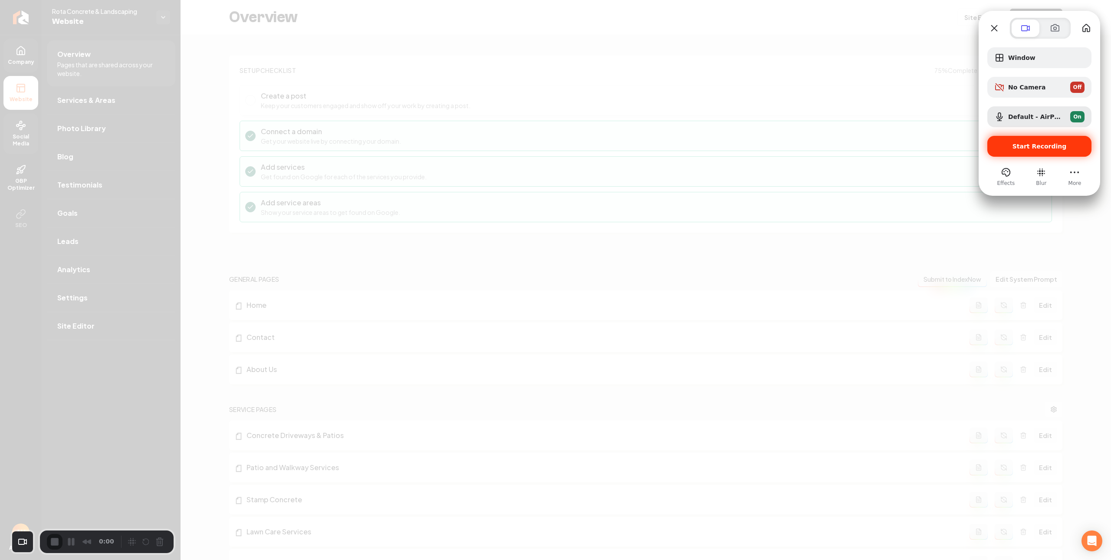
click at [1026, 152] on div "Start Recording" at bounding box center [1039, 146] width 104 height 21
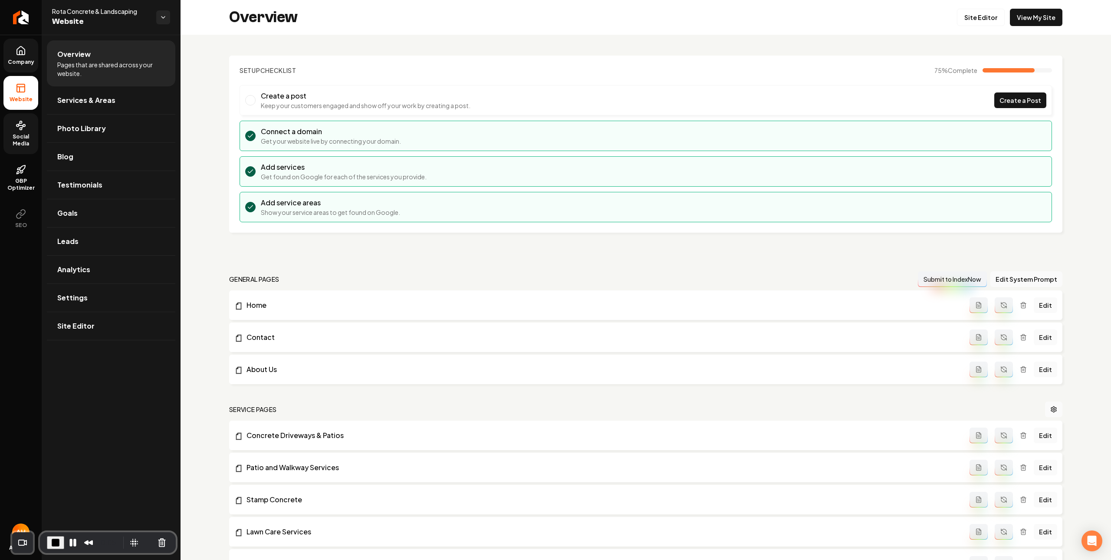
click at [544, 56] on section "Setup Checklist 75 % Complete Create a post Keep your customers engaged and sho…" at bounding box center [645, 144] width 833 height 177
click at [29, 52] on link "Company" at bounding box center [20, 56] width 35 height 34
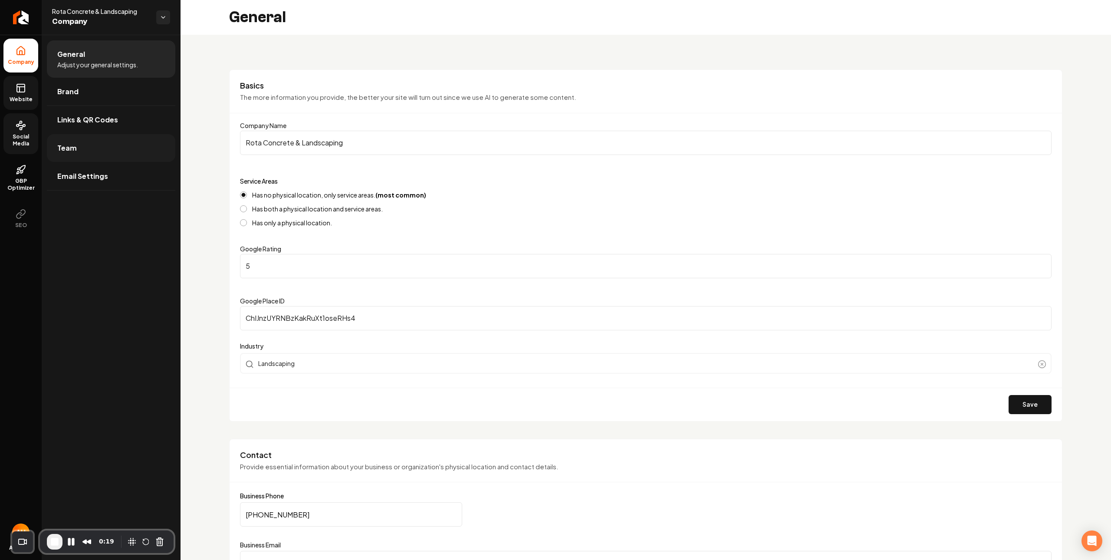
click at [122, 144] on link "Team" at bounding box center [111, 148] width 128 height 28
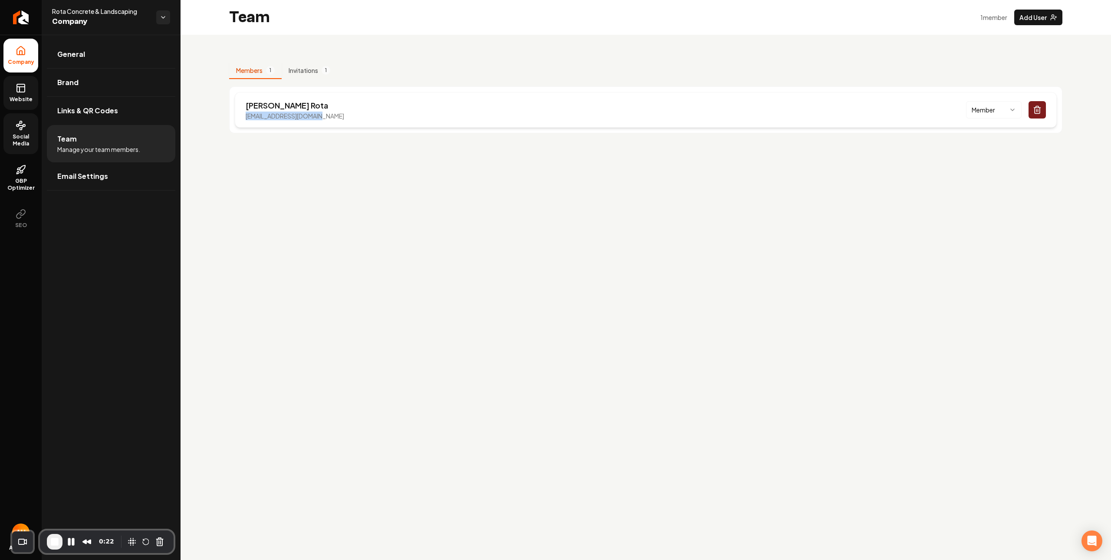
drag, startPoint x: 321, startPoint y: 126, endPoint x: 253, endPoint y: 115, distance: 68.7
click at [246, 118] on div "Nicholas Rota rotaconcrete@gmail.com Member" at bounding box center [646, 110] width 822 height 36
click at [254, 115] on p "rotaconcrete@gmail.com" at bounding box center [295, 116] width 98 height 9
drag, startPoint x: 254, startPoint y: 115, endPoint x: 264, endPoint y: 114, distance: 10.0
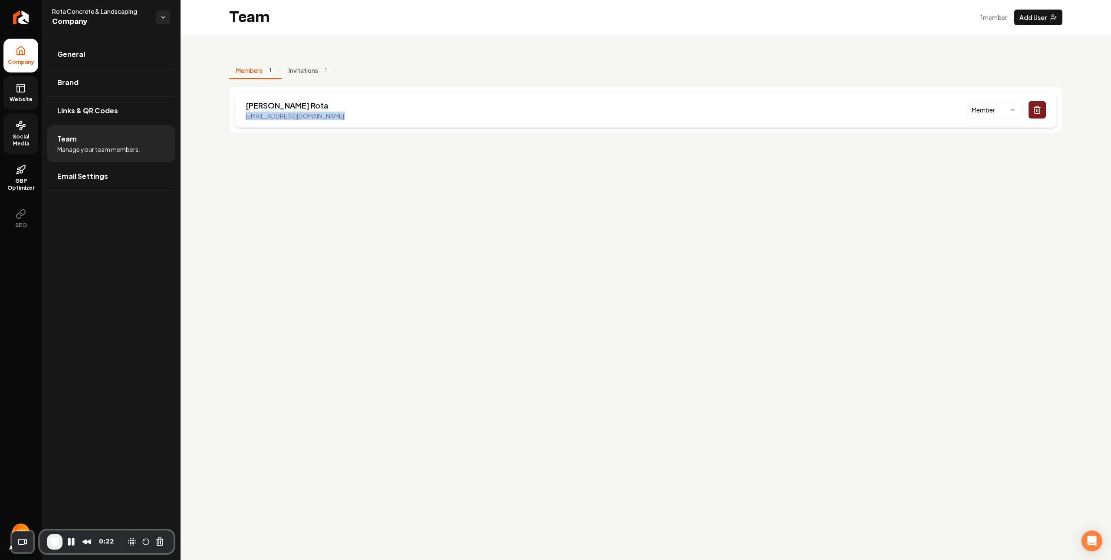
click at [254, 115] on p "rotaconcrete@gmail.com" at bounding box center [295, 116] width 98 height 9
click at [28, 90] on link "Website" at bounding box center [20, 93] width 35 height 34
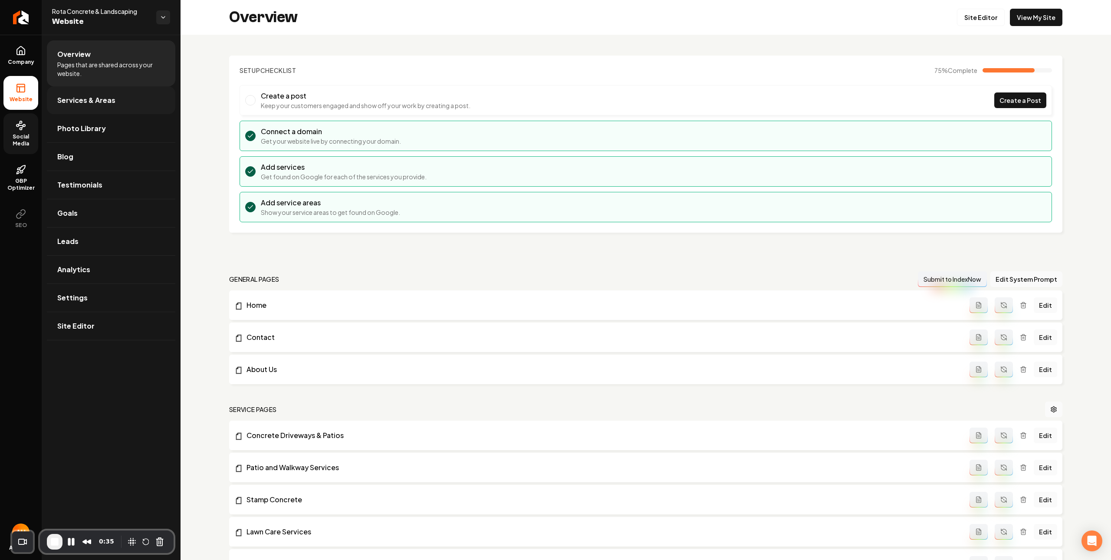
click at [131, 106] on link "Services & Areas" at bounding box center [111, 100] width 128 height 28
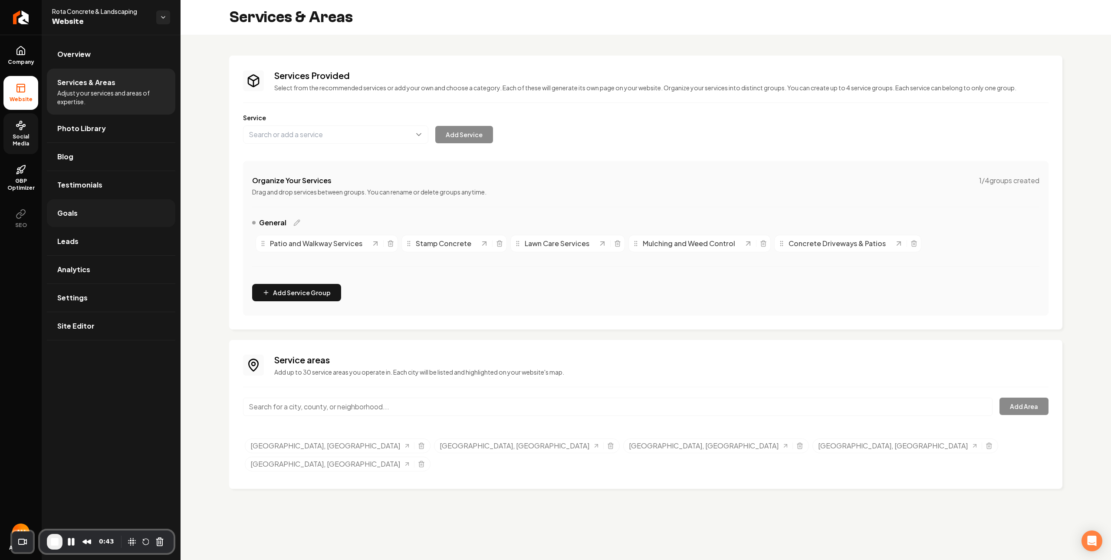
click at [111, 219] on link "Goals" at bounding box center [111, 213] width 128 height 28
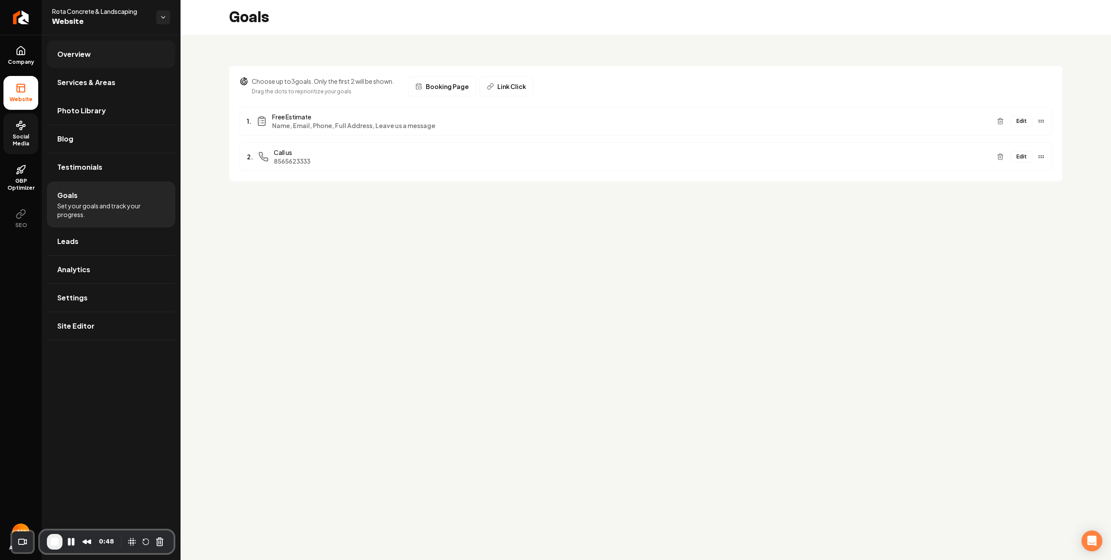
click at [137, 56] on link "Overview" at bounding box center [111, 54] width 128 height 28
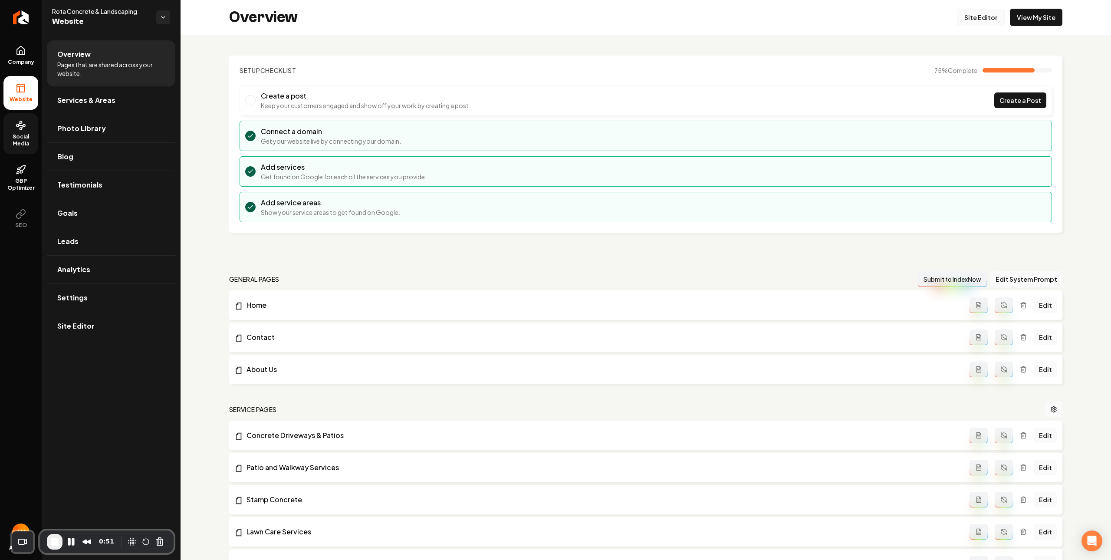
click at [968, 15] on link "Site Editor" at bounding box center [981, 17] width 48 height 17
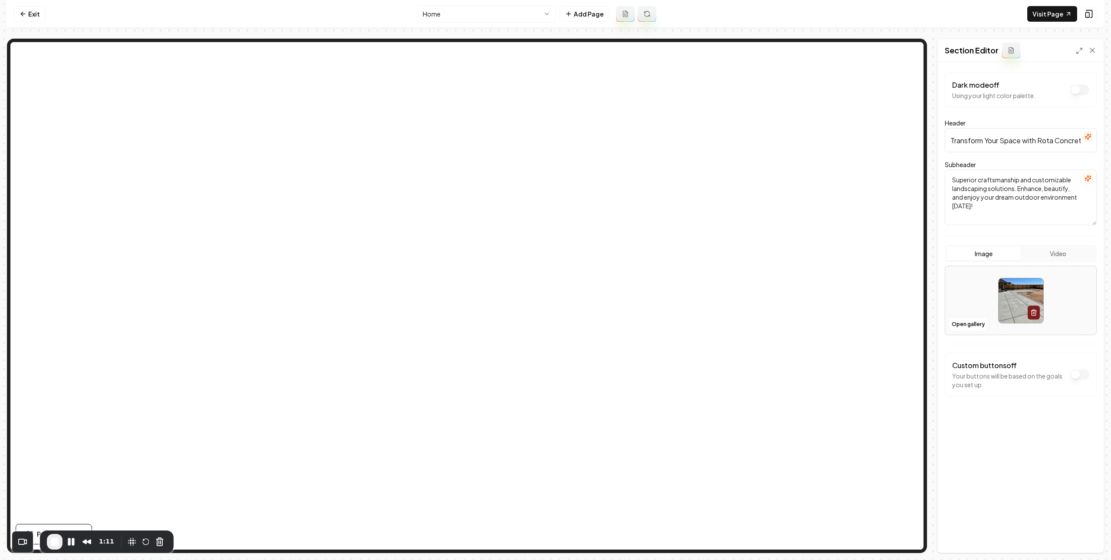
click at [1000, 146] on input "Transform Your Space with Rota Concrete & Landscaping" at bounding box center [1020, 140] width 152 height 24
click at [1000, 199] on textarea "Superior craftsmanship and customizable landscaping solutions. Enhance, beautif…" at bounding box center [1020, 198] width 152 height 56
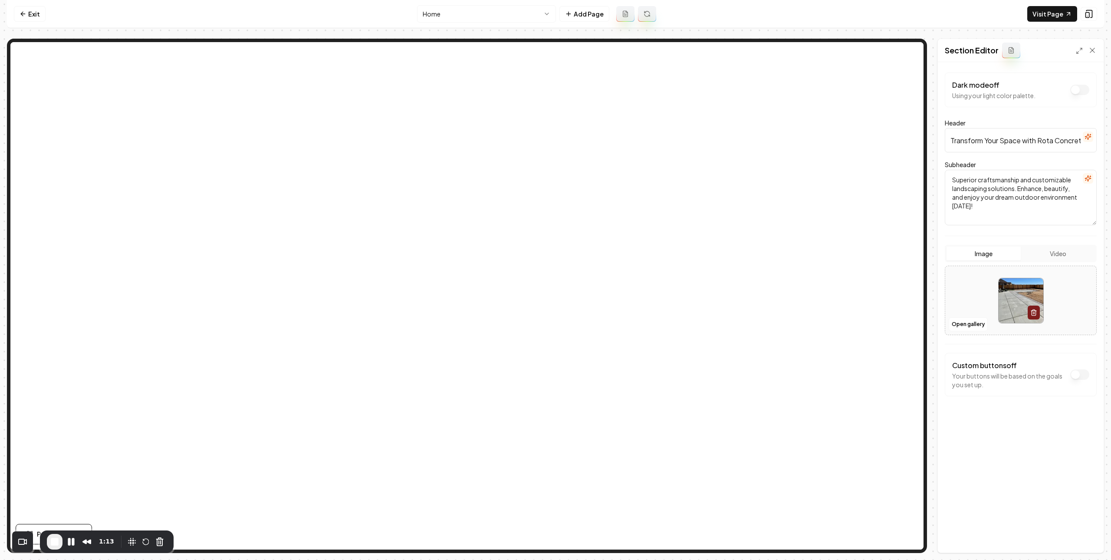
click at [1000, 199] on textarea "Superior craftsmanship and customizable landscaping solutions. Enhance, beautif…" at bounding box center [1020, 198] width 152 height 56
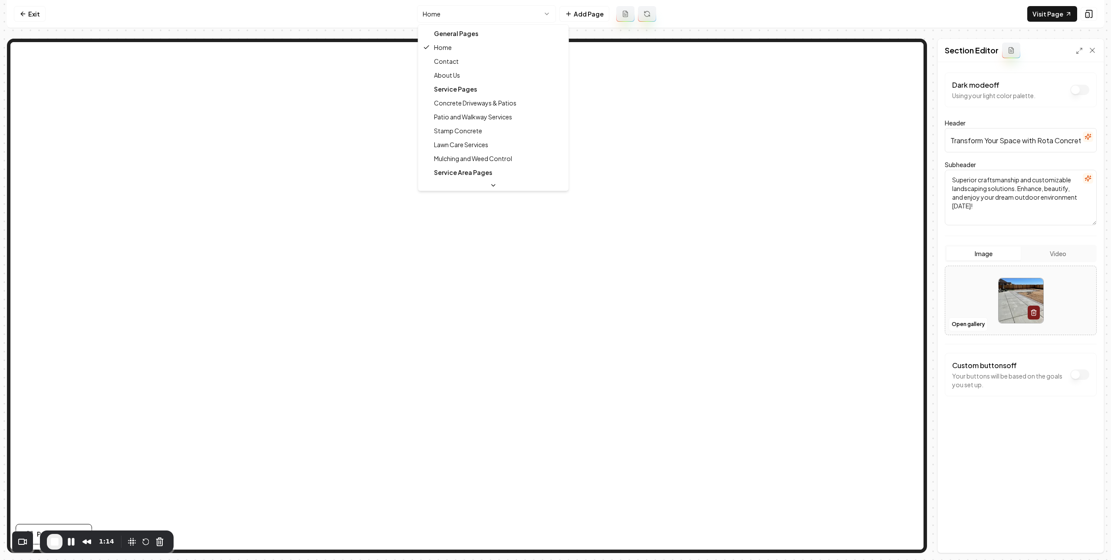
click at [519, 11] on html "Computer Required This feature is only available on a computer. Please switch t…" at bounding box center [555, 280] width 1111 height 560
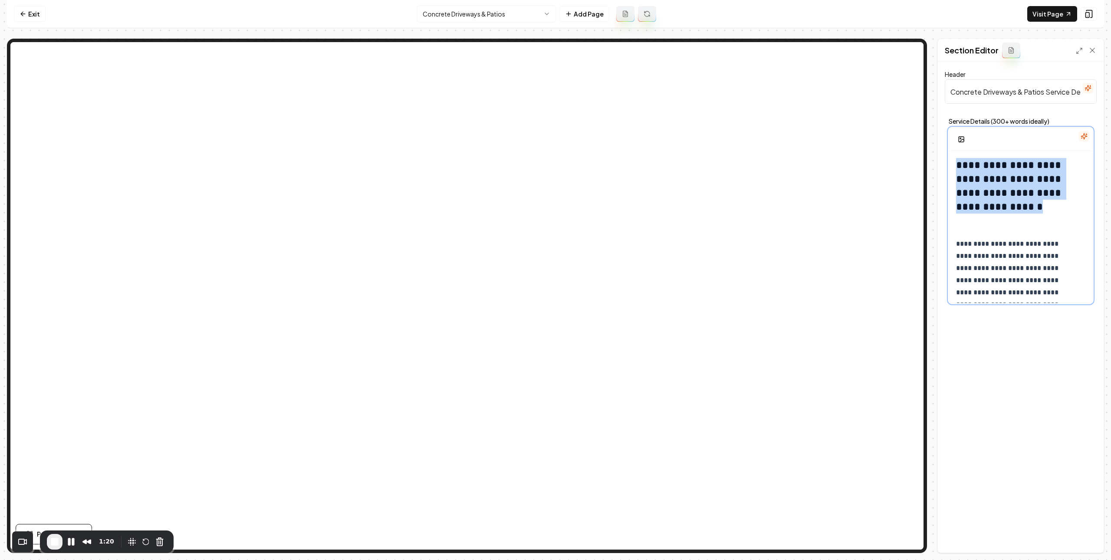
drag, startPoint x: 1001, startPoint y: 221, endPoint x: 951, endPoint y: 173, distance: 69.3
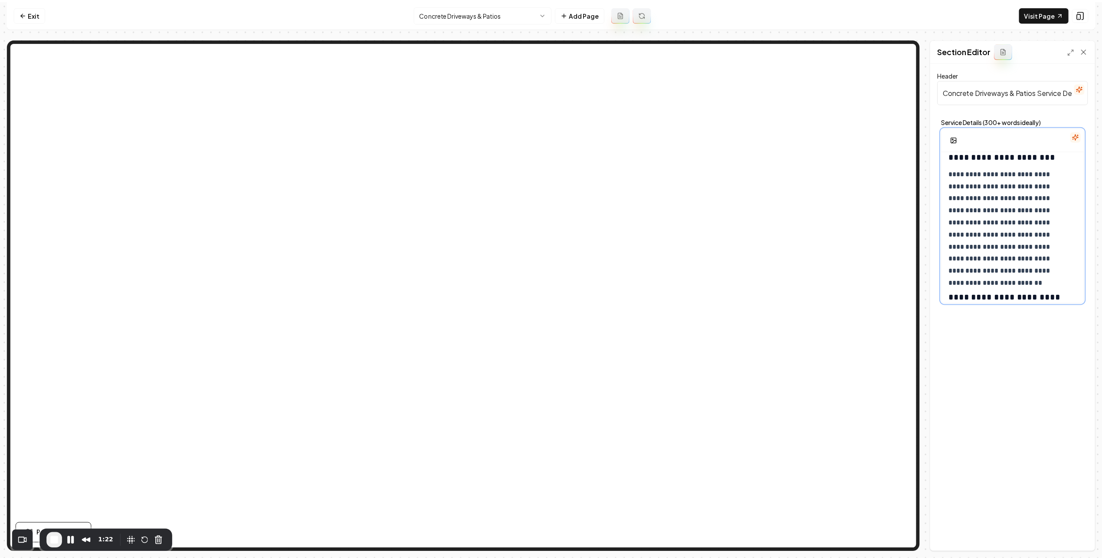
scroll to position [649, 0]
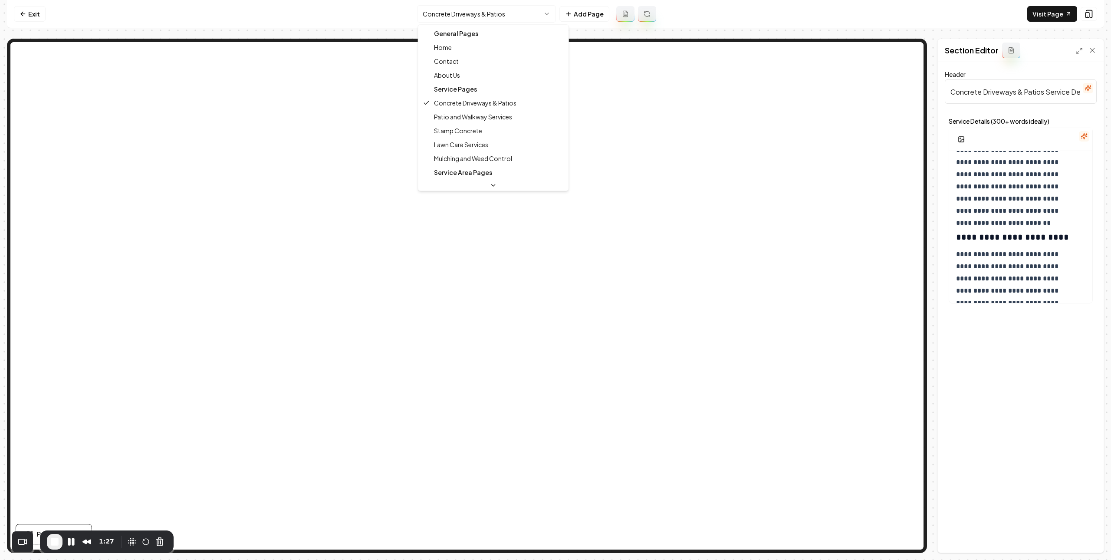
click at [461, 20] on html "**********" at bounding box center [555, 280] width 1111 height 560
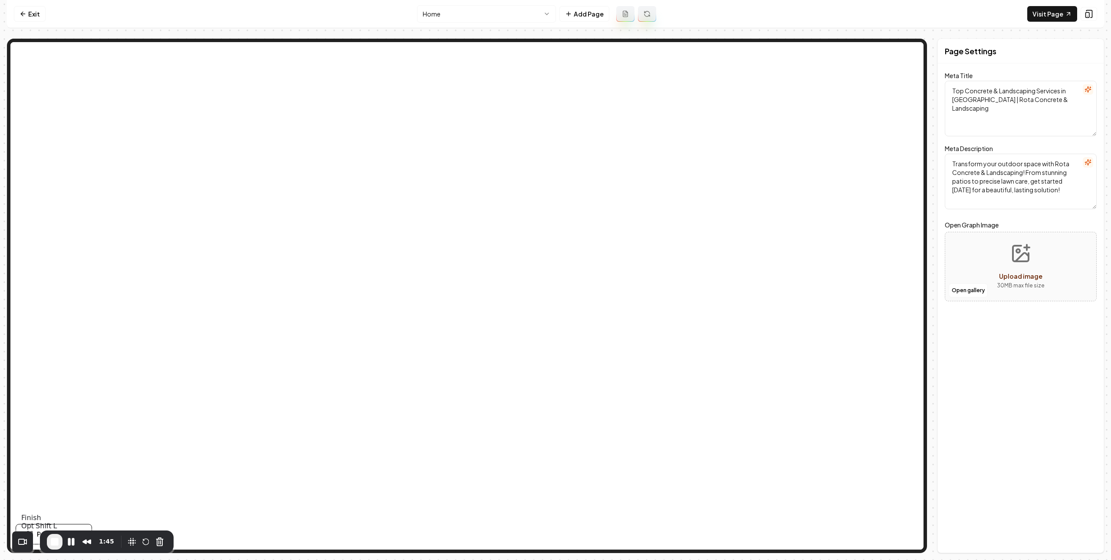
click at [56, 542] on span "End Recording" at bounding box center [54, 541] width 10 height 10
drag, startPoint x: 28, startPoint y: 16, endPoint x: 33, endPoint y: 20, distance: 5.8
click at [29, 16] on link "Exit" at bounding box center [30, 14] width 32 height 16
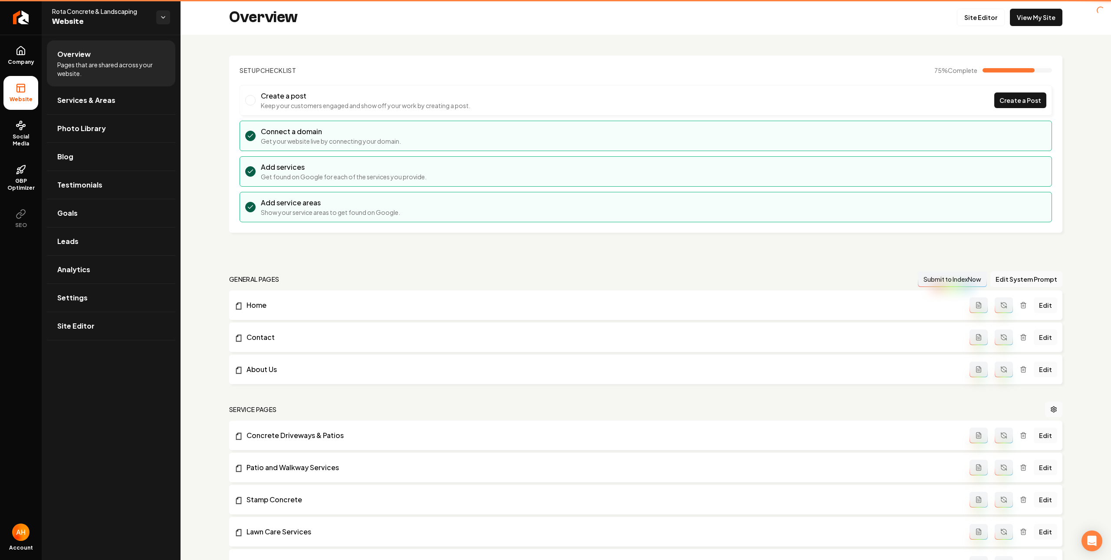
click at [321, 43] on div "Setup Checklist 75 % Complete Create a post Keep your customers engaged and sho…" at bounding box center [645, 461] width 930 height 853
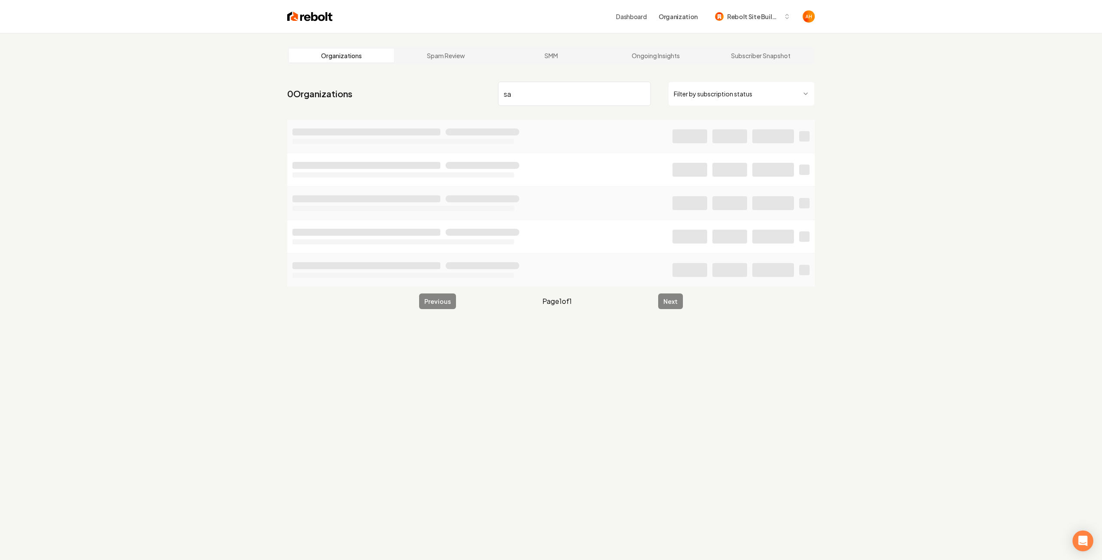
type input "s"
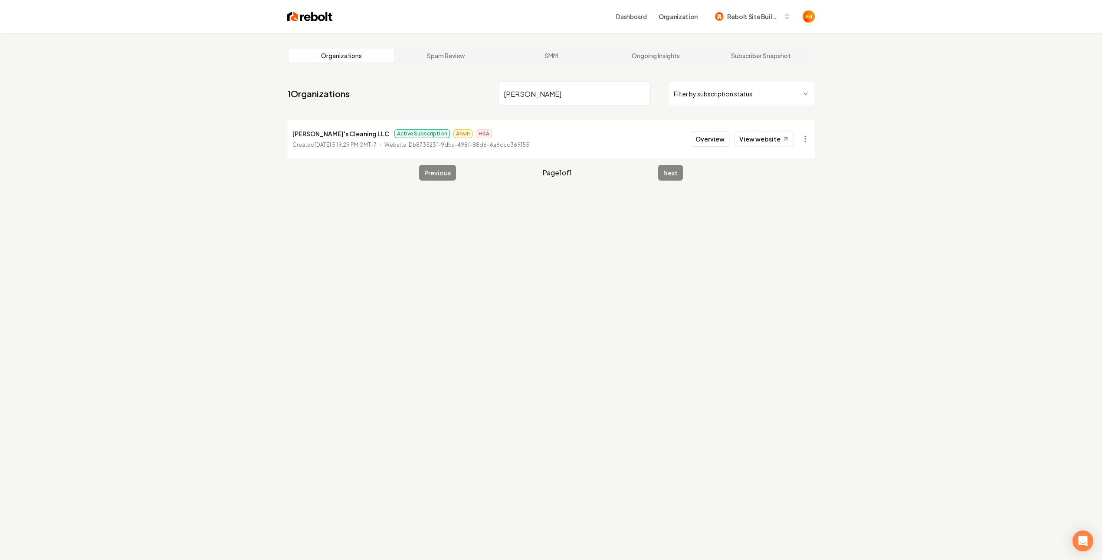
type input "daphne"
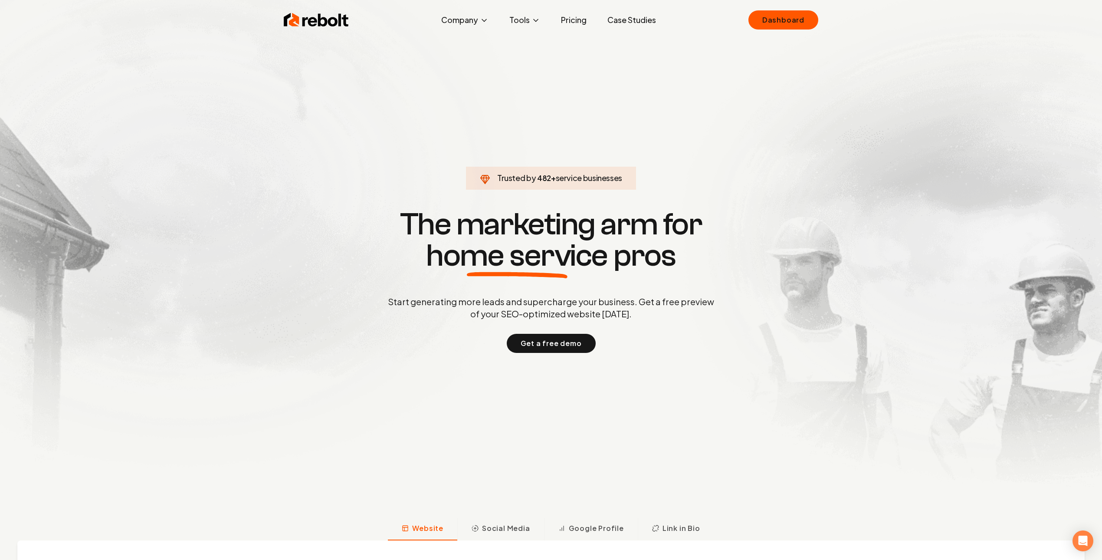
click link "Dashboard" at bounding box center [783, 19] width 70 height 19
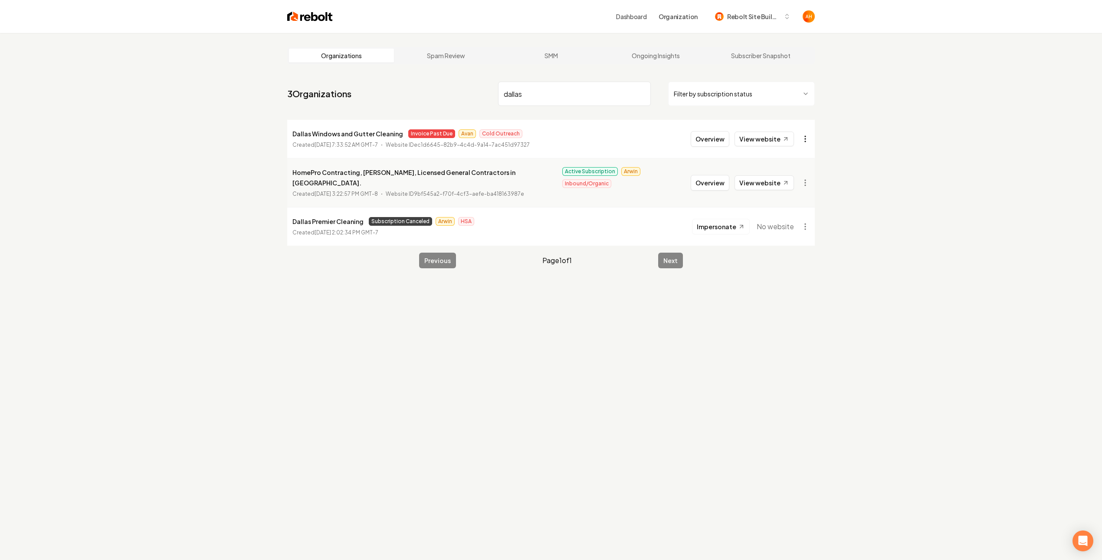
type input "dallas"
click at [803, 144] on html "Dashboard Organization Rebolt Site Builder Organizations Spam Review SMM Ongoin…" at bounding box center [551, 280] width 1102 height 560
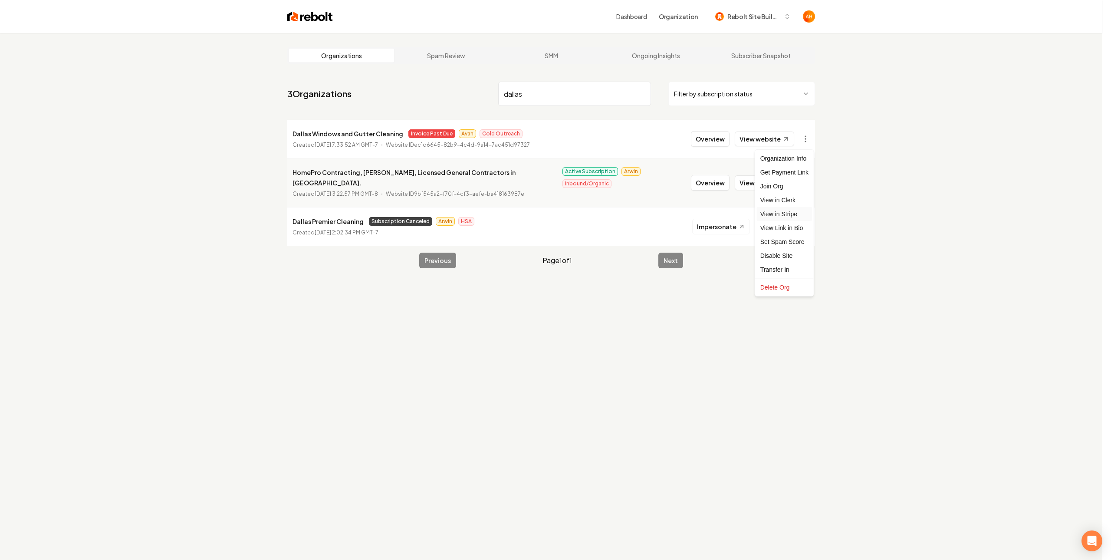
click at [786, 214] on link "View in Stripe" at bounding box center [784, 214] width 55 height 14
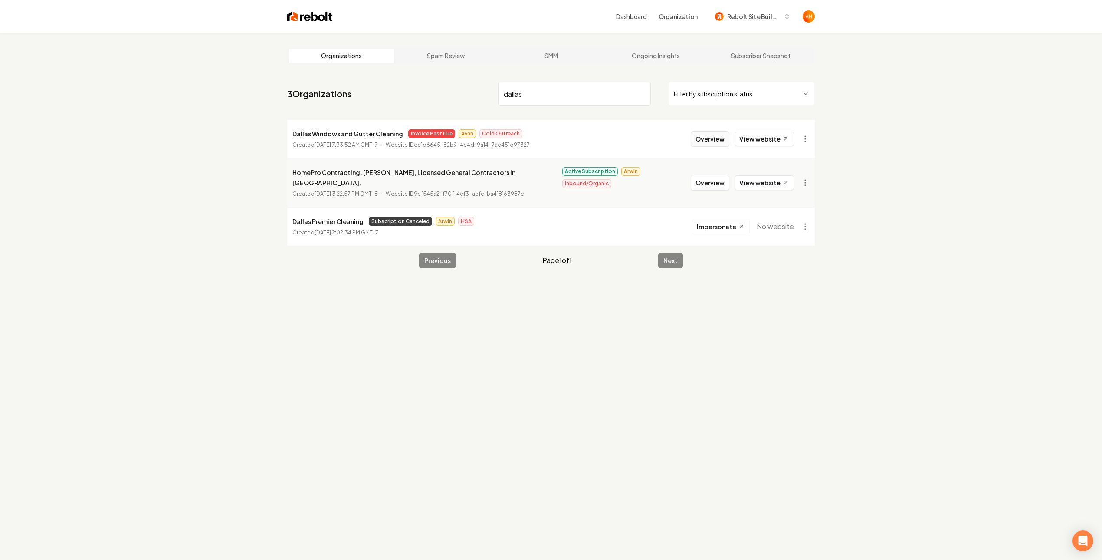
click at [701, 137] on button "Overview" at bounding box center [710, 139] width 39 height 16
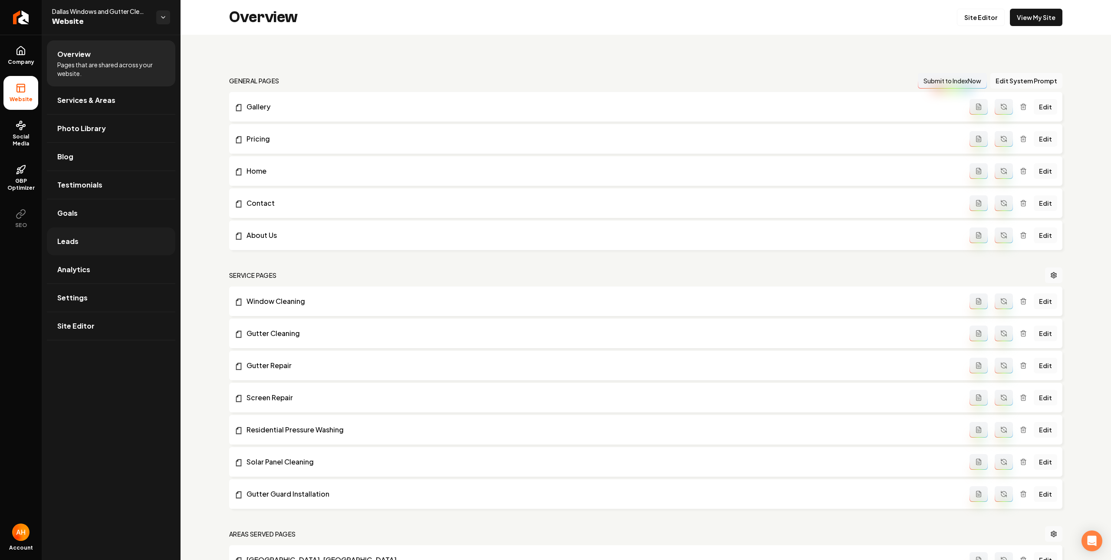
click at [148, 255] on link "Leads" at bounding box center [111, 241] width 128 height 28
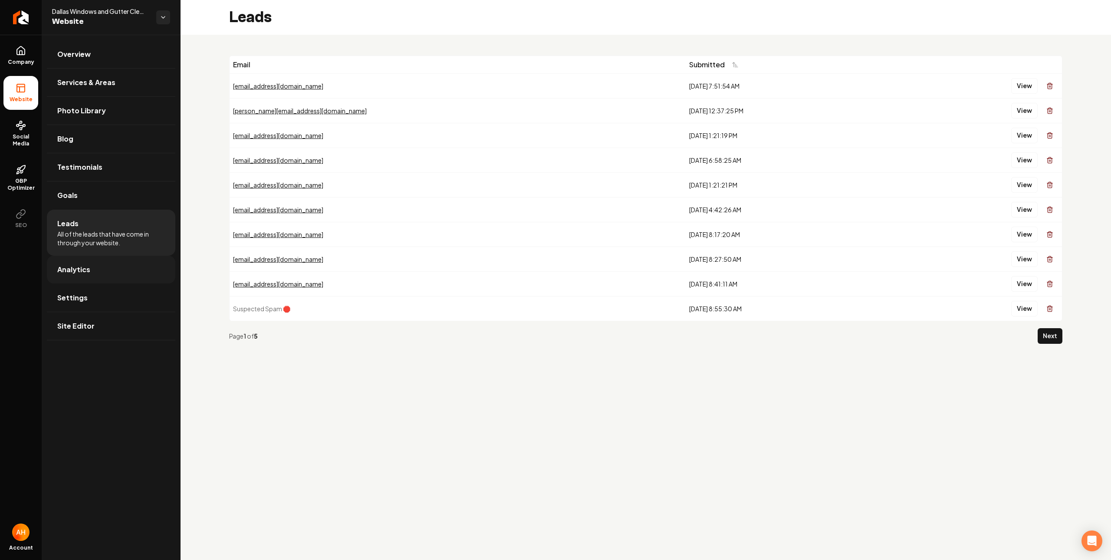
click at [111, 262] on link "Analytics" at bounding box center [111, 270] width 128 height 28
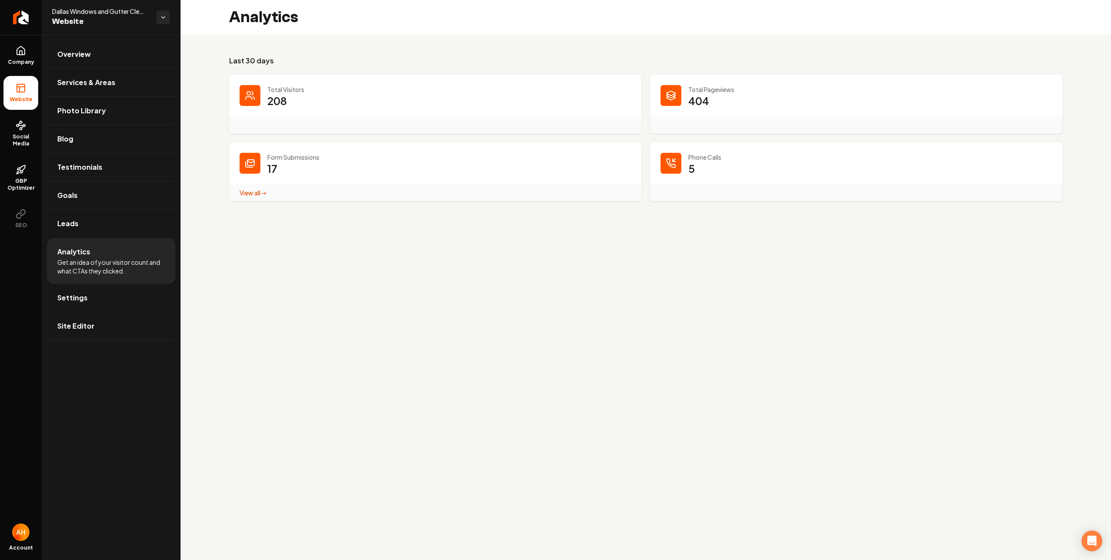
click at [459, 58] on h3 "Last 30 days" at bounding box center [645, 61] width 833 height 10
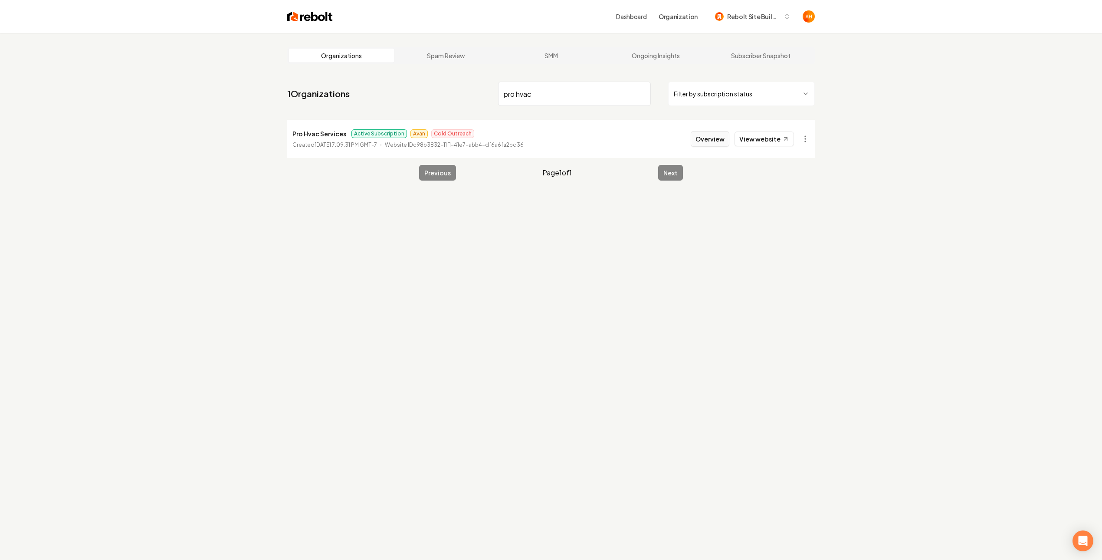
type input "pro hvac"
click at [716, 142] on button "Overview" at bounding box center [710, 139] width 39 height 16
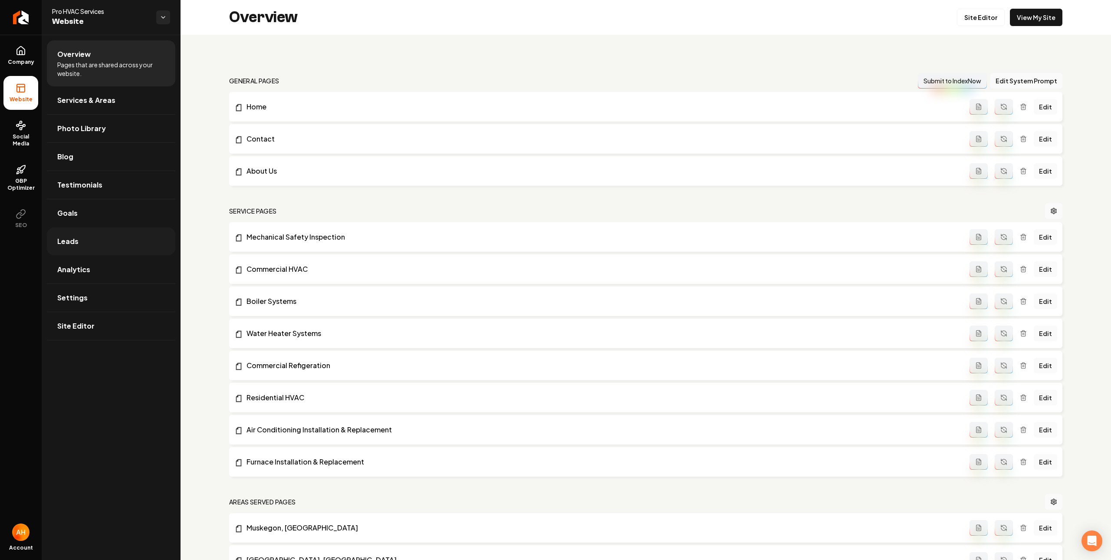
click at [110, 239] on link "Leads" at bounding box center [111, 241] width 128 height 28
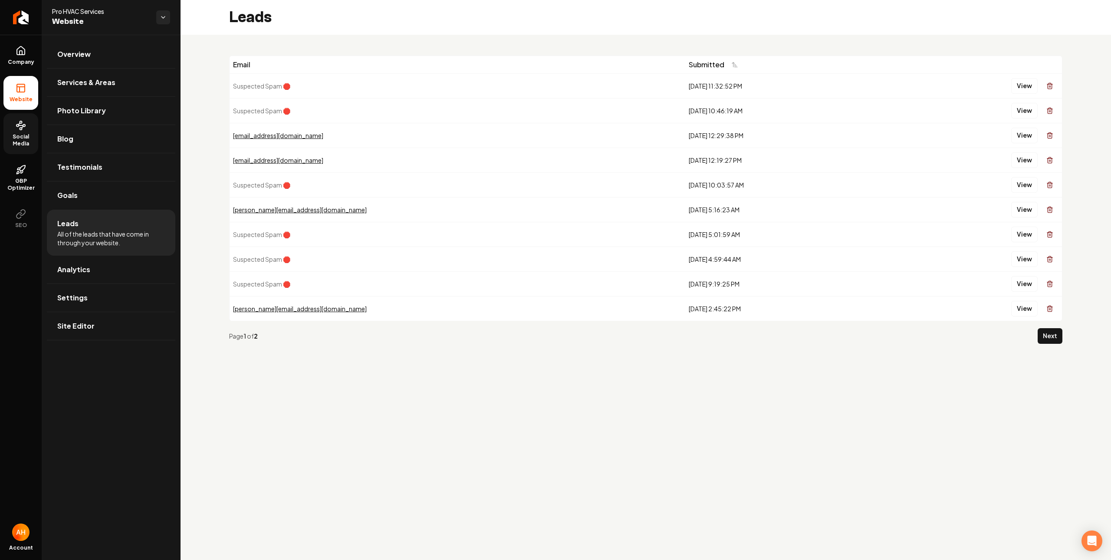
click at [23, 131] on link "Social Media" at bounding box center [20, 133] width 35 height 41
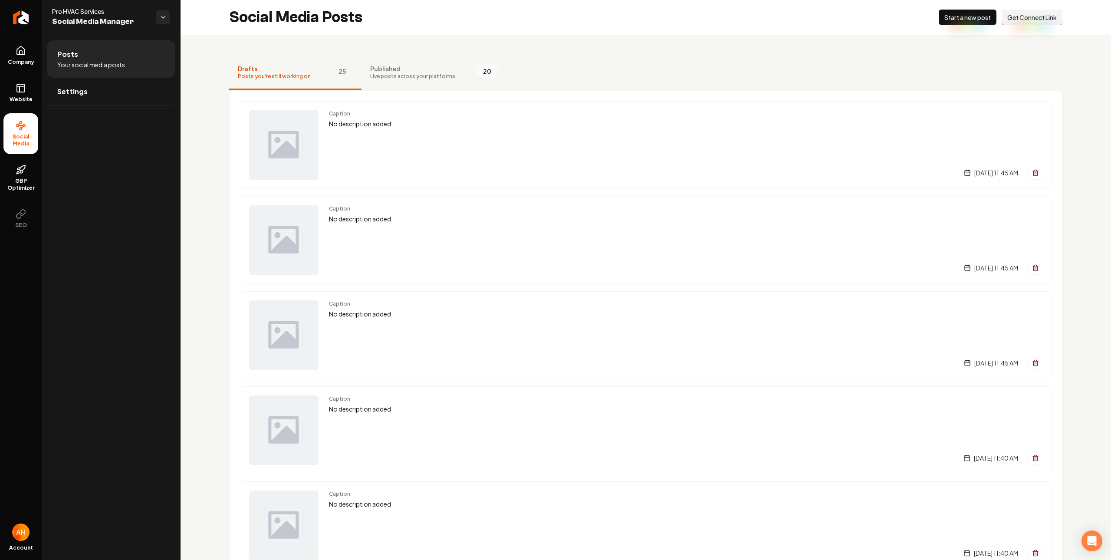
click at [397, 70] on span "Published" at bounding box center [412, 68] width 85 height 9
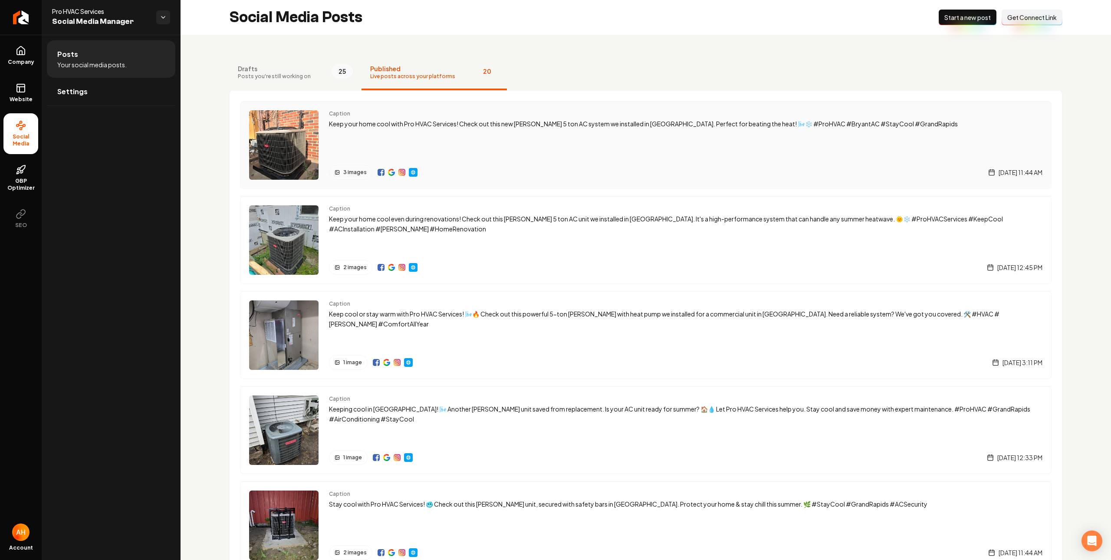
click at [390, 170] on img "Main content area" at bounding box center [391, 172] width 7 height 7
click at [28, 184] on span "GBP Optimizer" at bounding box center [20, 184] width 35 height 14
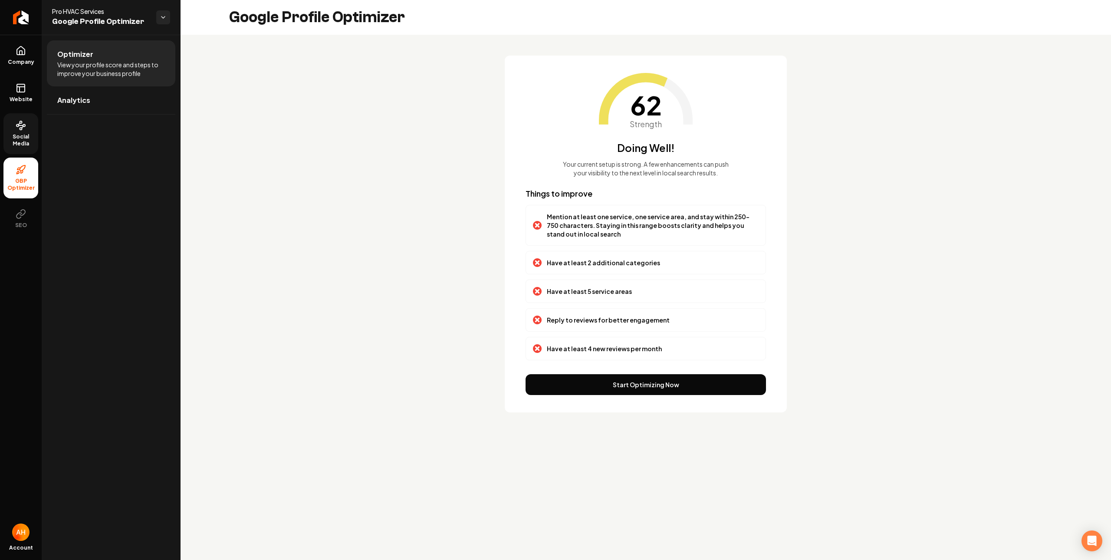
drag, startPoint x: 20, startPoint y: 56, endPoint x: 38, endPoint y: 68, distance: 21.7
click at [20, 56] on link "Company" at bounding box center [20, 56] width 35 height 34
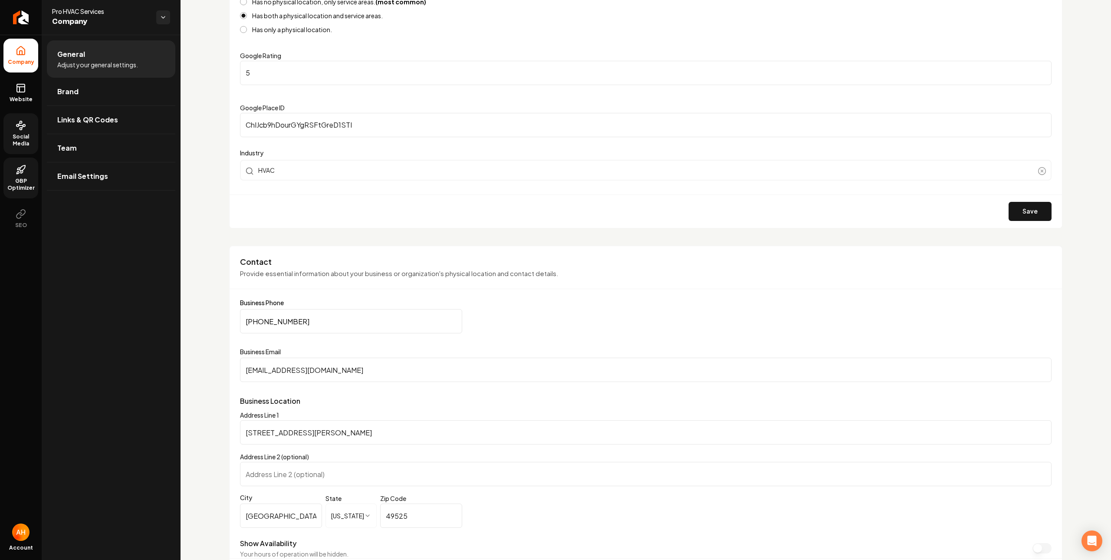
scroll to position [253, 0]
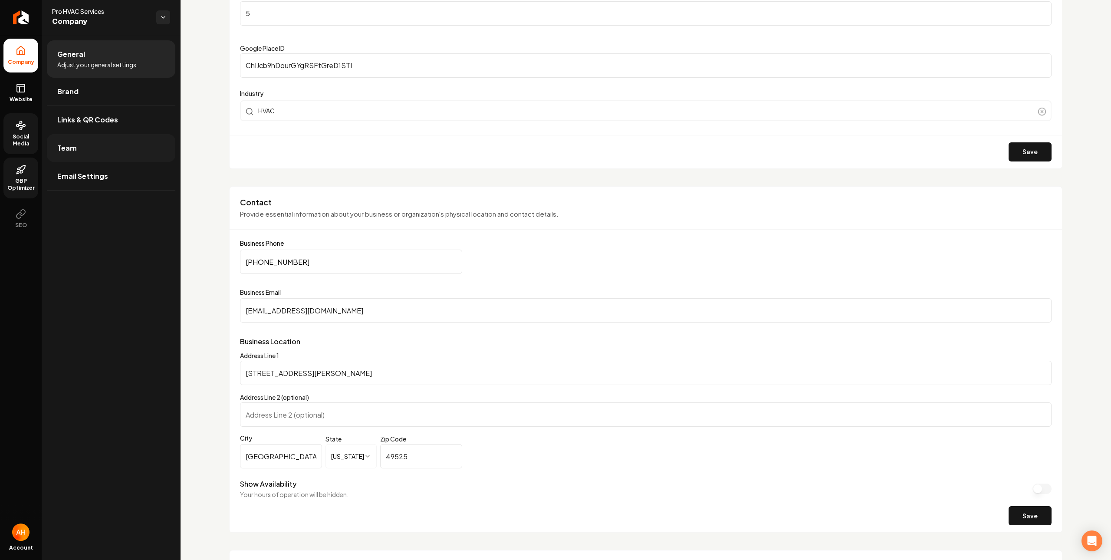
click at [112, 151] on link "Team" at bounding box center [111, 148] width 128 height 28
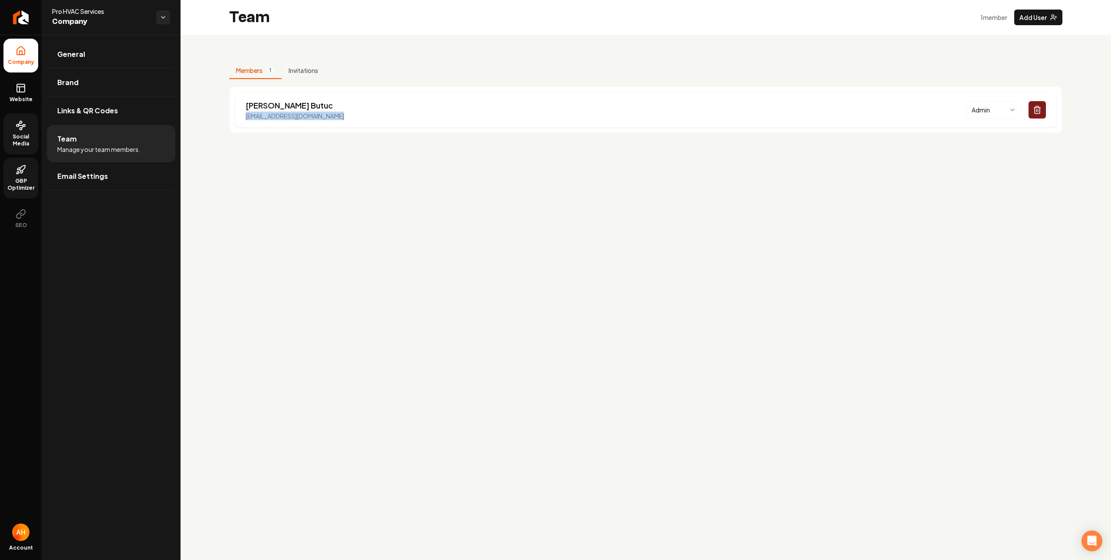
drag, startPoint x: 342, startPoint y: 123, endPoint x: 202, endPoint y: 112, distance: 140.6
click at [202, 112] on div "Members 1 Invitations [PERSON_NAME] [EMAIL_ADDRESS][DOMAIN_NAME] Admin" at bounding box center [645, 94] width 930 height 119
copy p "[EMAIL_ADDRESS][DOMAIN_NAME]"
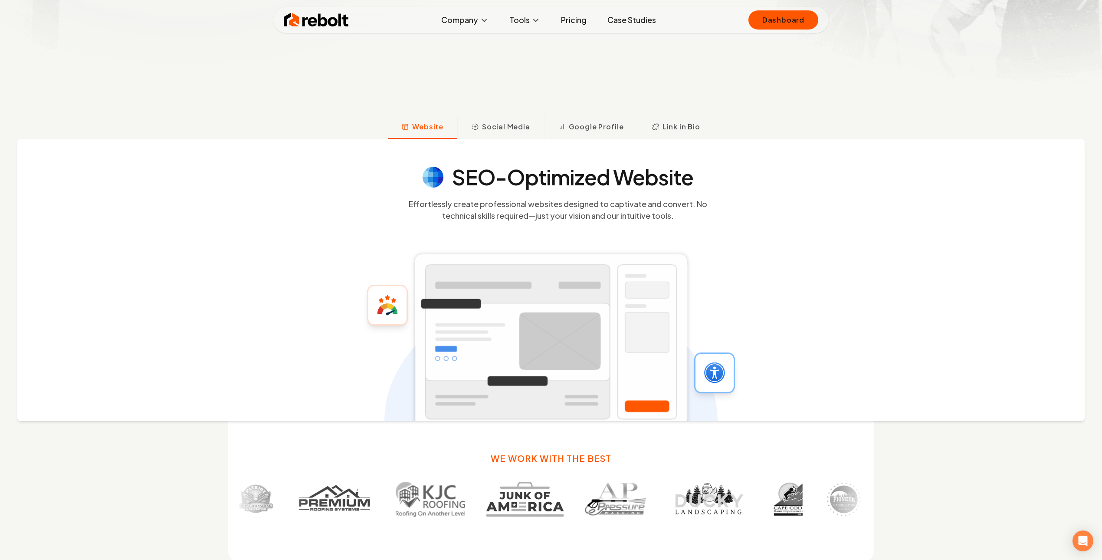
scroll to position [537, 0]
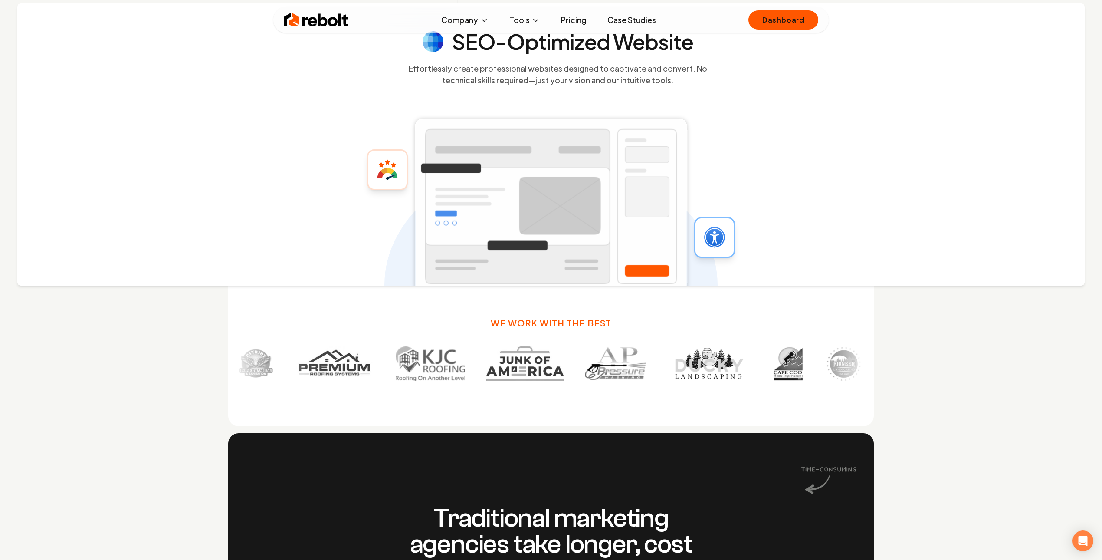
click link "Dashboard" at bounding box center [783, 19] width 70 height 19
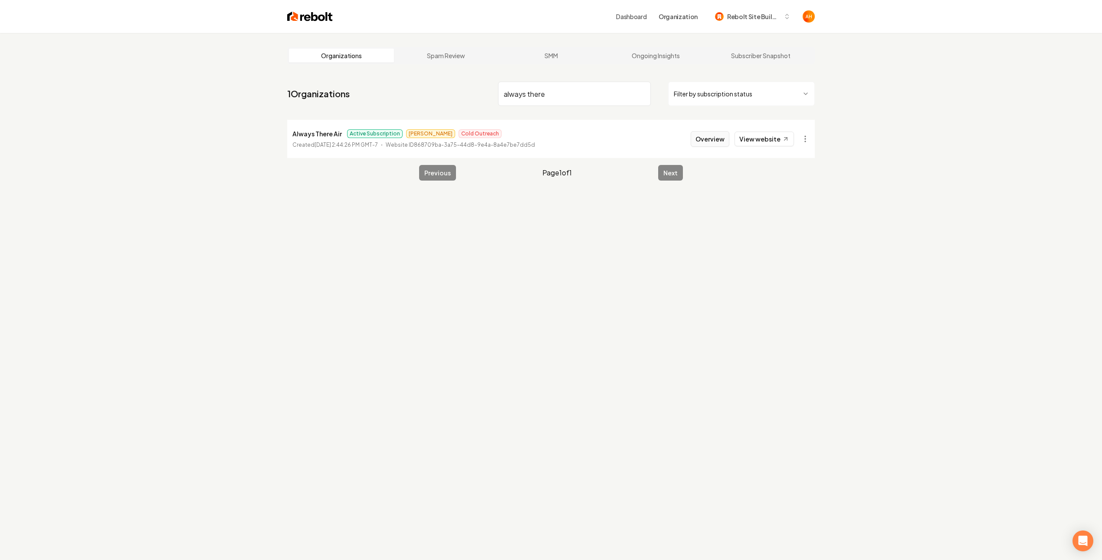
type input "always there"
click at [702, 142] on button "Overview" at bounding box center [710, 139] width 39 height 16
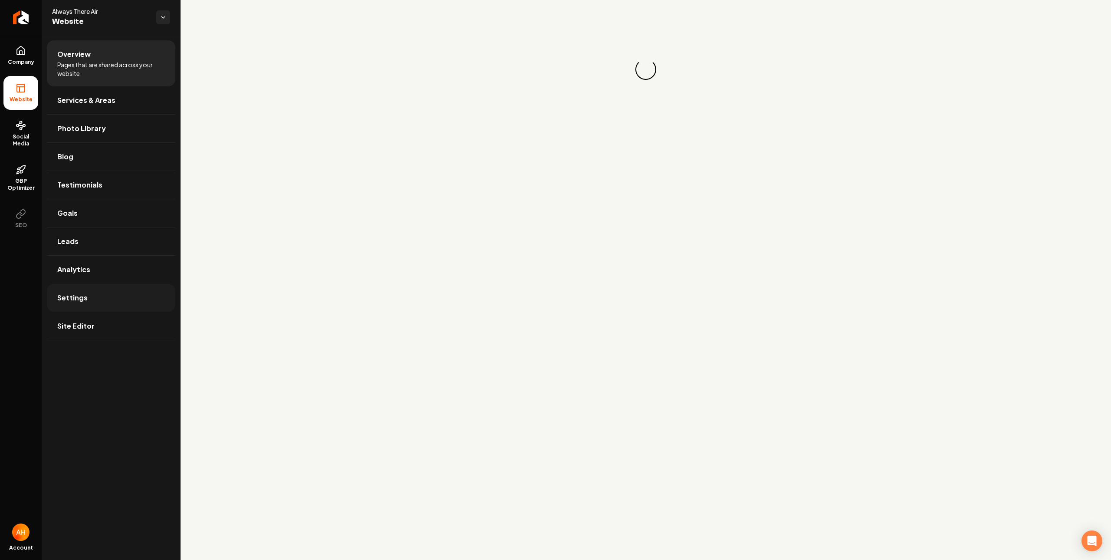
click at [156, 295] on link "Settings" at bounding box center [111, 298] width 128 height 28
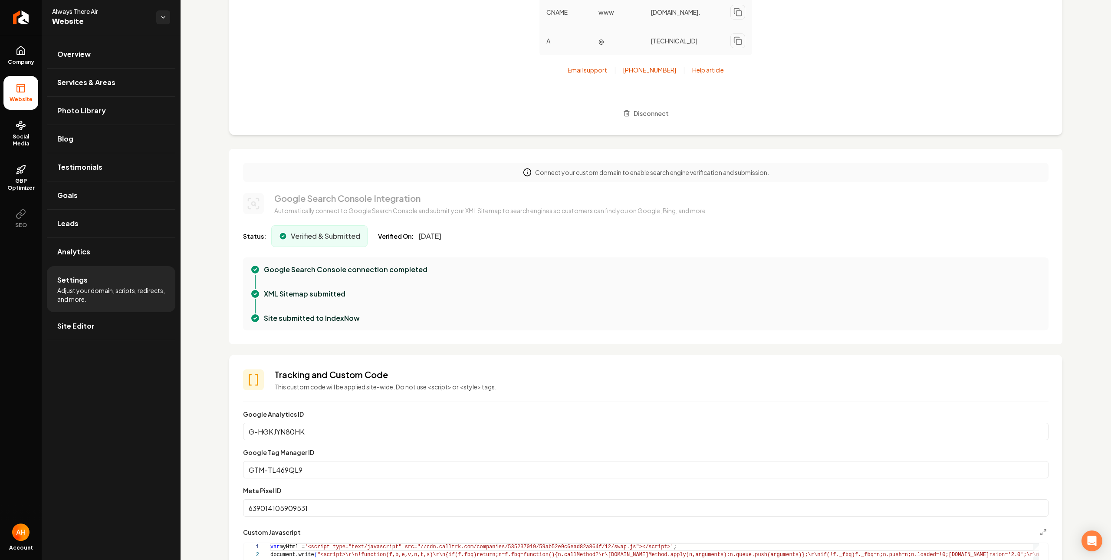
scroll to position [432, 0]
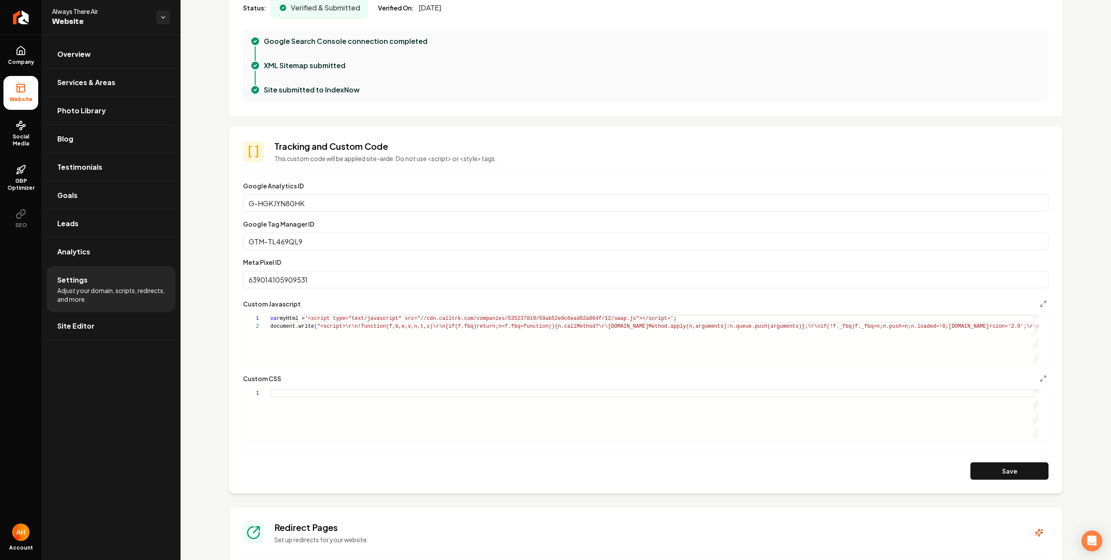
click at [345, 288] on input "639014105909531" at bounding box center [645, 279] width 805 height 17
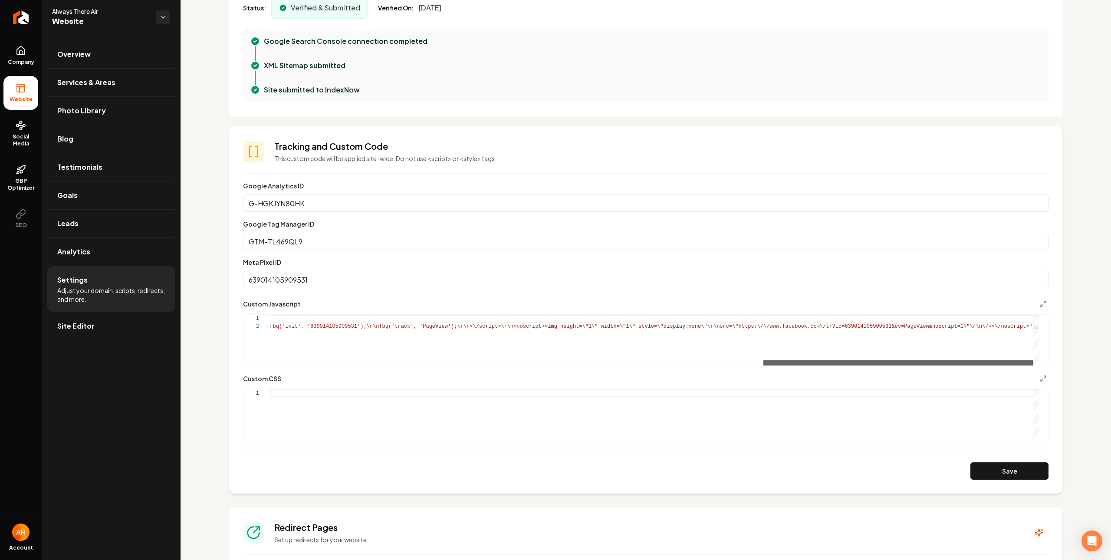
click at [876, 360] on div "Main content area" at bounding box center [897, 362] width 269 height 5
type textarea "**********"
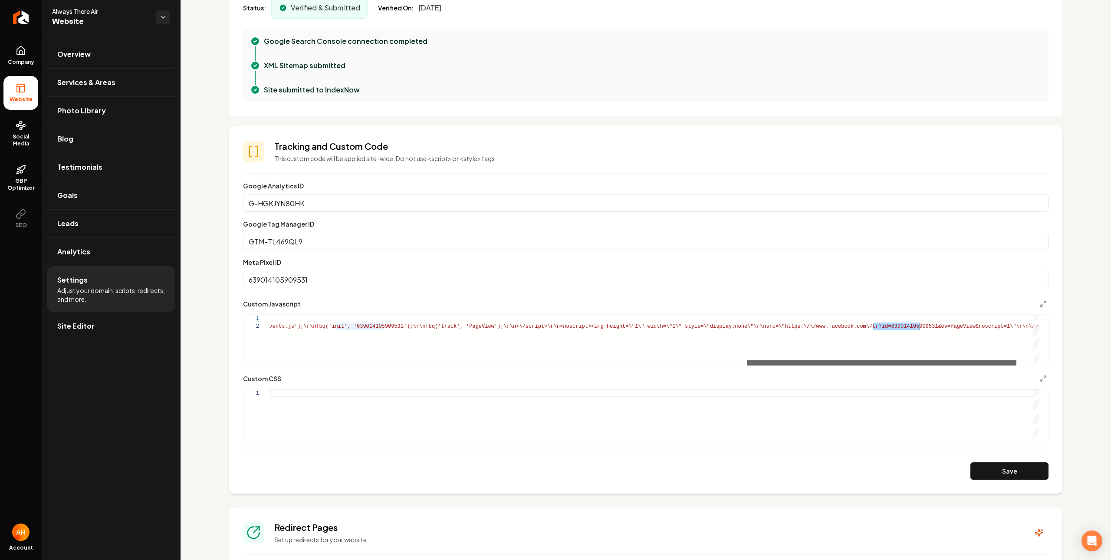
click at [747, 365] on div "Main content area" at bounding box center [881, 362] width 269 height 5
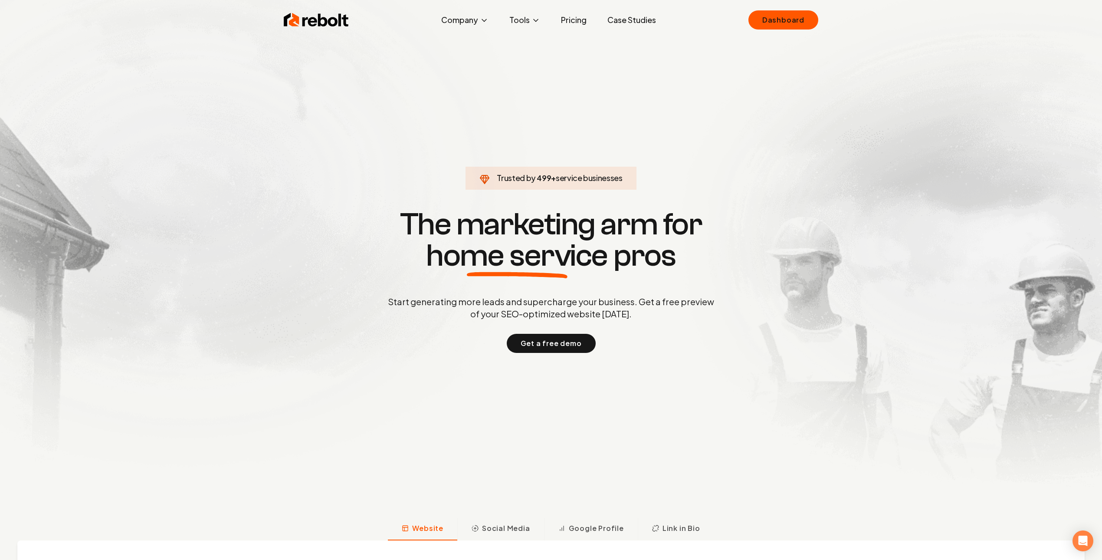
click at [432, 114] on section "Trusted by 499 + service businesses The marketing arm for home service pros Sta…" at bounding box center [551, 280] width 430 height 504
click link "Dashboard" at bounding box center [783, 19] width 70 height 19
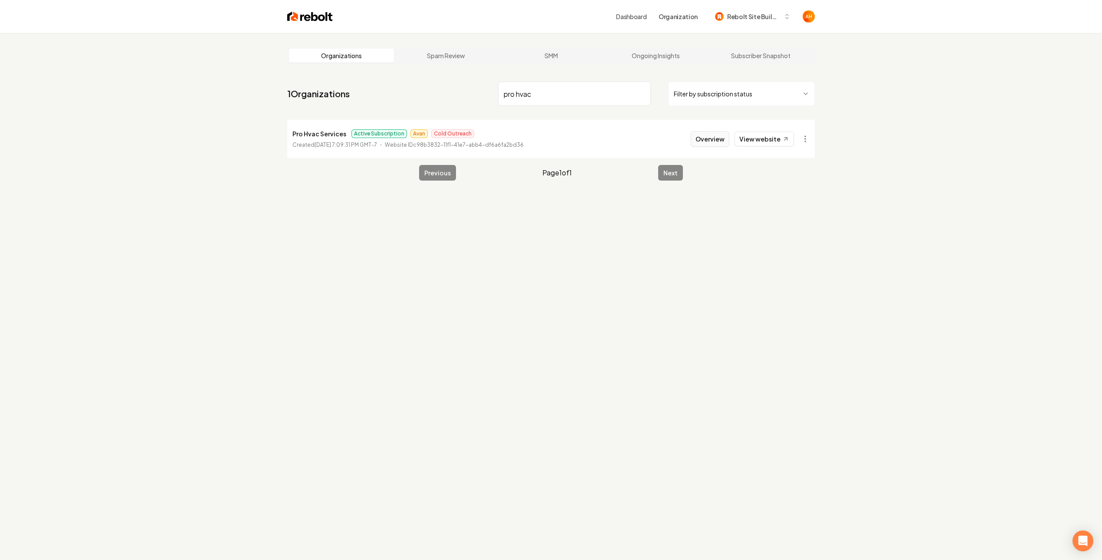
type input "pro hvac"
click at [704, 144] on button "Overview" at bounding box center [710, 139] width 39 height 16
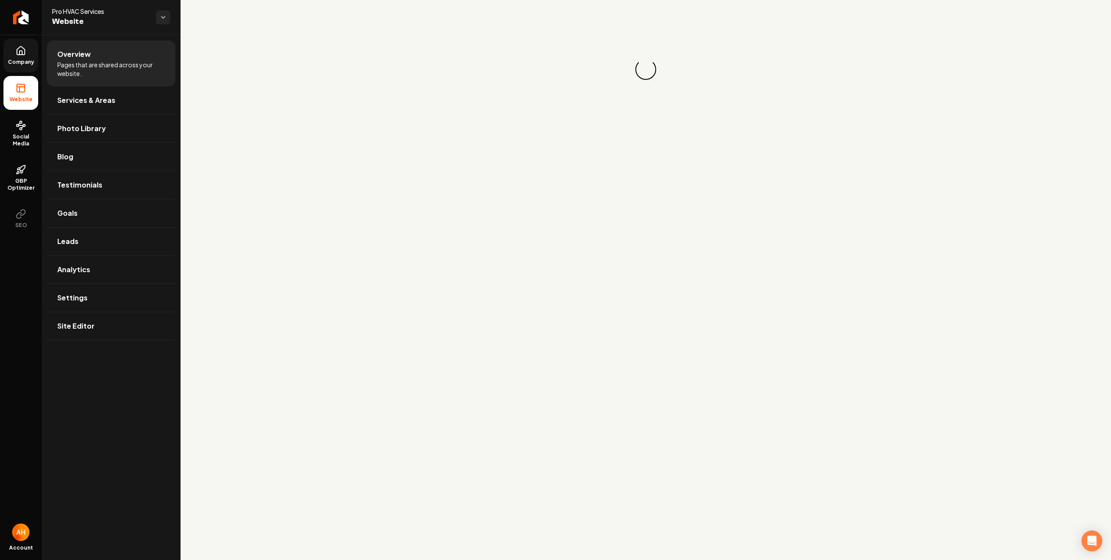
click at [31, 67] on link "Company" at bounding box center [20, 56] width 35 height 34
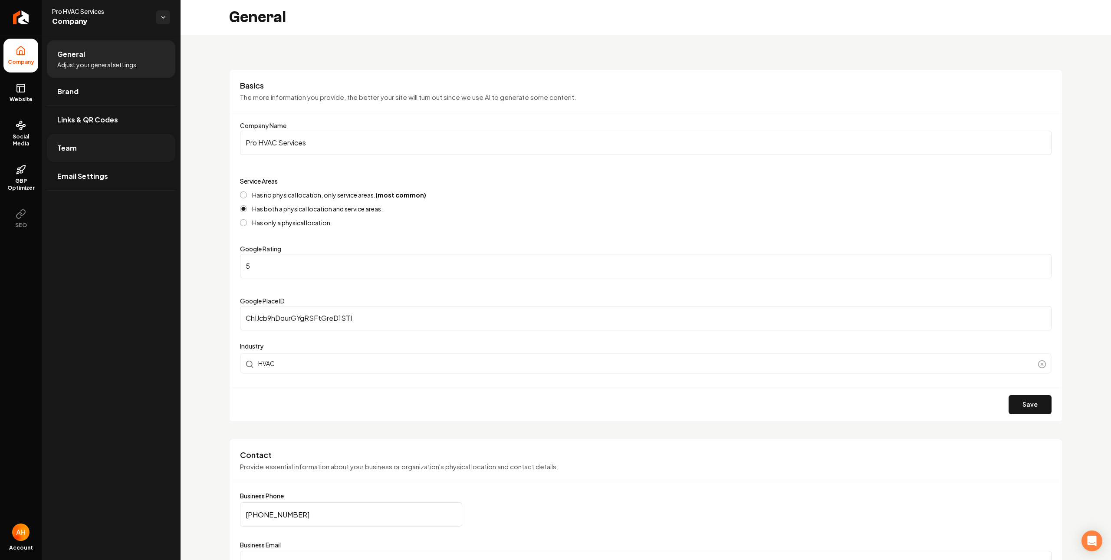
click at [88, 138] on link "Team" at bounding box center [111, 148] width 128 height 28
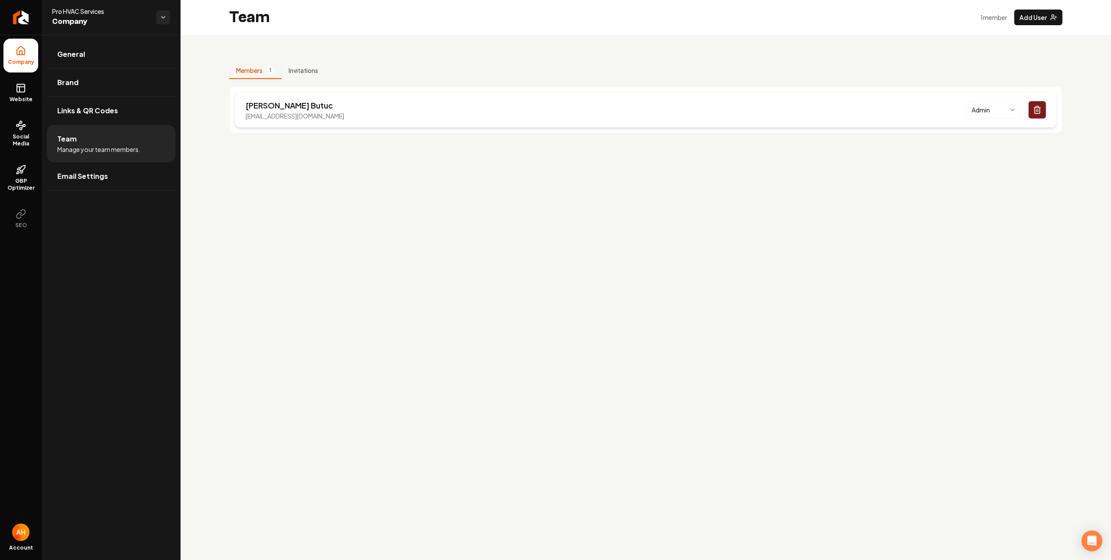
click at [304, 115] on p "[EMAIL_ADDRESS][DOMAIN_NAME]" at bounding box center [295, 116] width 98 height 9
drag, startPoint x: 304, startPoint y: 115, endPoint x: 317, endPoint y: 125, distance: 16.1
click at [304, 116] on p "[EMAIL_ADDRESS][DOMAIN_NAME]" at bounding box center [295, 116] width 98 height 9
copy p "[EMAIL_ADDRESS][DOMAIN_NAME]"
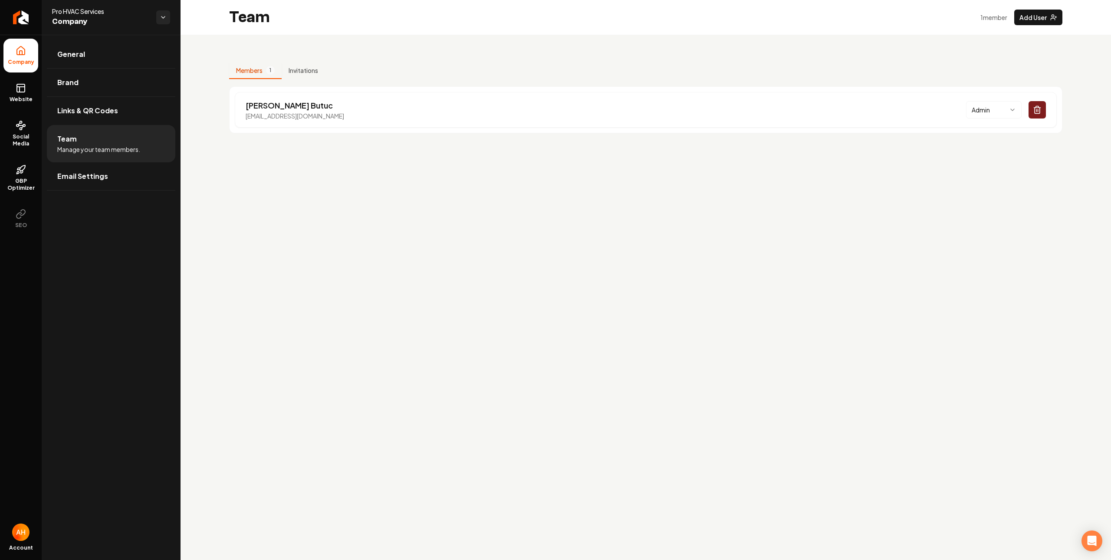
drag, startPoint x: 466, startPoint y: 59, endPoint x: 467, endPoint y: 53, distance: 6.2
click at [466, 59] on div "Members 1 Invitations [PERSON_NAME] [EMAIL_ADDRESS][DOMAIN_NAME] Admin" at bounding box center [645, 94] width 930 height 119
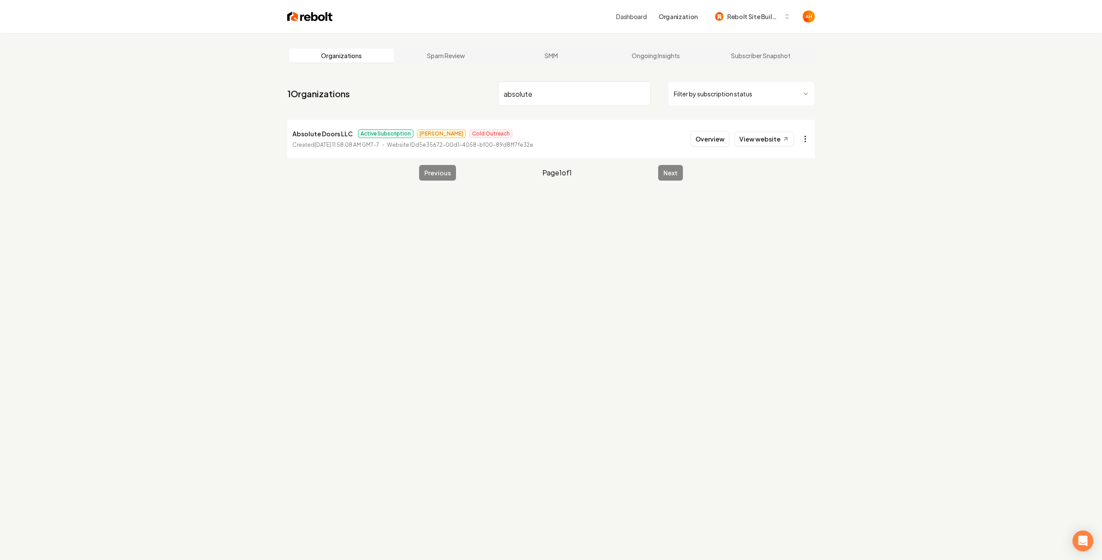
type input "absolute"
click at [808, 137] on html "Dashboard Organization Rebolt Site Builder Organizations Spam Review SMM Ongoin…" at bounding box center [551, 280] width 1102 height 560
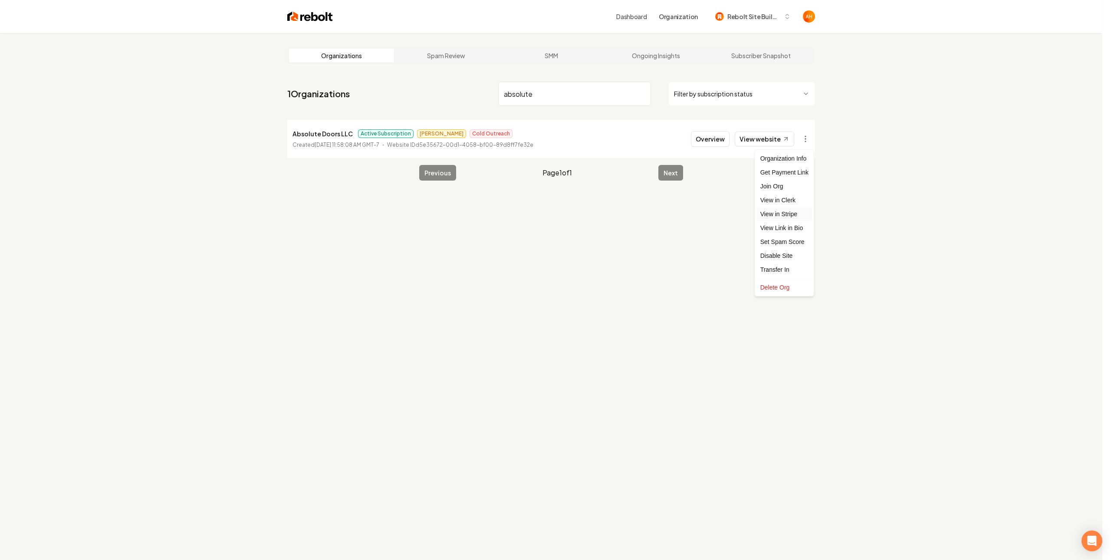
click at [783, 215] on link "View in Stripe" at bounding box center [784, 214] width 55 height 14
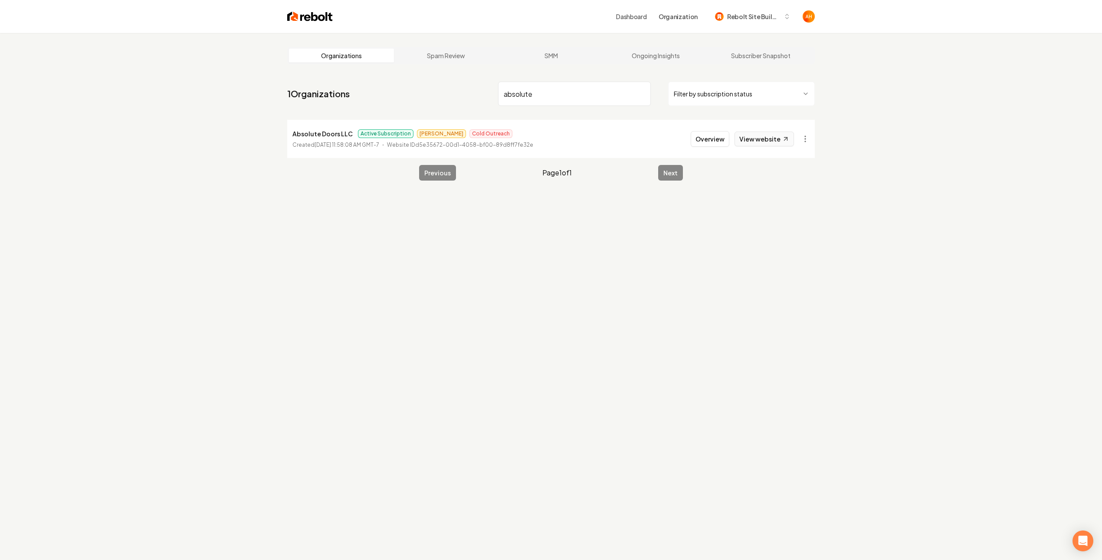
click at [772, 138] on link "View website" at bounding box center [764, 138] width 59 height 15
